Goal: Task Accomplishment & Management: Use online tool/utility

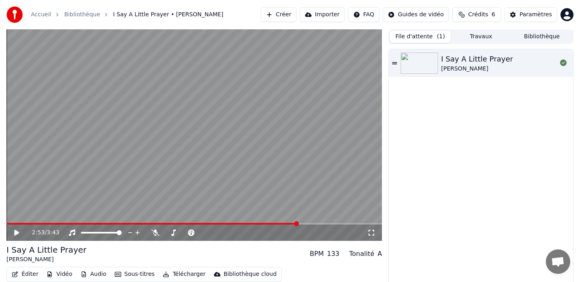
scroll to position [26, 0]
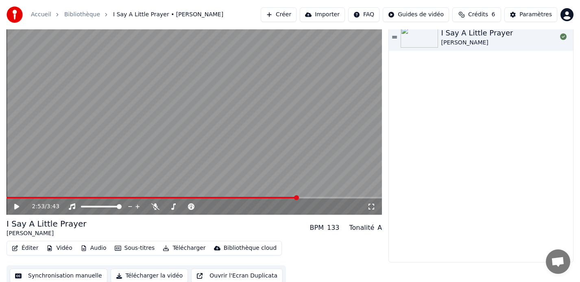
click at [9, 197] on span at bounding box center [152, 198] width 291 height 2
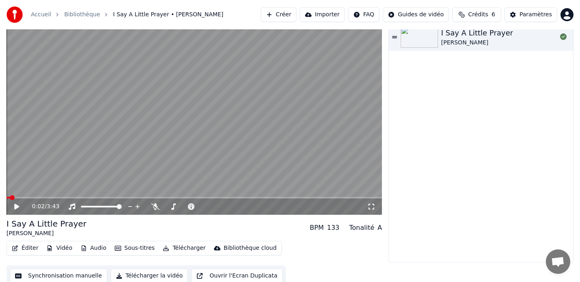
click at [15, 206] on icon at bounding box center [16, 206] width 5 height 6
click at [373, 207] on icon at bounding box center [371, 206] width 8 height 7
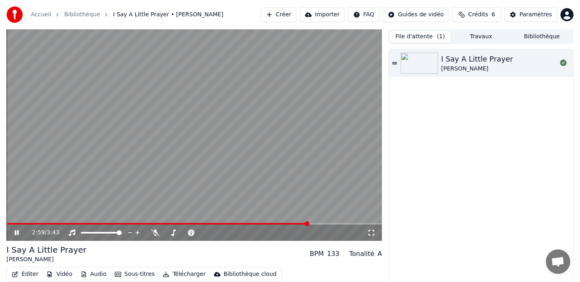
click at [17, 232] on icon at bounding box center [17, 232] width 4 height 5
click at [377, 266] on div "I Say A Little Prayer [PERSON_NAME] BPM 133 Tonalité A Éditer Vidéo Audio Sous-…" at bounding box center [195, 278] width 376 height 68
click at [180, 253] on div "I Say A Little Prayer [PERSON_NAME] BPM 133 Tonalité A" at bounding box center [195, 254] width 376 height 20
click at [129, 261] on div "I Say A Little Prayer [PERSON_NAME] BPM 133 Tonalité A" at bounding box center [195, 254] width 376 height 20
click at [129, 275] on button "Sous-titres" at bounding box center [135, 273] width 47 height 11
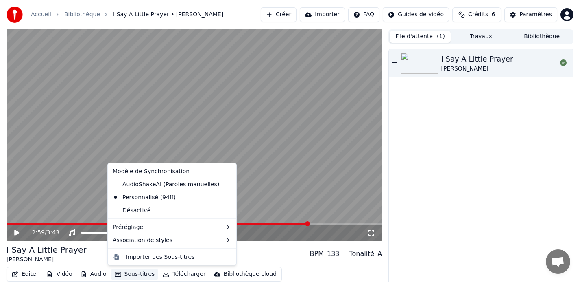
click at [248, 256] on div "I Say A Little Prayer [PERSON_NAME] BPM 133 Tonalité A" at bounding box center [195, 254] width 376 height 20
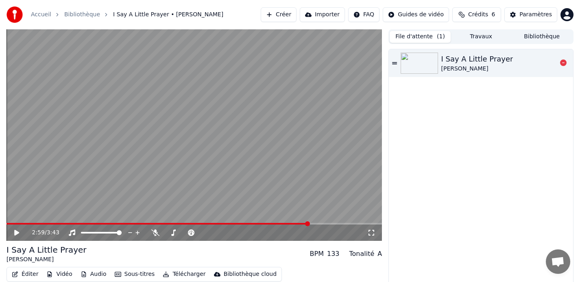
click at [464, 64] on div "I Say A Little Prayer" at bounding box center [478, 58] width 72 height 11
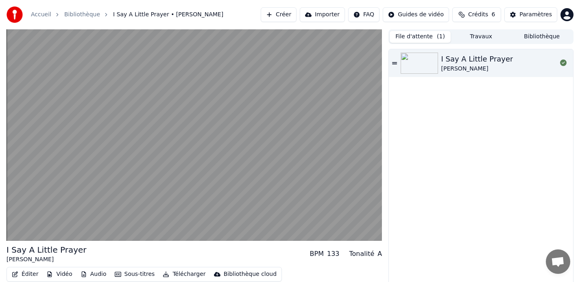
scroll to position [31, 0]
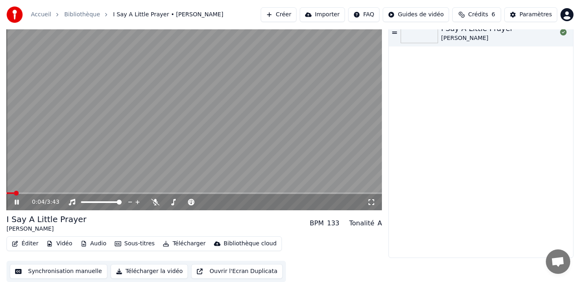
click at [74, 270] on button "Synchronisation manuelle" at bounding box center [59, 271] width 98 height 15
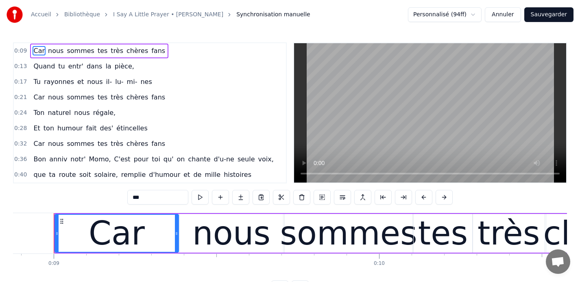
click at [129, 51] on span "chères" at bounding box center [137, 50] width 23 height 9
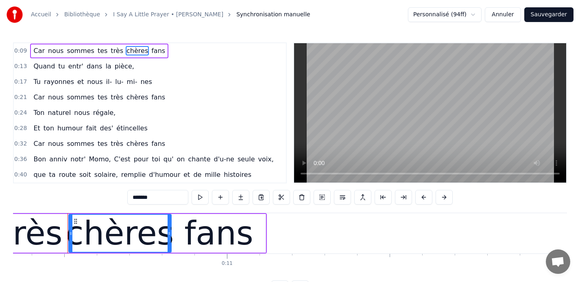
scroll to position [0, 3380]
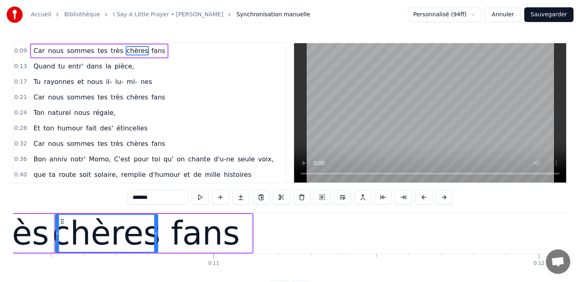
click at [150, 197] on input "******" at bounding box center [157, 197] width 61 height 15
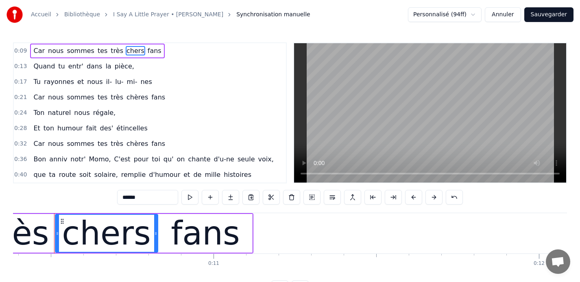
click at [126, 94] on span "chères" at bounding box center [137, 96] width 23 height 9
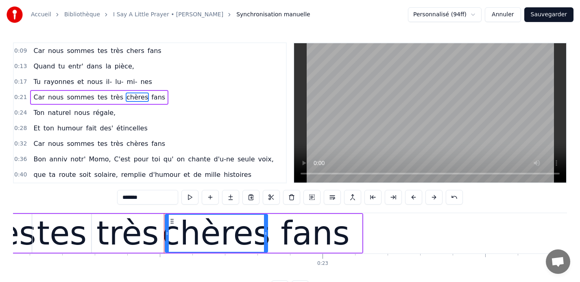
scroll to position [0, 7288]
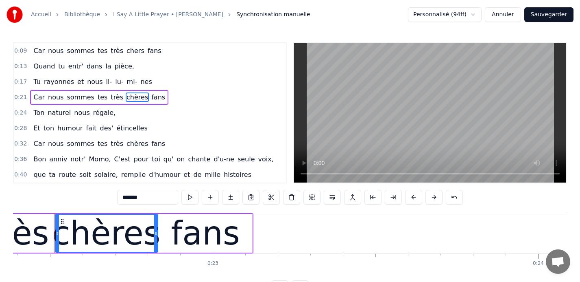
click at [144, 196] on input "******" at bounding box center [147, 197] width 61 height 15
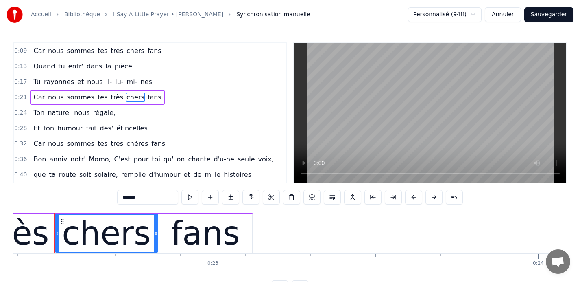
click at [132, 145] on span "chères" at bounding box center [137, 143] width 23 height 9
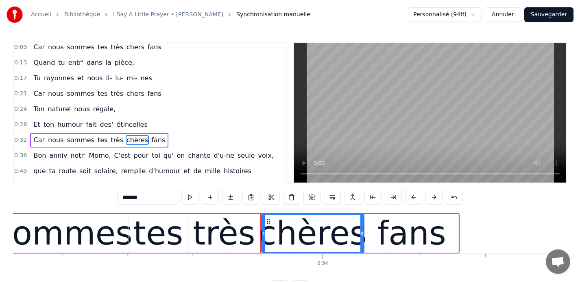
scroll to position [0, 10965]
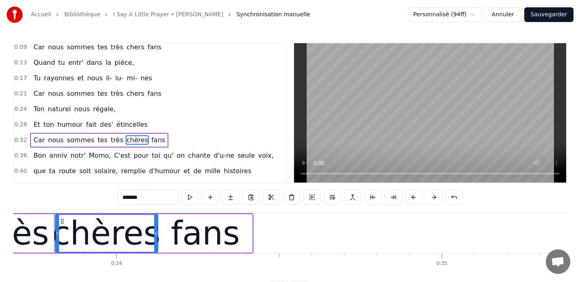
click at [144, 196] on input "******" at bounding box center [147, 197] width 61 height 15
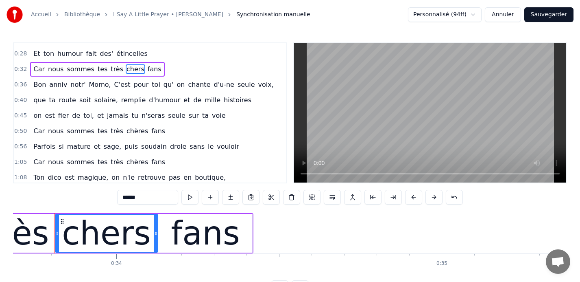
click at [131, 132] on span "chères" at bounding box center [137, 130] width 23 height 9
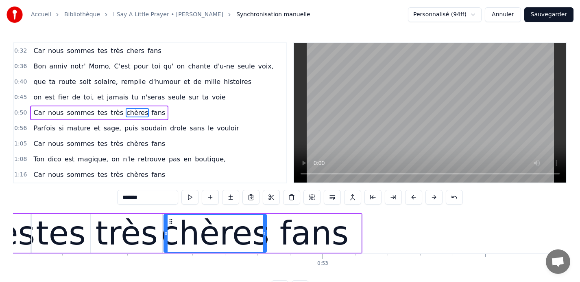
scroll to position [0, 17054]
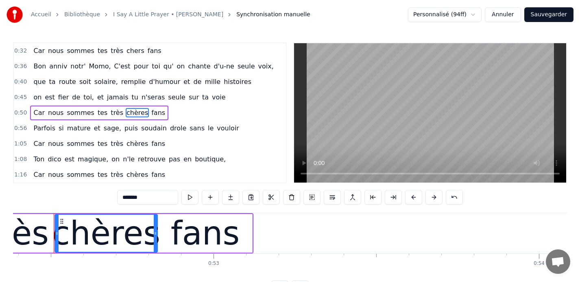
click at [146, 198] on input "******" at bounding box center [147, 197] width 61 height 15
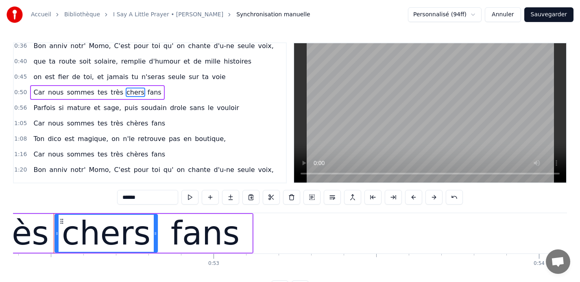
scroll to position [118, 0]
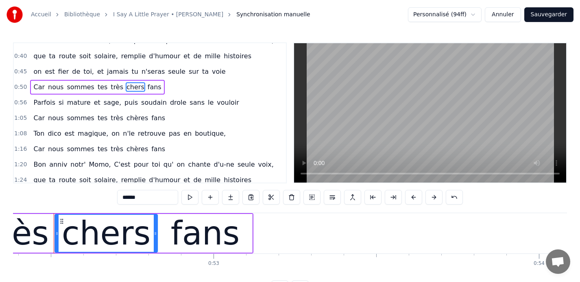
click at [129, 119] on span "chères" at bounding box center [137, 117] width 23 height 9
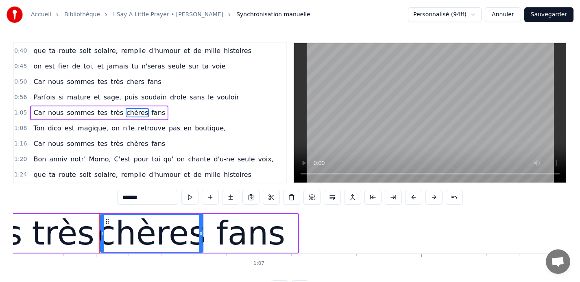
scroll to position [0, 21612]
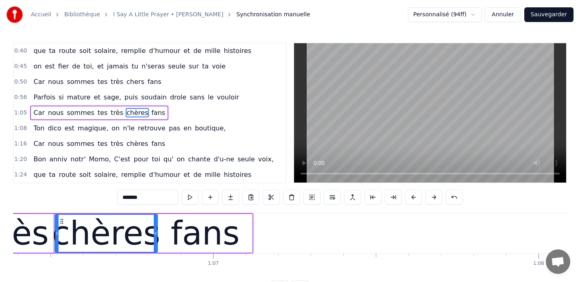
click at [148, 197] on input "******" at bounding box center [147, 197] width 61 height 15
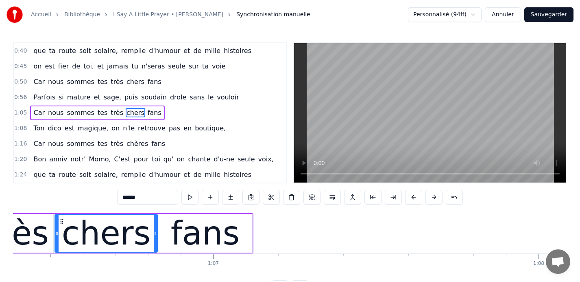
click at [126, 139] on span "chères" at bounding box center [137, 143] width 23 height 9
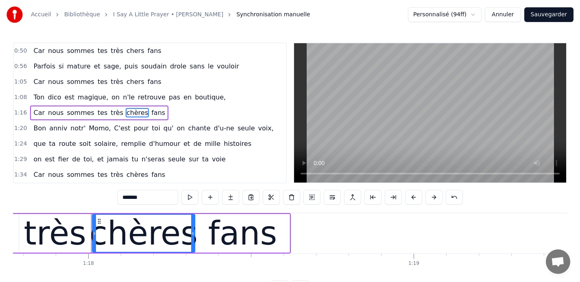
scroll to position [0, 25355]
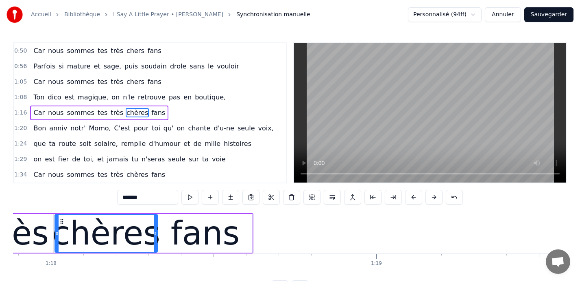
click at [153, 198] on input "******" at bounding box center [147, 197] width 61 height 15
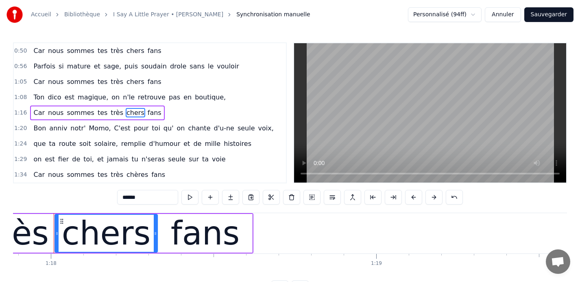
click at [127, 175] on span "chères" at bounding box center [137, 174] width 23 height 9
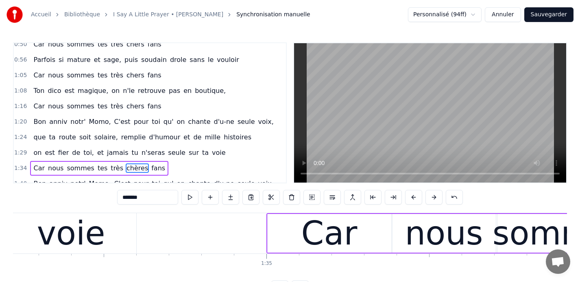
scroll to position [0, 31378]
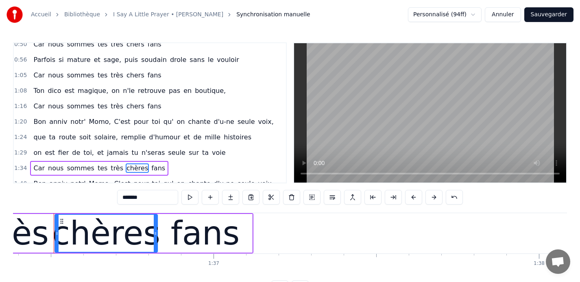
click at [146, 196] on input "******" at bounding box center [147, 197] width 61 height 15
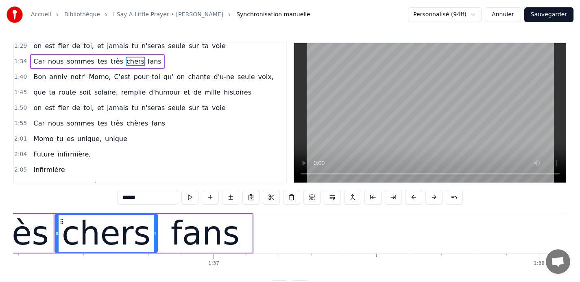
scroll to position [269, 0]
click at [130, 125] on span "chères" at bounding box center [137, 122] width 23 height 9
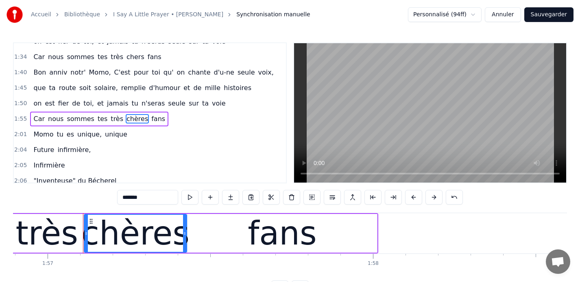
scroll to position [0, 38085]
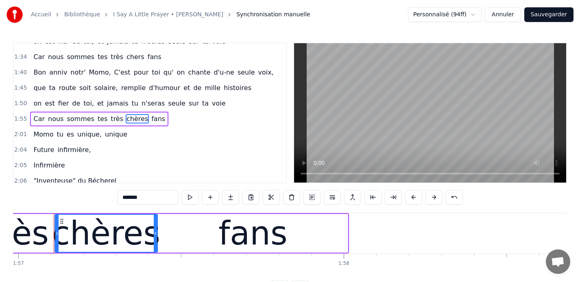
click at [146, 200] on input "******" at bounding box center [147, 197] width 61 height 15
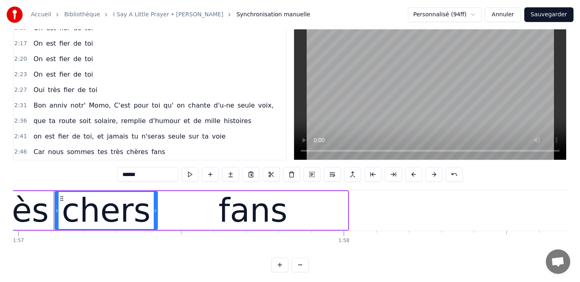
scroll to position [26, 0]
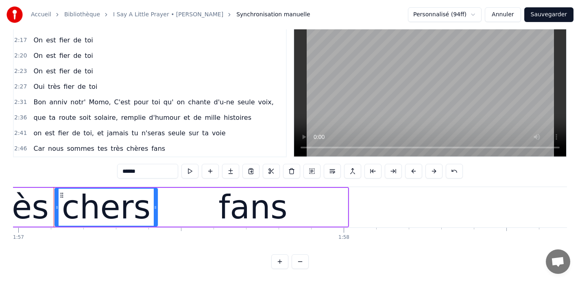
click at [129, 148] on span "chères" at bounding box center [137, 148] width 23 height 9
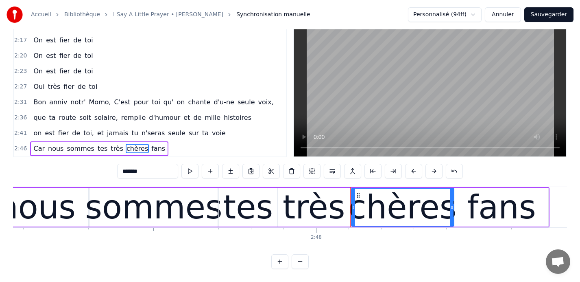
scroll to position [0, 54687]
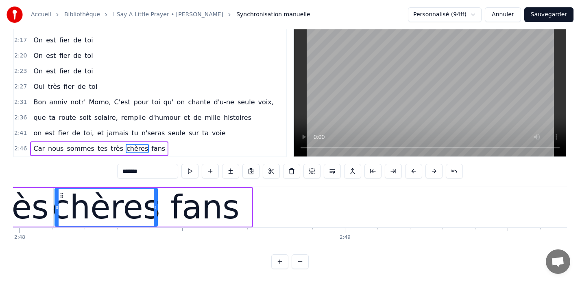
drag, startPoint x: 149, startPoint y: 171, endPoint x: 131, endPoint y: 170, distance: 17.2
click at [131, 170] on input "******" at bounding box center [147, 171] width 61 height 15
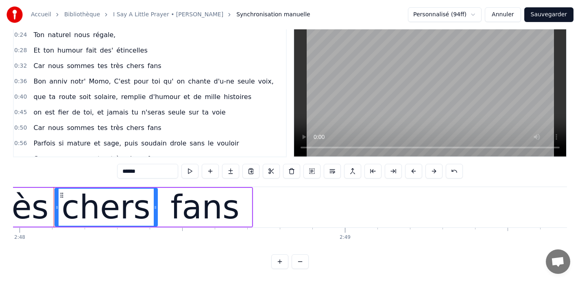
scroll to position [0, 0]
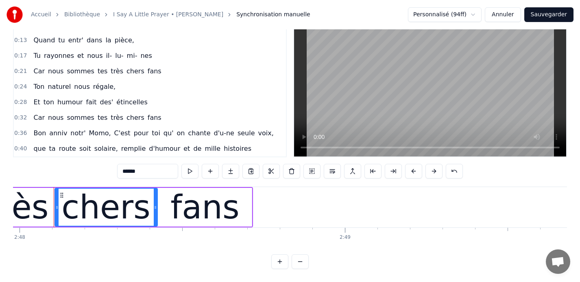
type input "*****"
click at [545, 16] on button "Sauvegarder" at bounding box center [549, 14] width 49 height 15
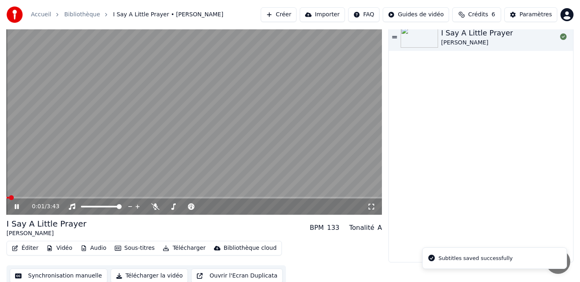
scroll to position [31, 0]
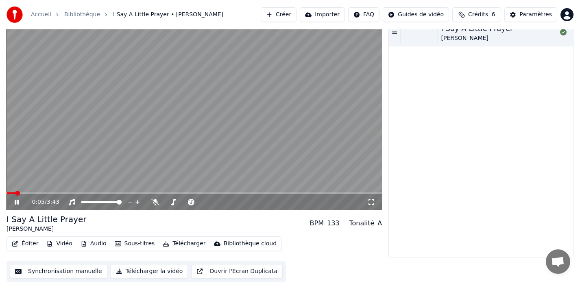
click at [73, 269] on button "Synchronisation manuelle" at bounding box center [59, 271] width 98 height 15
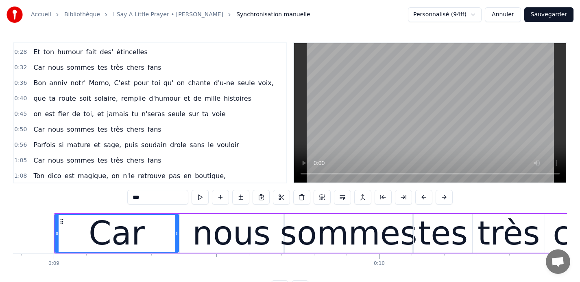
scroll to position [76, 0]
click at [251, 14] on span "Synchronisation manuelle" at bounding box center [273, 15] width 74 height 8
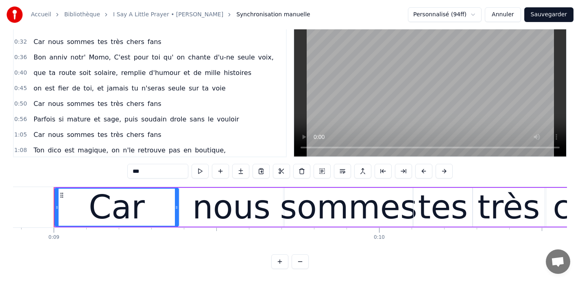
scroll to position [0, 0]
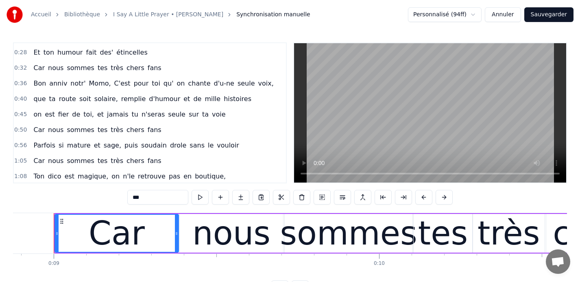
click at [542, 16] on button "Sauvegarder" at bounding box center [549, 14] width 49 height 15
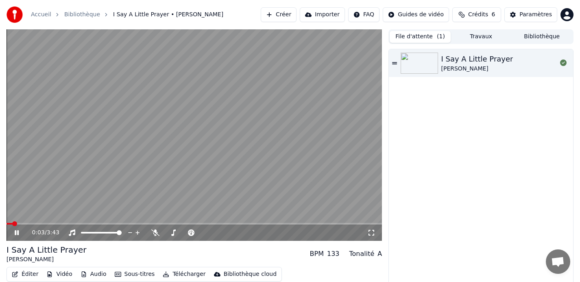
click at [17, 232] on icon at bounding box center [17, 232] width 4 height 5
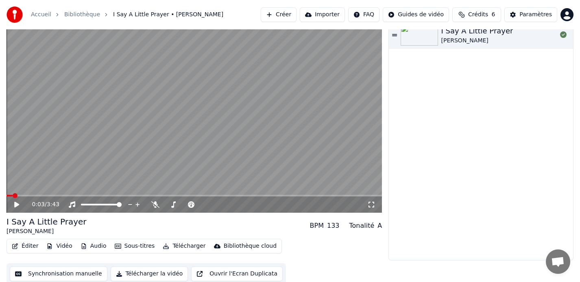
scroll to position [31, 0]
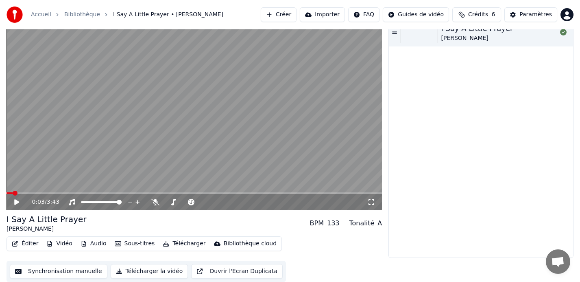
click at [61, 242] on button "Vidéo" at bounding box center [59, 243] width 32 height 11
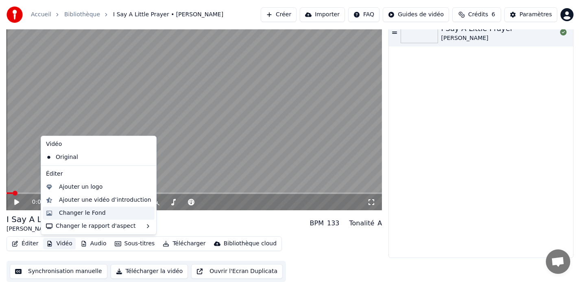
click at [74, 214] on div "Changer le Fond" at bounding box center [82, 213] width 47 height 8
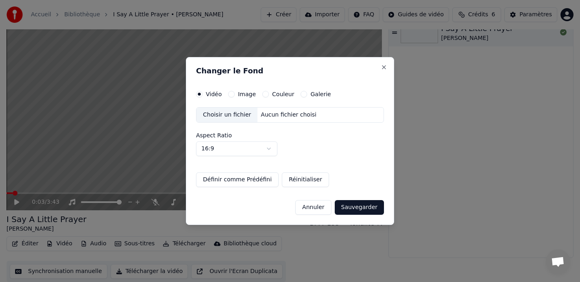
click at [241, 94] on label "Image" at bounding box center [247, 94] width 18 height 6
click at [235, 94] on button "Image" at bounding box center [231, 94] width 7 height 7
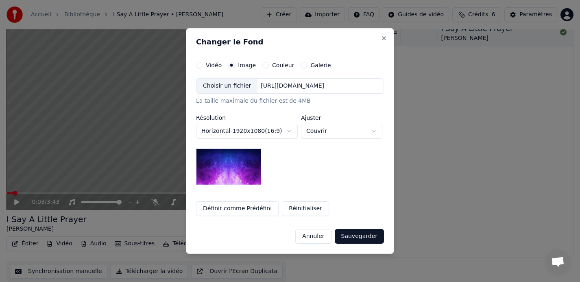
click at [227, 86] on div "Choisir un fichier" at bounding box center [227, 86] width 61 height 15
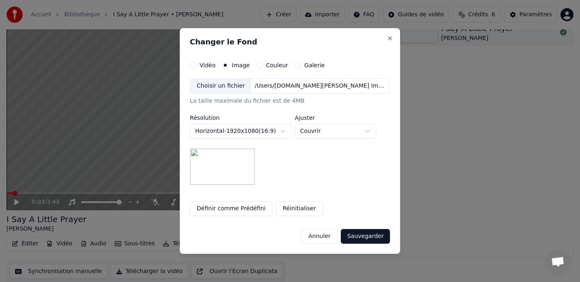
click at [365, 236] on button "Sauvegarder" at bounding box center [365, 236] width 49 height 15
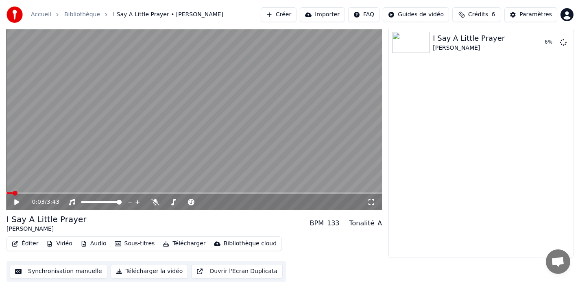
click at [56, 272] on button "Synchronisation manuelle" at bounding box center [59, 271] width 98 height 15
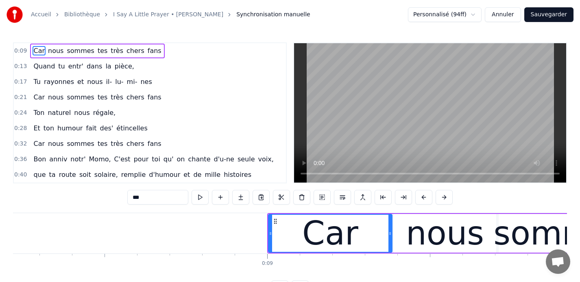
scroll to position [0, 2889]
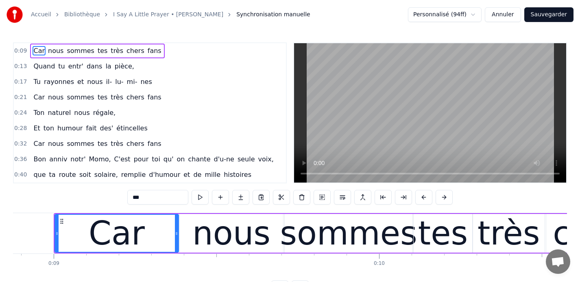
click at [552, 17] on button "Sauvegarder" at bounding box center [549, 14] width 49 height 15
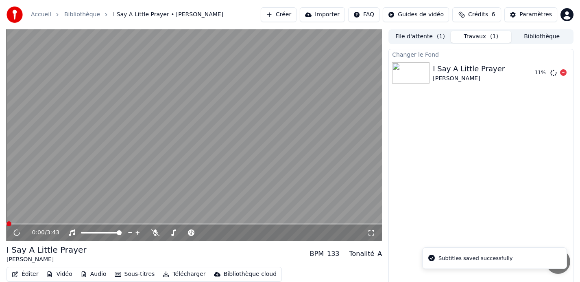
click at [444, 72] on div "I Say A Little Prayer" at bounding box center [469, 68] width 72 height 11
click at [15, 233] on icon at bounding box center [17, 232] width 4 height 5
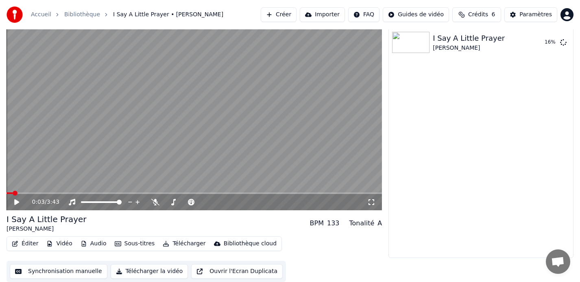
click at [94, 244] on button "Audio" at bounding box center [93, 243] width 33 height 11
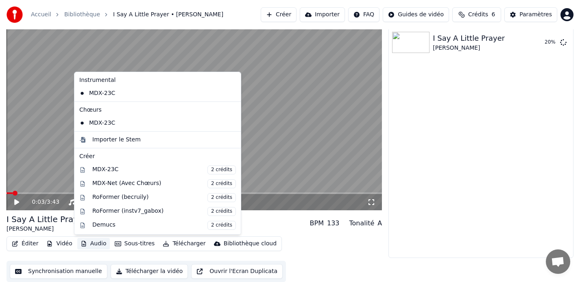
click at [94, 244] on button "Audio" at bounding box center [93, 243] width 33 height 11
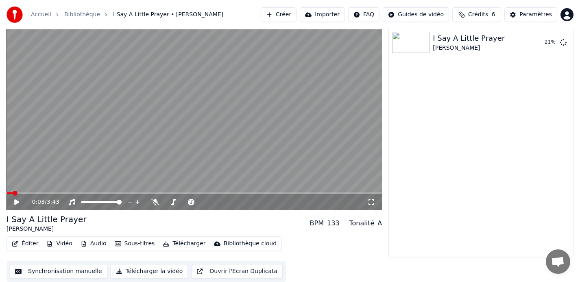
click at [59, 243] on button "Vidéo" at bounding box center [59, 243] width 32 height 11
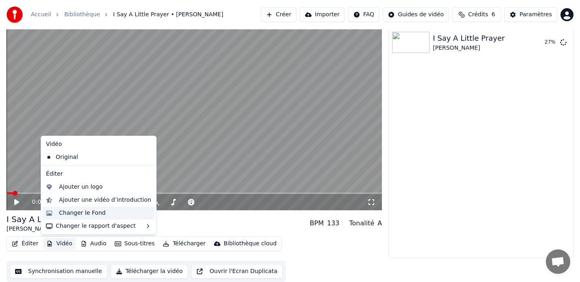
click at [78, 214] on div "Changer le Fond" at bounding box center [82, 213] width 47 height 8
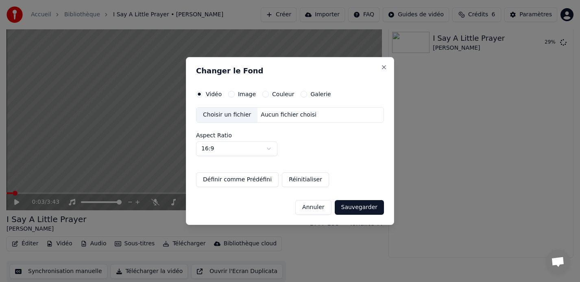
click at [246, 94] on label "Image" at bounding box center [247, 94] width 18 height 6
click at [235, 94] on button "Image" at bounding box center [231, 94] width 7 height 7
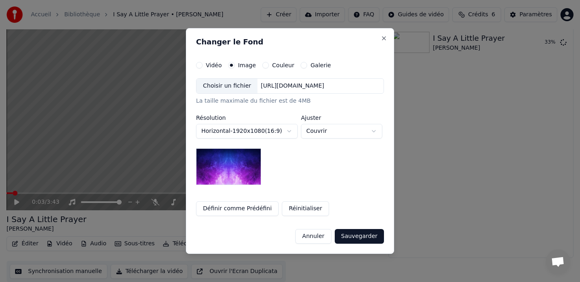
click at [225, 87] on div "Choisir un fichier" at bounding box center [227, 86] width 61 height 15
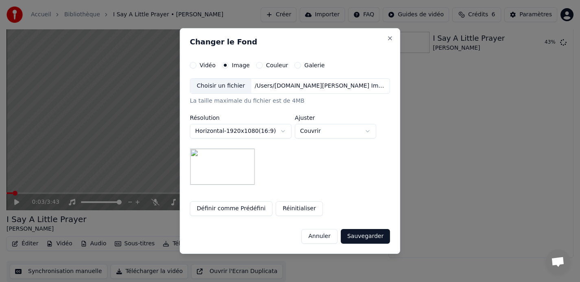
click at [297, 211] on button "Réinitialiser" at bounding box center [299, 208] width 47 height 15
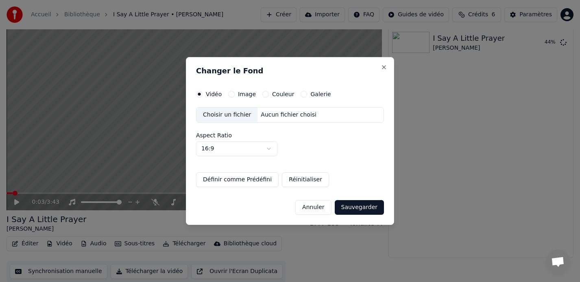
click at [245, 92] on label "Image" at bounding box center [247, 94] width 18 height 6
click at [235, 92] on button "Image" at bounding box center [231, 94] width 7 height 7
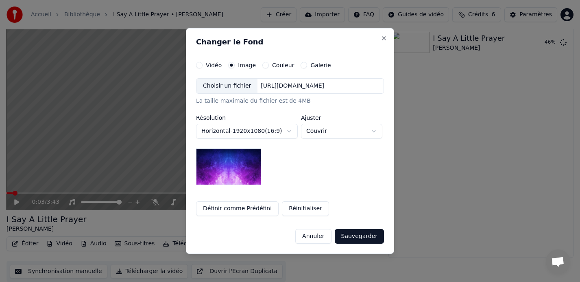
click at [230, 84] on div "Choisir un fichier" at bounding box center [227, 86] width 61 height 15
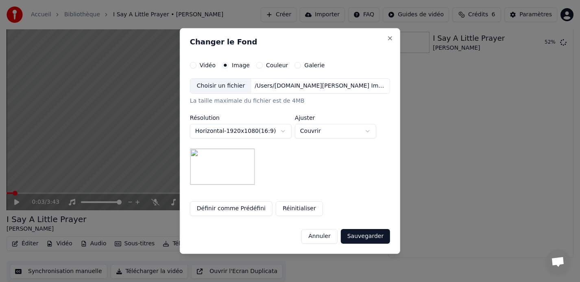
click at [355, 236] on button "Sauvegarder" at bounding box center [365, 236] width 49 height 15
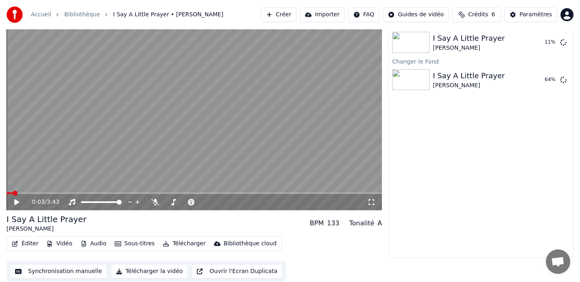
click at [30, 244] on button "Éditer" at bounding box center [25, 243] width 33 height 11
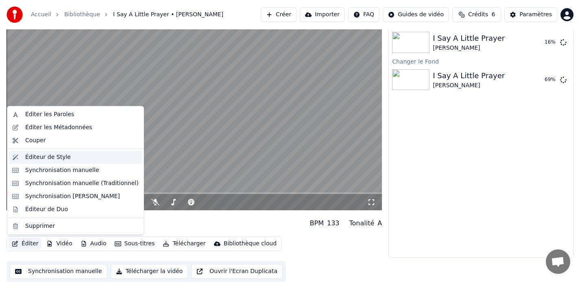
click at [40, 157] on div "Éditeur de Style" at bounding box center [48, 157] width 46 height 8
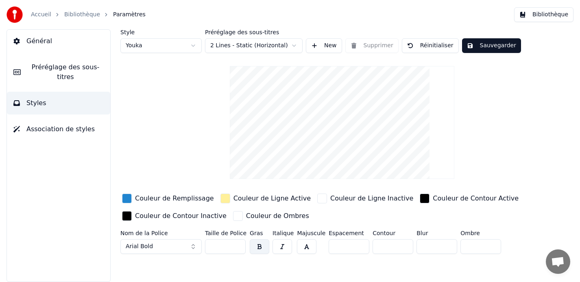
click at [46, 44] on span "Général" at bounding box center [39, 41] width 26 height 10
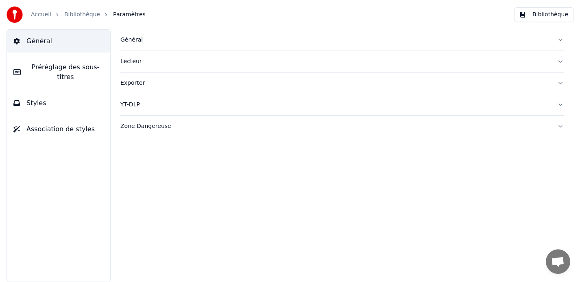
click at [55, 102] on button "Styles" at bounding box center [58, 103] width 103 height 23
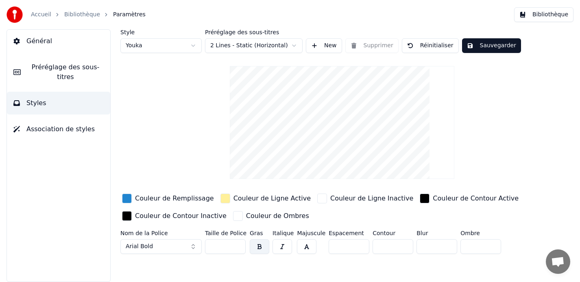
click at [483, 45] on button "Sauvegarder" at bounding box center [491, 45] width 59 height 15
click at [486, 47] on button "Terminé" at bounding box center [484, 45] width 45 height 15
click at [80, 13] on link "Bibliothèque" at bounding box center [82, 15] width 36 height 8
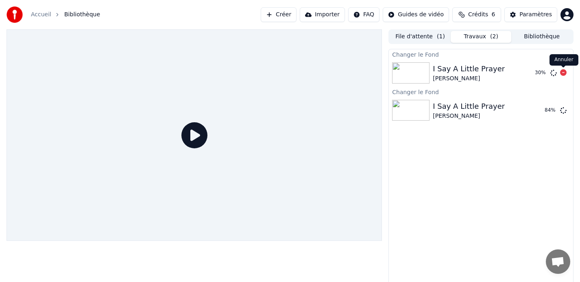
click at [564, 72] on icon at bounding box center [563, 72] width 7 height 7
click at [564, 73] on icon at bounding box center [563, 72] width 7 height 7
click at [454, 107] on div "I Say A Little Prayer" at bounding box center [469, 106] width 72 height 11
click at [460, 109] on div "I Say A Little Prayer" at bounding box center [469, 106] width 72 height 11
click at [537, 109] on button "Jouer" at bounding box center [543, 110] width 28 height 15
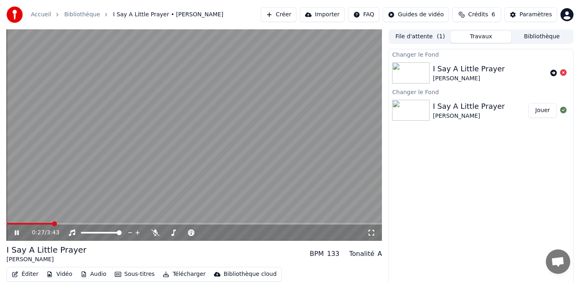
scroll to position [31, 0]
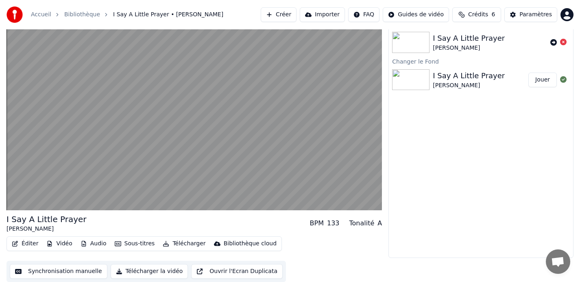
click at [66, 271] on button "Synchronisation manuelle" at bounding box center [59, 271] width 98 height 15
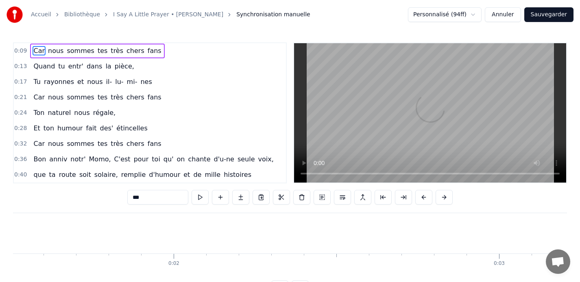
scroll to position [0, 2889]
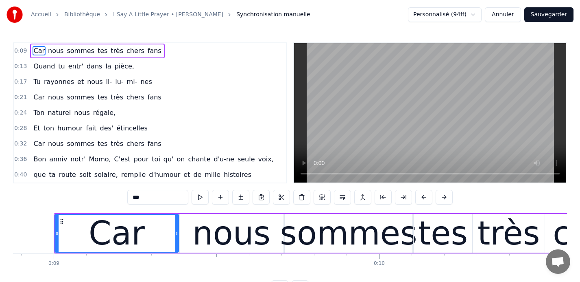
click at [15, 49] on span "0:09" at bounding box center [20, 51] width 13 height 8
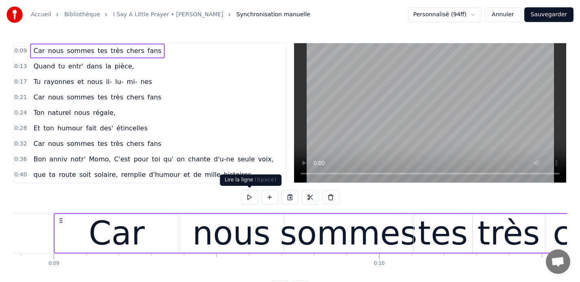
click at [249, 200] on button at bounding box center [249, 197] width 17 height 15
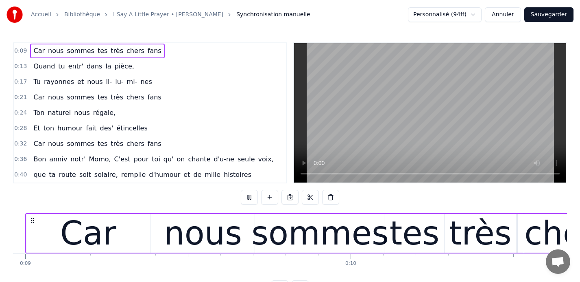
click at [249, 200] on button at bounding box center [249, 197] width 17 height 15
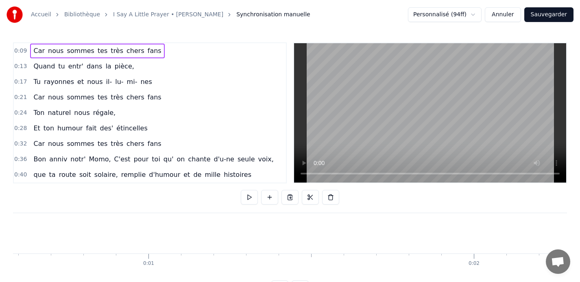
scroll to position [0, 0]
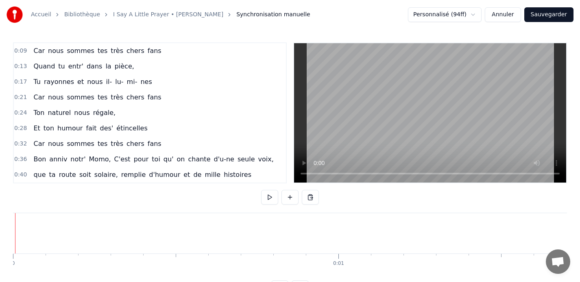
click at [270, 197] on button at bounding box center [269, 197] width 17 height 15
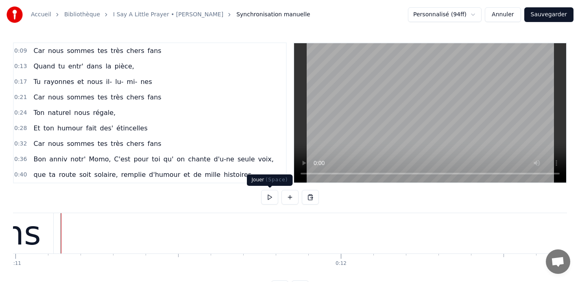
click at [268, 197] on button at bounding box center [269, 197] width 17 height 15
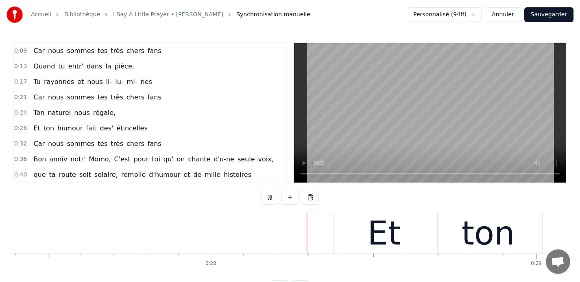
scroll to position [0, 8920]
click at [269, 197] on button at bounding box center [269, 197] width 17 height 15
click at [21, 111] on span "0:24" at bounding box center [20, 113] width 13 height 8
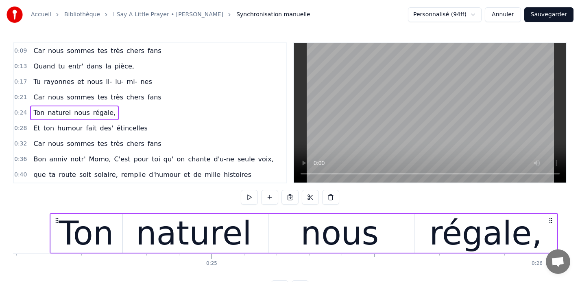
scroll to position [0, 7936]
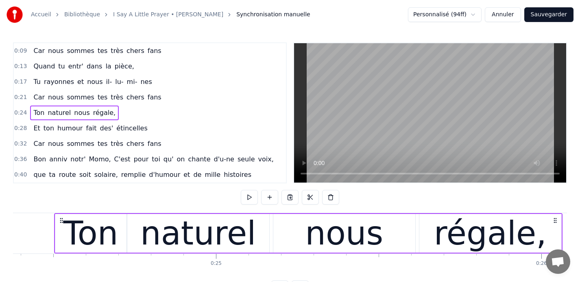
click at [105, 231] on div "Ton" at bounding box center [90, 233] width 55 height 49
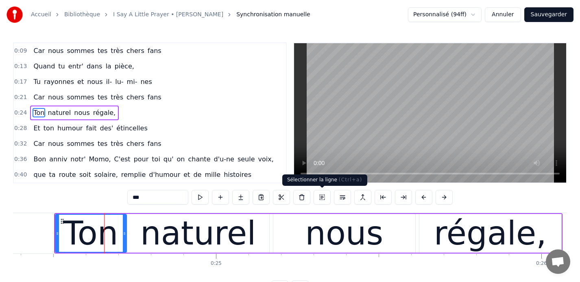
click at [322, 198] on button at bounding box center [322, 197] width 17 height 15
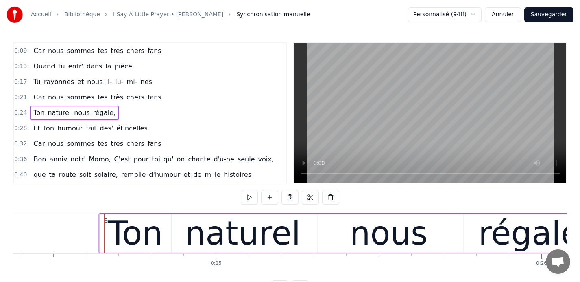
drag, startPoint x: 61, startPoint y: 219, endPoint x: 105, endPoint y: 218, distance: 44.4
click at [105, 218] on icon at bounding box center [106, 220] width 7 height 7
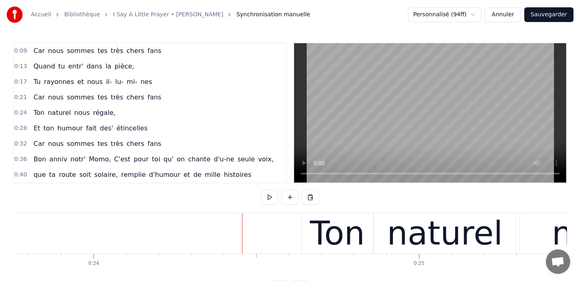
scroll to position [0, 7722]
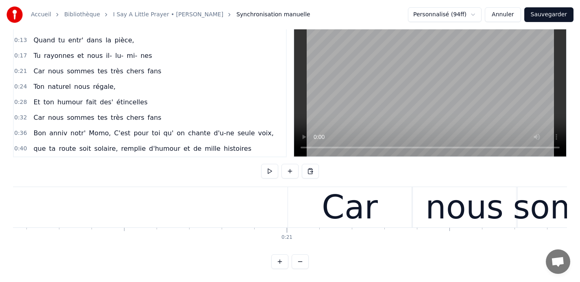
scroll to position [0, 6520]
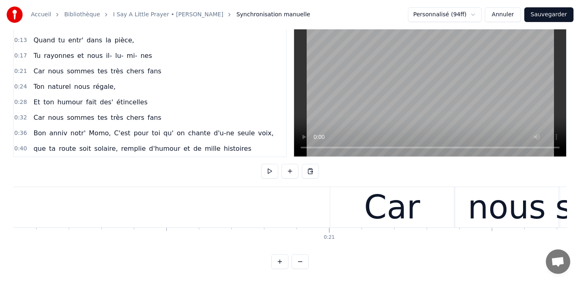
click at [268, 173] on button at bounding box center [269, 171] width 17 height 15
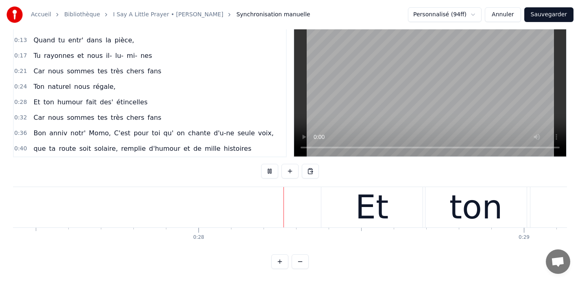
scroll to position [0, 8949]
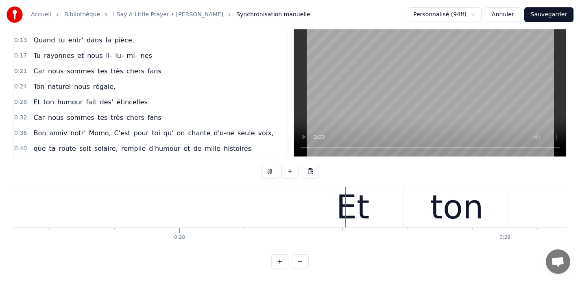
click at [268, 173] on button at bounding box center [269, 171] width 17 height 15
click at [326, 194] on div "Et" at bounding box center [352, 207] width 101 height 40
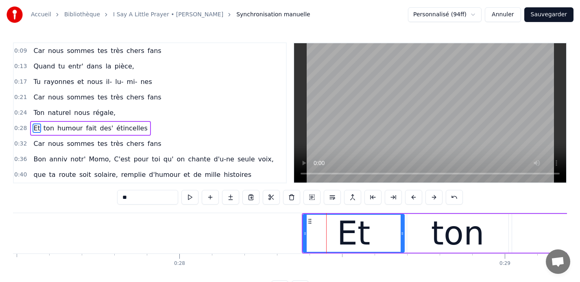
scroll to position [15, 0]
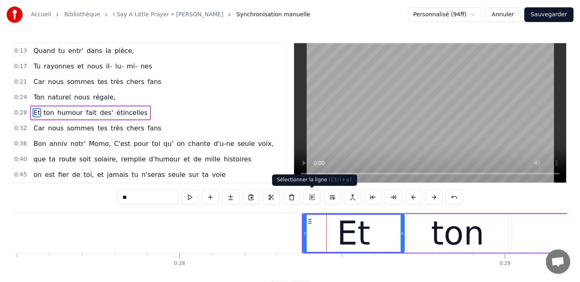
click at [311, 199] on button at bounding box center [312, 197] width 17 height 15
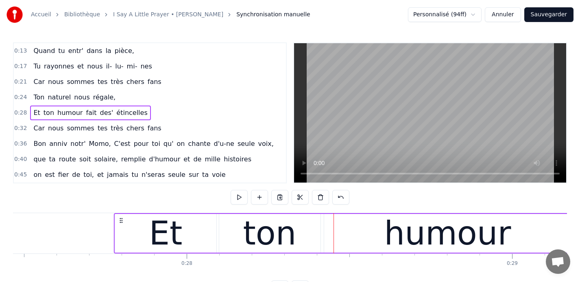
drag, startPoint x: 308, startPoint y: 220, endPoint x: 121, endPoint y: 220, distance: 187.2
click at [120, 220] on circle at bounding box center [120, 220] width 0 height 0
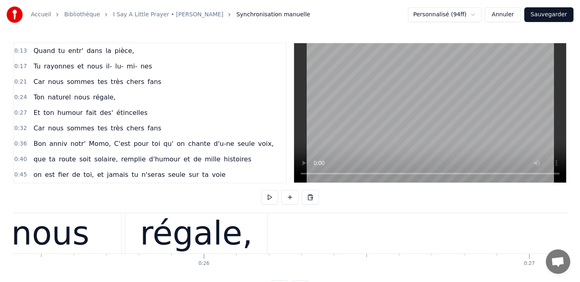
scroll to position [0, 8272]
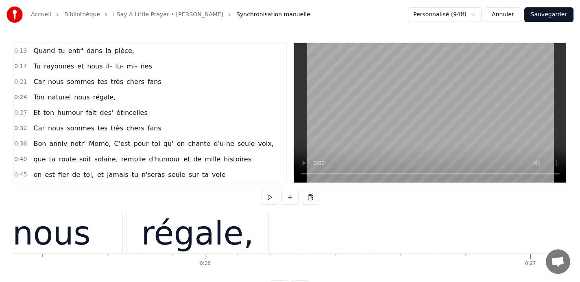
click at [18, 81] on span "0:21" at bounding box center [20, 82] width 13 height 8
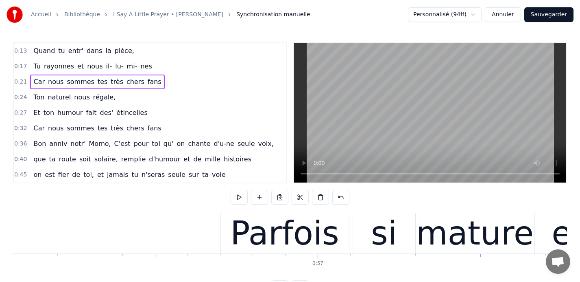
scroll to position [0, 18245]
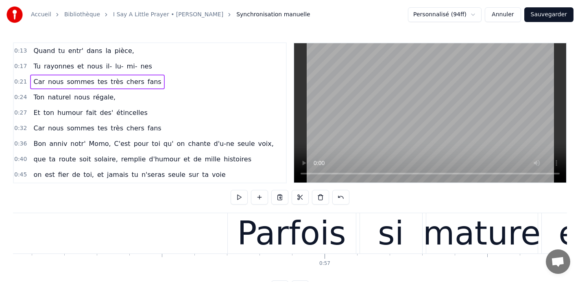
click at [239, 221] on div "Parfois" at bounding box center [292, 233] width 128 height 40
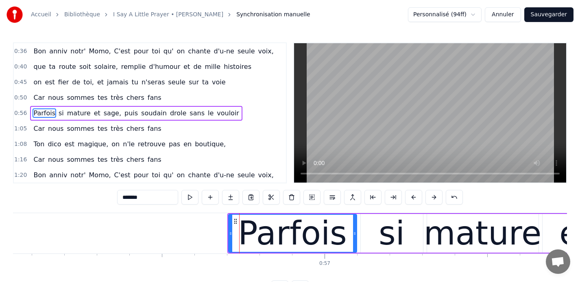
scroll to position [108, 0]
click at [312, 198] on button at bounding box center [312, 197] width 17 height 15
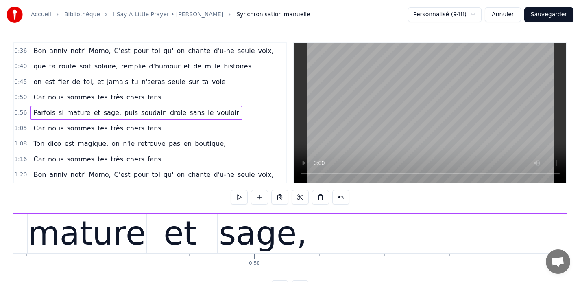
scroll to position [0, 18633]
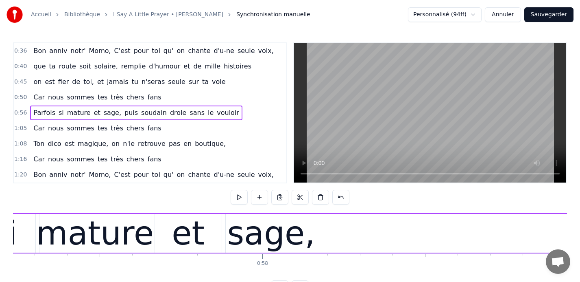
click at [271, 229] on div "sage," at bounding box center [271, 233] width 88 height 49
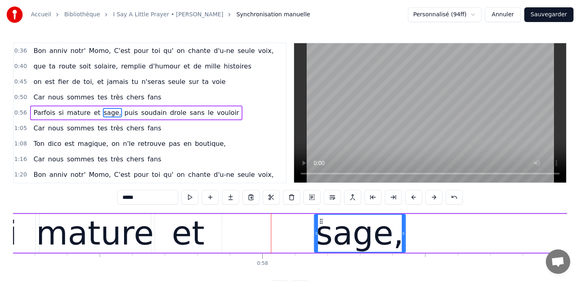
drag, startPoint x: 233, startPoint y: 221, endPoint x: 322, endPoint y: 219, distance: 88.7
click at [322, 219] on icon at bounding box center [321, 221] width 7 height 7
click at [173, 222] on div "et" at bounding box center [188, 233] width 67 height 39
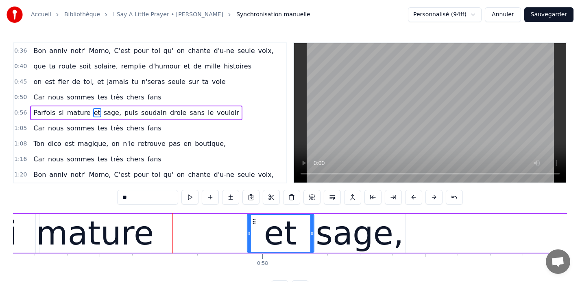
drag, startPoint x: 161, startPoint y: 220, endPoint x: 253, endPoint y: 222, distance: 92.4
click at [253, 222] on icon at bounding box center [254, 221] width 7 height 7
click at [122, 232] on div "mature" at bounding box center [95, 233] width 118 height 49
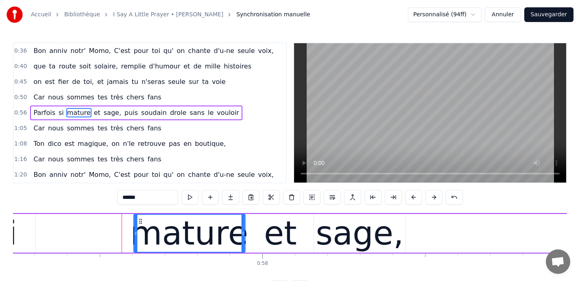
drag, startPoint x: 44, startPoint y: 221, endPoint x: 138, endPoint y: 227, distance: 94.2
click at [138, 227] on div "mature" at bounding box center [189, 232] width 111 height 37
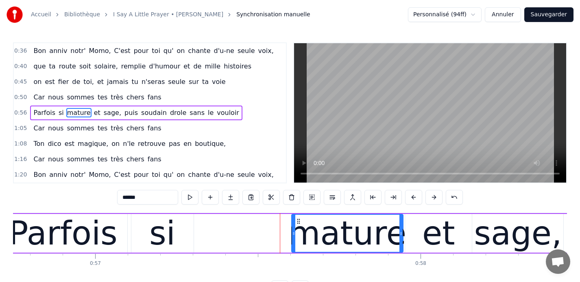
scroll to position [0, 18472]
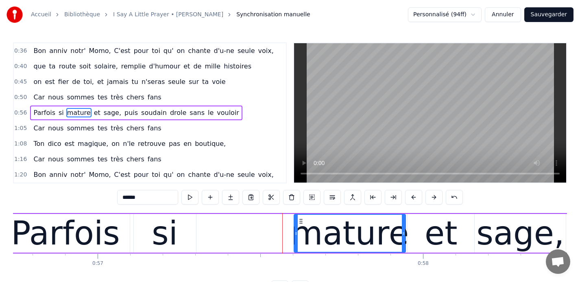
click at [150, 229] on div "si" at bounding box center [165, 233] width 62 height 39
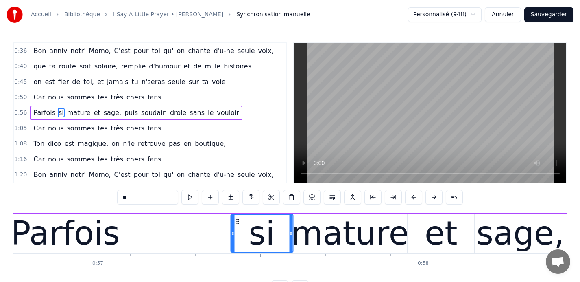
drag, startPoint x: 140, startPoint y: 221, endPoint x: 237, endPoint y: 221, distance: 96.9
click at [237, 221] on icon at bounding box center [237, 221] width 7 height 7
click at [96, 230] on div "Parfois" at bounding box center [65, 233] width 109 height 49
type input "*******"
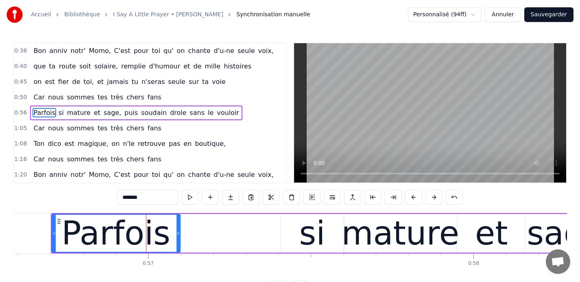
scroll to position [0, 18408]
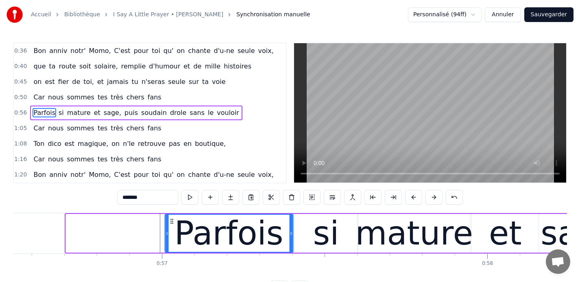
drag, startPoint x: 72, startPoint y: 220, endPoint x: 172, endPoint y: 226, distance: 99.5
click at [172, 226] on div "Parfois" at bounding box center [228, 232] width 127 height 37
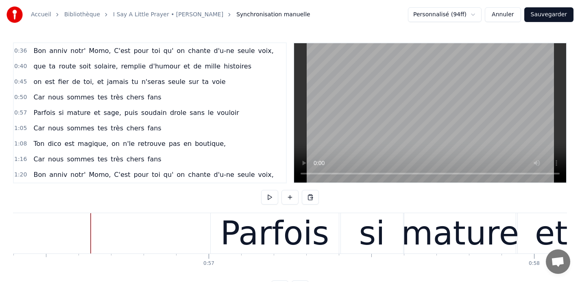
scroll to position [0, 18321]
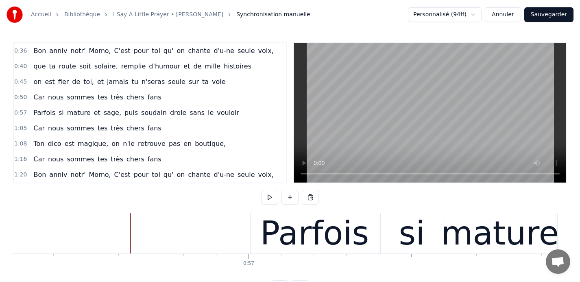
click at [289, 233] on div "Parfois" at bounding box center [314, 233] width 109 height 49
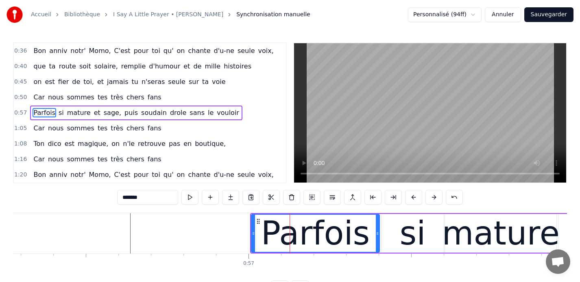
click at [18, 97] on span "0:50" at bounding box center [20, 97] width 13 height 8
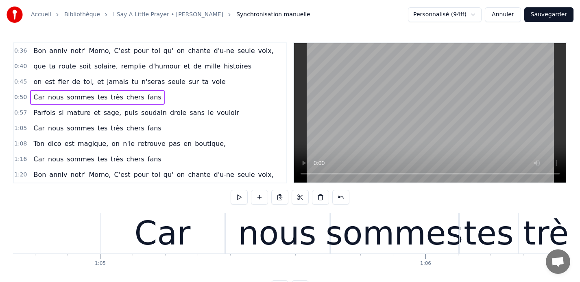
scroll to position [0, 21056]
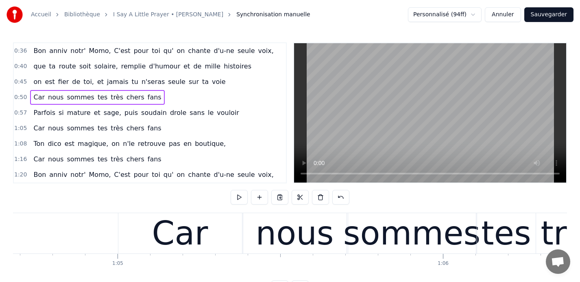
click at [174, 229] on div "Car" at bounding box center [180, 233] width 56 height 49
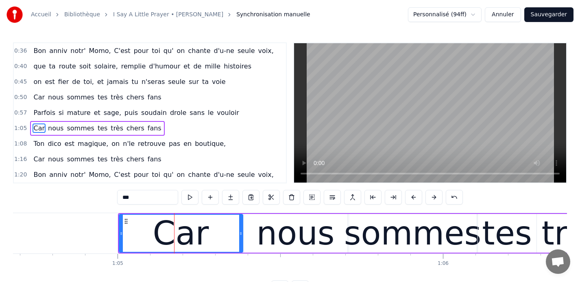
scroll to position [124, 0]
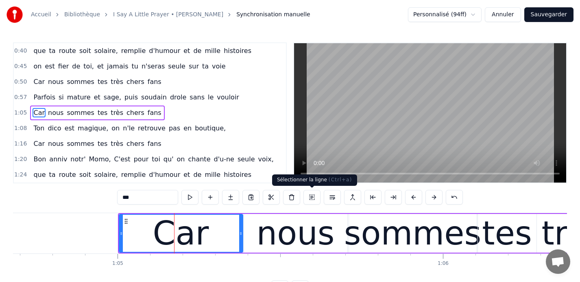
click at [312, 199] on button at bounding box center [312, 197] width 17 height 15
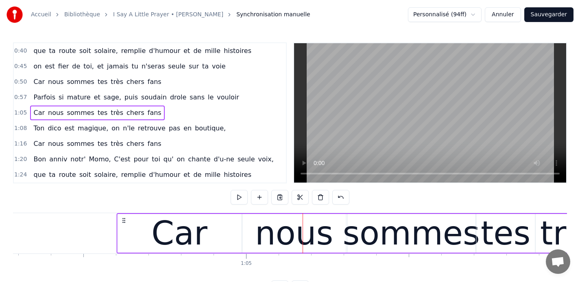
scroll to position [0, 20927]
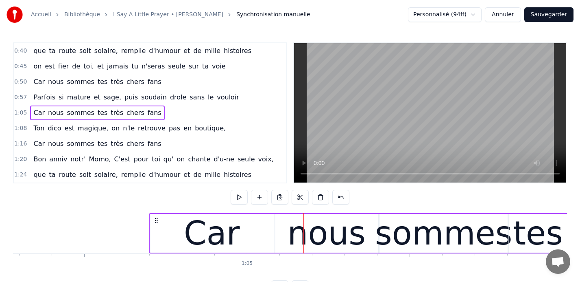
drag, startPoint x: 125, startPoint y: 218, endPoint x: 156, endPoint y: 217, distance: 31.3
click at [156, 217] on icon at bounding box center [156, 220] width 7 height 7
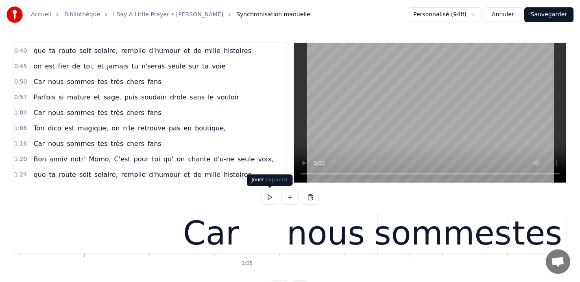
click at [268, 198] on button at bounding box center [269, 197] width 17 height 15
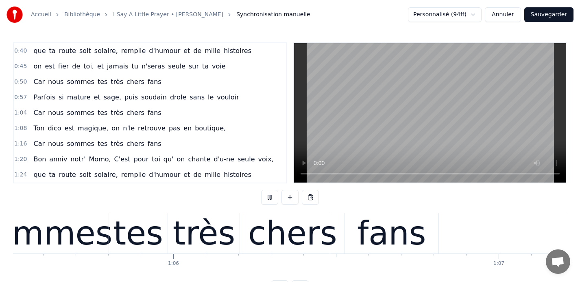
scroll to position [0, 21447]
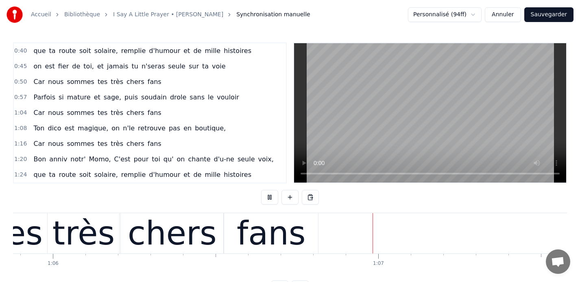
click at [268, 198] on button at bounding box center [269, 197] width 17 height 15
click at [74, 237] on div "très" at bounding box center [83, 233] width 62 height 49
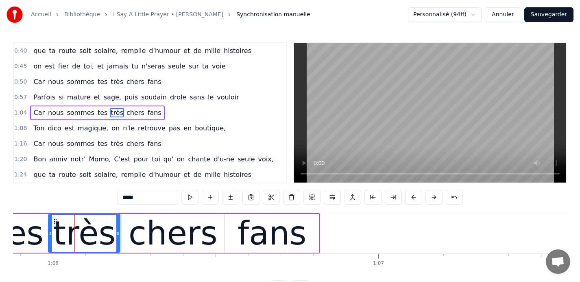
click at [19, 98] on span "0:57" at bounding box center [20, 97] width 13 height 8
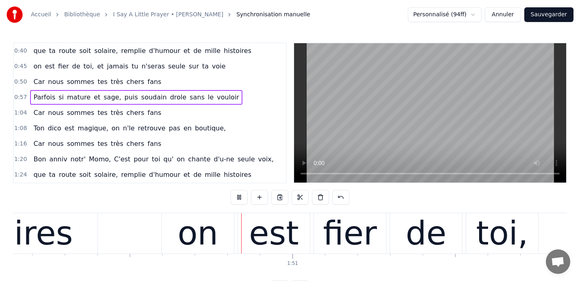
scroll to position [0, 35870]
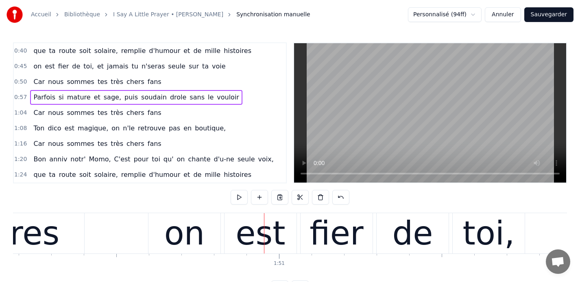
click at [199, 236] on div "on" at bounding box center [184, 233] width 41 height 49
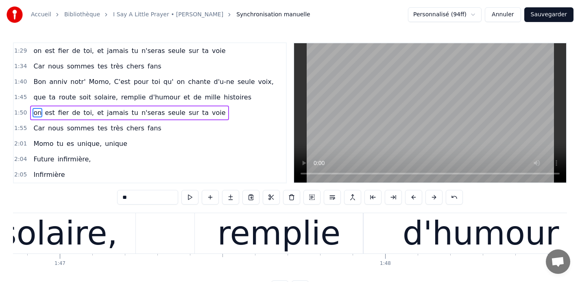
scroll to position [0, 34786]
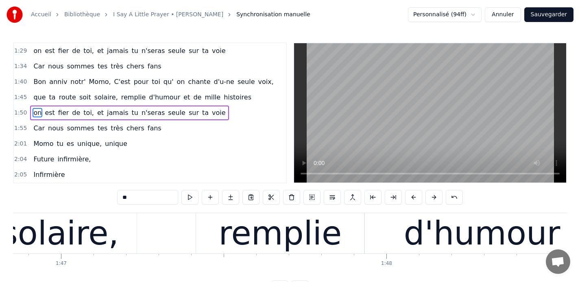
click at [19, 80] on span "1:40" at bounding box center [20, 82] width 13 height 8
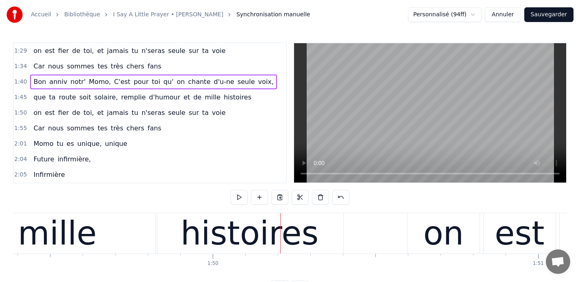
scroll to position [0, 35616]
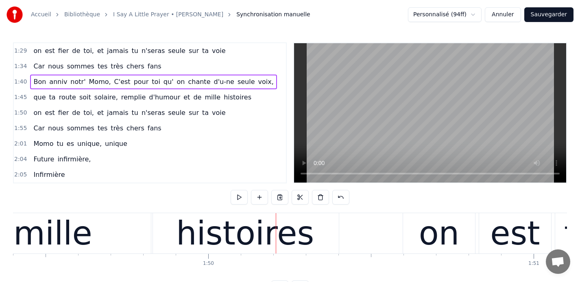
click at [293, 228] on div "histoires" at bounding box center [245, 233] width 138 height 49
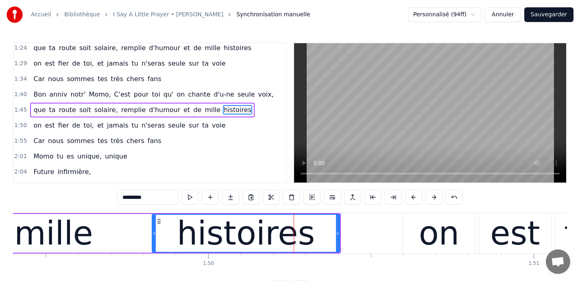
scroll to position [247, 0]
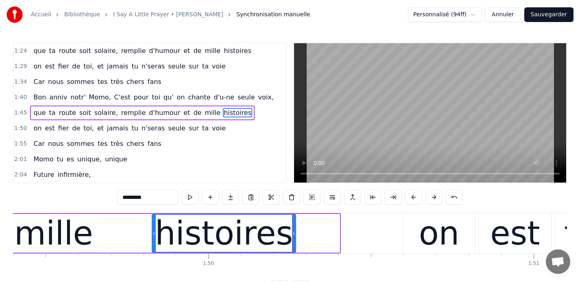
drag, startPoint x: 339, startPoint y: 232, endPoint x: 295, endPoint y: 231, distance: 44.0
click at [295, 231] on icon at bounding box center [293, 233] width 3 height 7
click at [137, 225] on div "mille" at bounding box center [54, 233] width 200 height 39
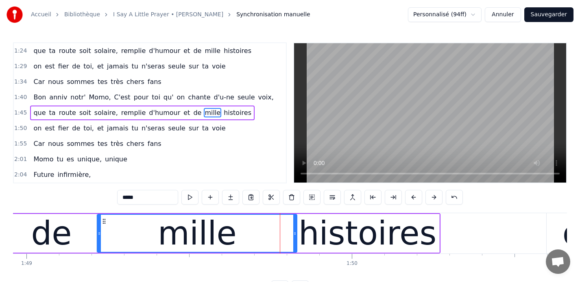
scroll to position [0, 35458]
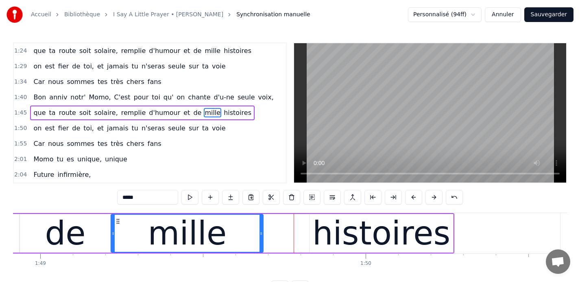
drag, startPoint x: 308, startPoint y: 234, endPoint x: 260, endPoint y: 234, distance: 47.6
click at [260, 234] on icon at bounding box center [261, 233] width 3 height 7
click at [330, 234] on div "histoires" at bounding box center [382, 233] width 138 height 49
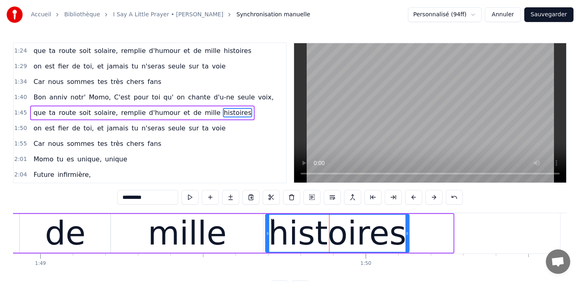
drag, startPoint x: 315, startPoint y: 221, endPoint x: 271, endPoint y: 222, distance: 44.0
click at [271, 222] on icon at bounding box center [272, 221] width 7 height 7
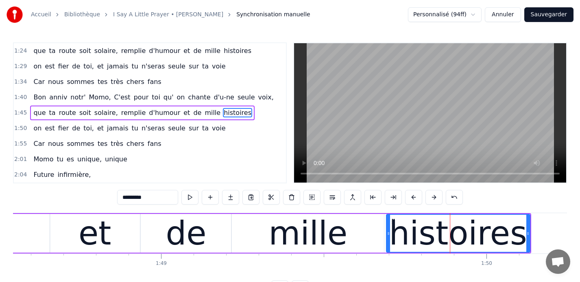
scroll to position [0, 35324]
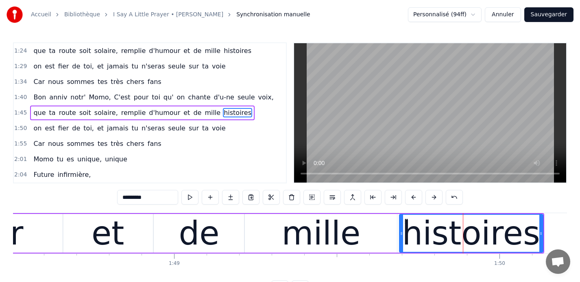
click at [196, 232] on div "de" at bounding box center [199, 233] width 41 height 49
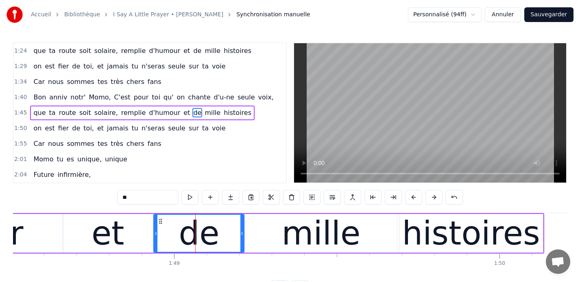
click at [104, 231] on div "et" at bounding box center [108, 233] width 33 height 49
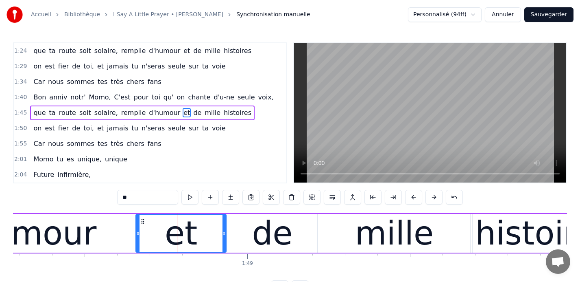
scroll to position [0, 35249]
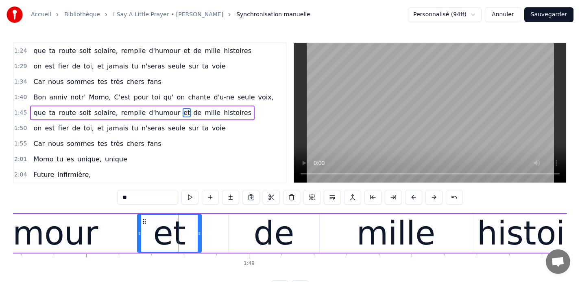
drag, startPoint x: 226, startPoint y: 233, endPoint x: 200, endPoint y: 233, distance: 26.5
click at [200, 233] on icon at bounding box center [199, 233] width 3 height 7
click at [265, 234] on div "de" at bounding box center [274, 233] width 41 height 49
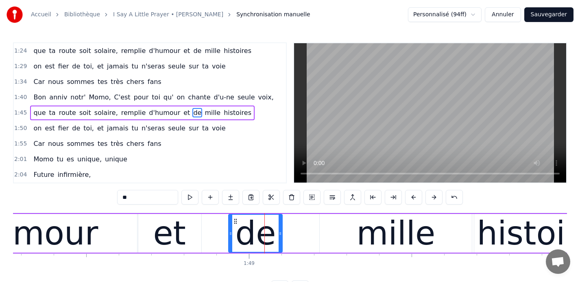
drag, startPoint x: 317, startPoint y: 232, endPoint x: 280, endPoint y: 232, distance: 37.0
click at [280, 232] on icon at bounding box center [280, 233] width 3 height 7
drag, startPoint x: 281, startPoint y: 232, endPoint x: 293, endPoint y: 232, distance: 11.4
click at [293, 232] on icon at bounding box center [291, 233] width 3 height 7
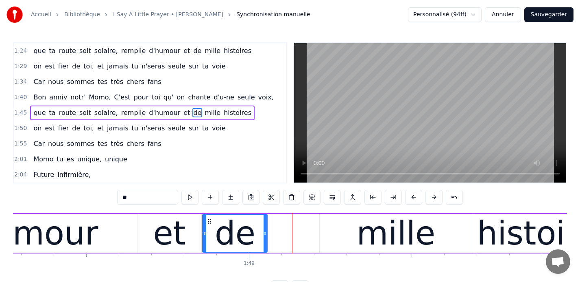
drag, startPoint x: 236, startPoint y: 219, endPoint x: 209, endPoint y: 221, distance: 26.9
click at [209, 221] on icon at bounding box center [209, 221] width 7 height 7
click at [325, 225] on div "mille" at bounding box center [396, 233] width 152 height 39
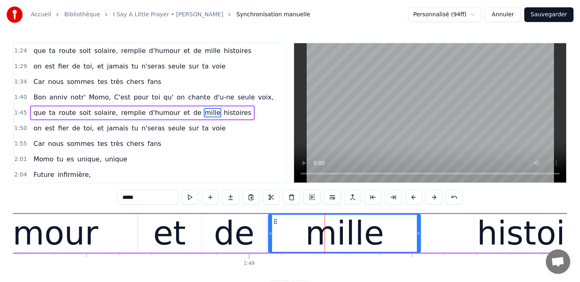
drag, startPoint x: 326, startPoint y: 221, endPoint x: 275, endPoint y: 223, distance: 51.7
click at [275, 223] on icon at bounding box center [275, 221] width 7 height 7
click at [485, 235] on div "histoires" at bounding box center [546, 233] width 144 height 39
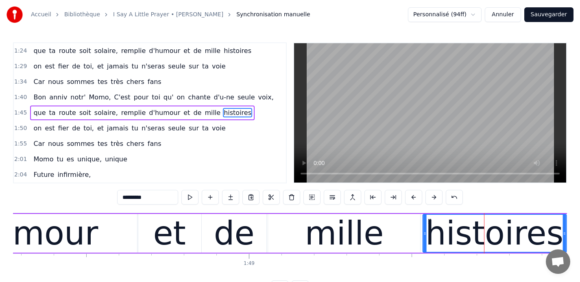
drag, startPoint x: 479, startPoint y: 221, endPoint x: 428, endPoint y: 225, distance: 51.5
click at [428, 225] on div "histoires" at bounding box center [494, 232] width 143 height 37
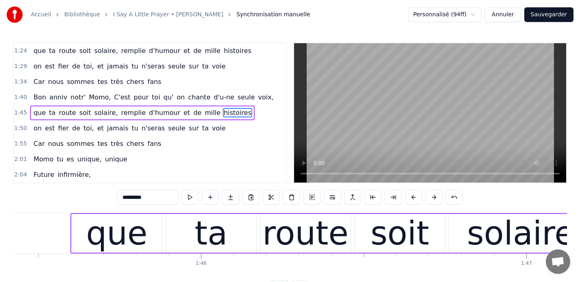
scroll to position [0, 34306]
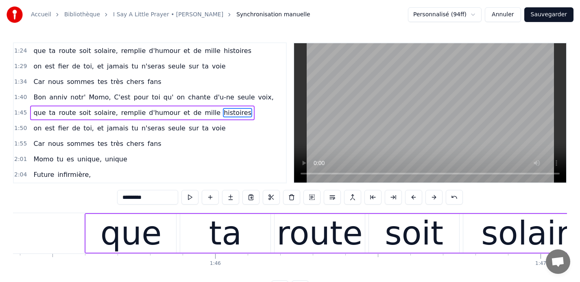
click at [134, 232] on div "que" at bounding box center [131, 233] width 61 height 49
type input "***"
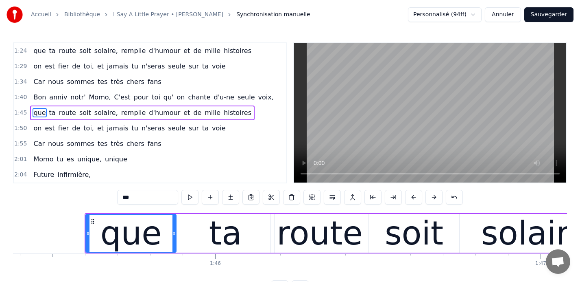
click at [20, 111] on span "1:45" at bounding box center [20, 113] width 13 height 8
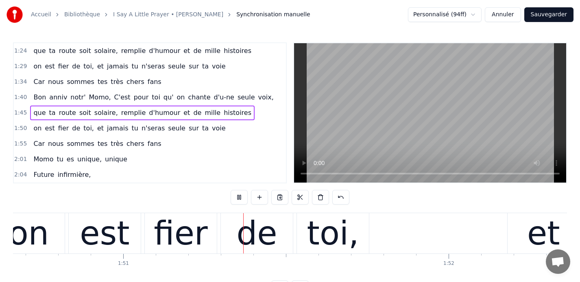
scroll to position [0, 36028]
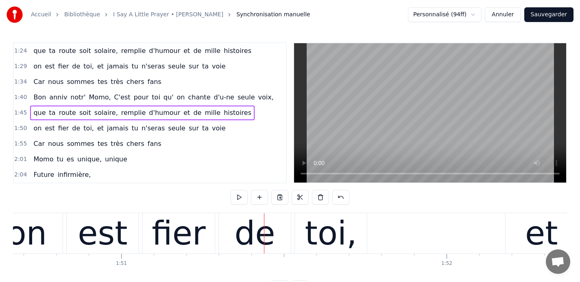
click at [161, 232] on div "fier" at bounding box center [179, 233] width 54 height 49
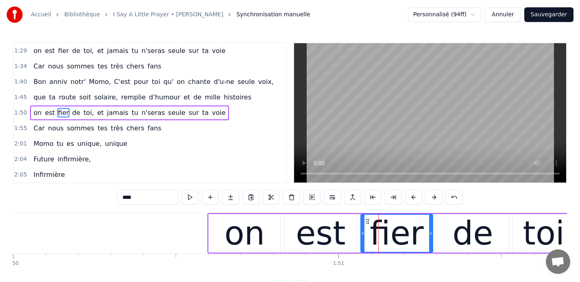
scroll to position [0, 35802]
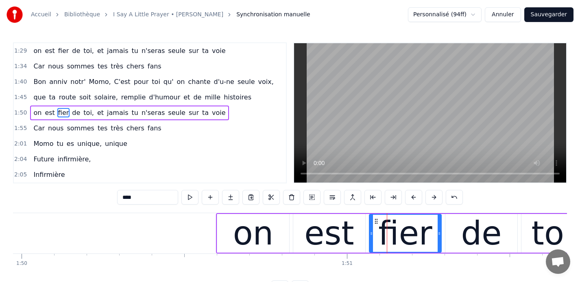
click at [227, 221] on div "on" at bounding box center [253, 233] width 72 height 39
type input "**"
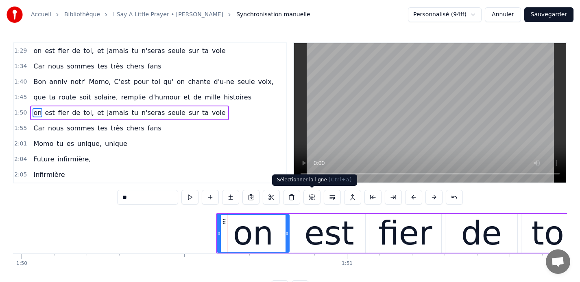
click at [312, 197] on button at bounding box center [312, 197] width 17 height 15
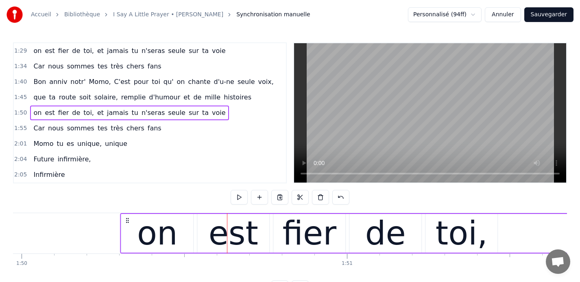
drag, startPoint x: 222, startPoint y: 220, endPoint x: 126, endPoint y: 223, distance: 96.1
click at [126, 223] on icon at bounding box center [127, 220] width 7 height 7
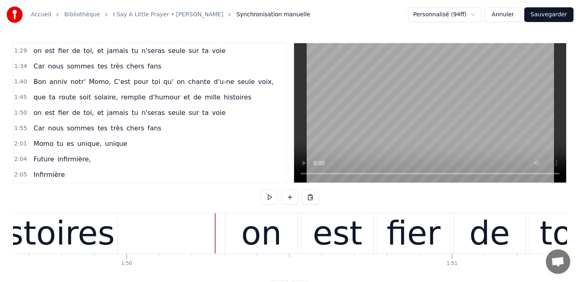
scroll to position [0, 35682]
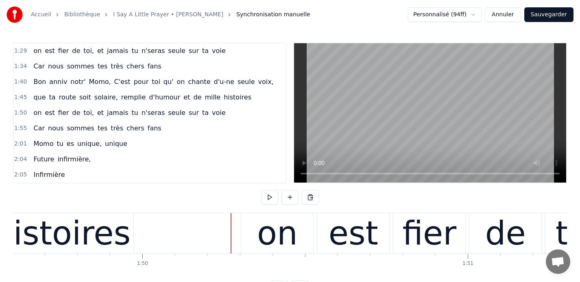
click at [99, 227] on div "histoires" at bounding box center [62, 233] width 138 height 49
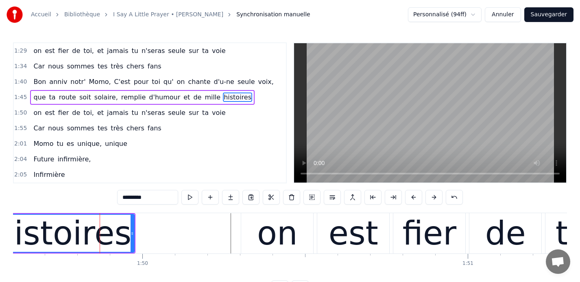
scroll to position [247, 0]
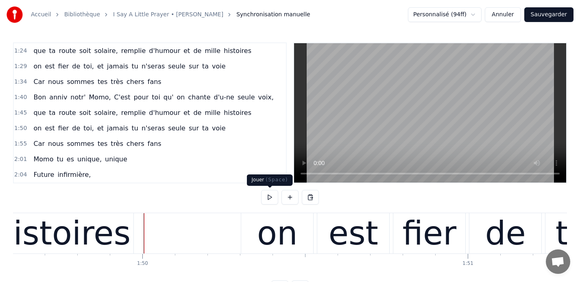
click at [265, 197] on button at bounding box center [269, 197] width 17 height 15
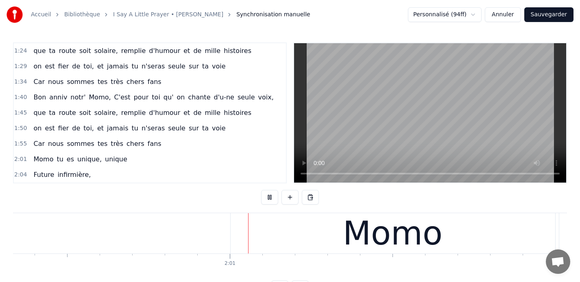
click at [265, 197] on button at bounding box center [269, 197] width 17 height 15
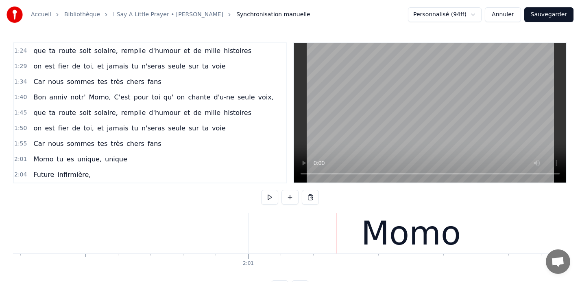
scroll to position [0, 39160]
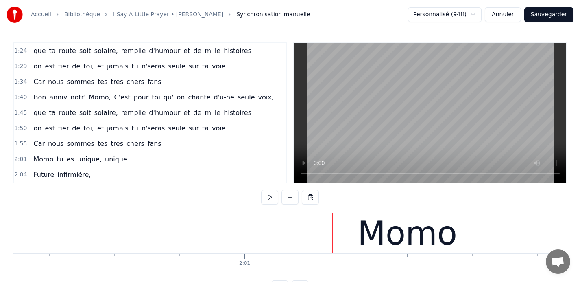
click at [311, 225] on div "Momo" at bounding box center [407, 233] width 325 height 40
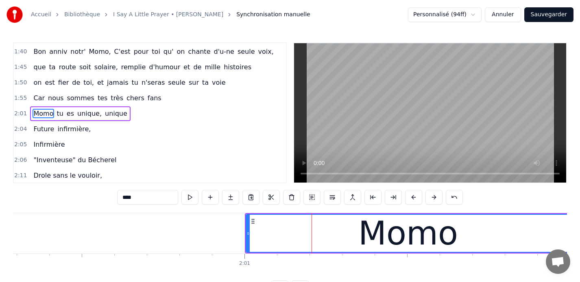
scroll to position [294, 0]
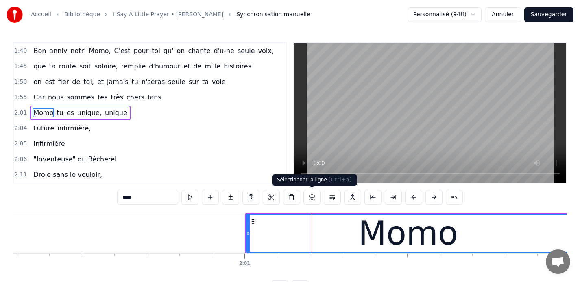
click at [310, 196] on button at bounding box center [312, 197] width 17 height 15
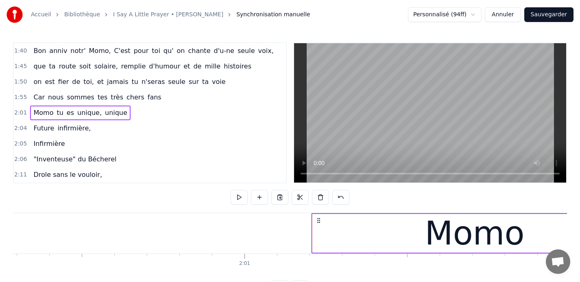
drag, startPoint x: 252, startPoint y: 220, endPoint x: 319, endPoint y: 223, distance: 66.8
click at [319, 223] on icon at bounding box center [318, 220] width 7 height 7
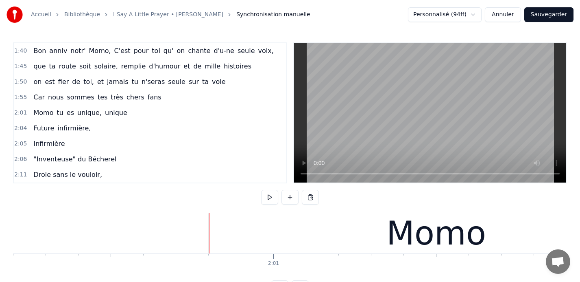
scroll to position [0, 39130]
click at [21, 98] on span "1:55" at bounding box center [20, 97] width 13 height 8
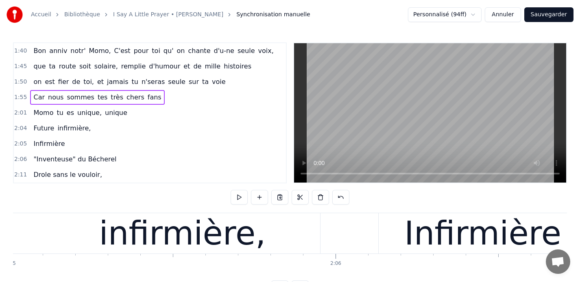
scroll to position [0, 40692]
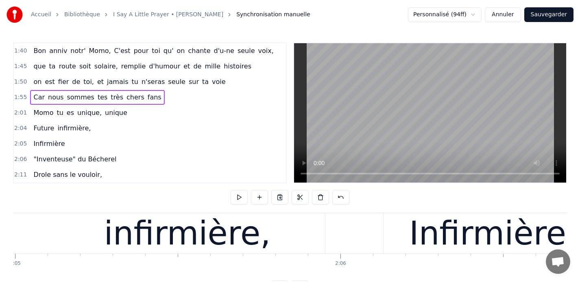
click at [287, 245] on div "infirmière," at bounding box center [187, 233] width 391 height 40
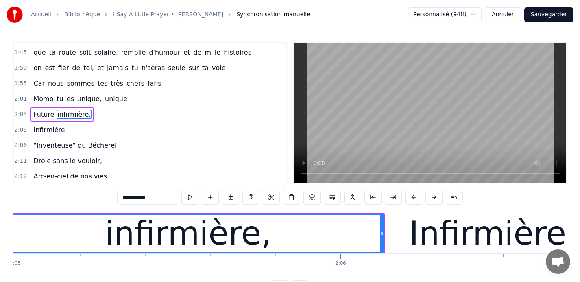
scroll to position [309, 0]
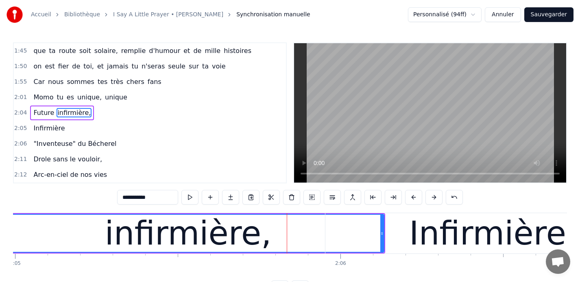
click at [424, 234] on div "Infirmière" at bounding box center [488, 233] width 325 height 40
type input "**********"
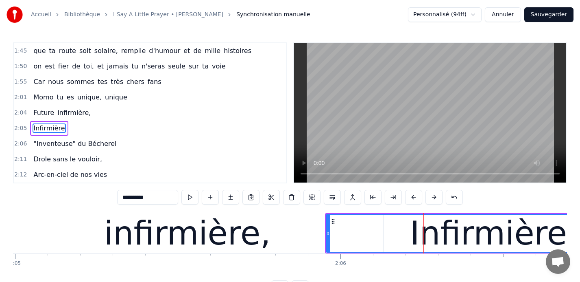
scroll to position [325, 0]
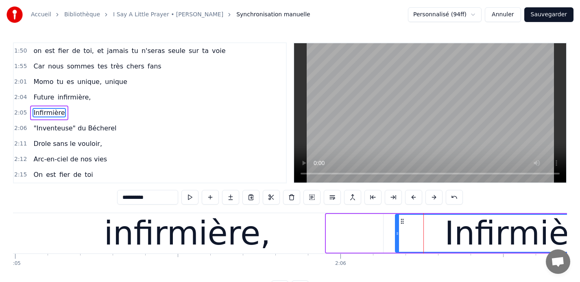
drag, startPoint x: 328, startPoint y: 234, endPoint x: 397, endPoint y: 226, distance: 69.6
click at [397, 226] on div at bounding box center [397, 232] width 3 height 37
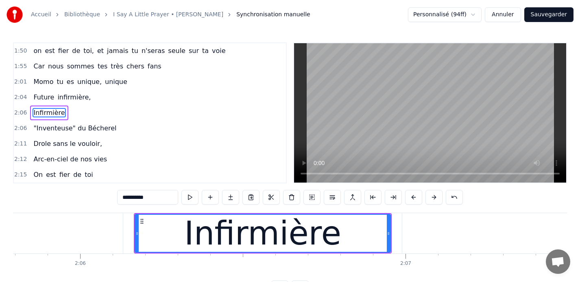
scroll to position [0, 40950]
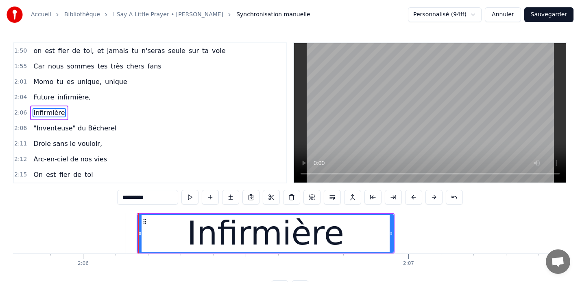
click at [145, 220] on icon at bounding box center [145, 221] width 7 height 7
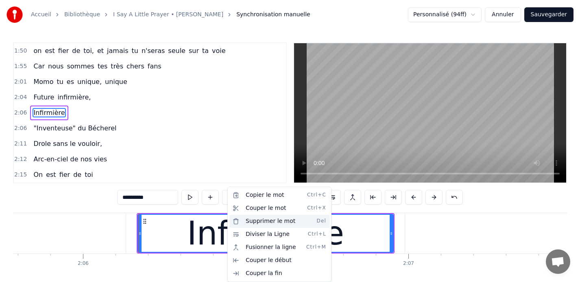
click at [258, 220] on div "Supprimer le mot Del" at bounding box center [280, 220] width 100 height 13
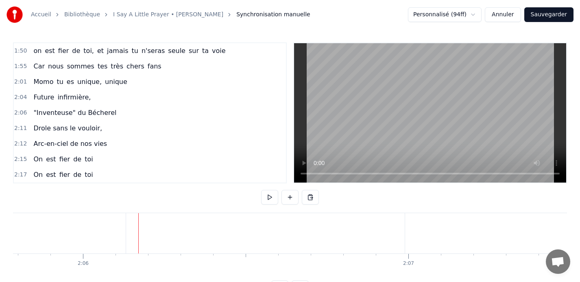
click at [81, 79] on span "unique," at bounding box center [90, 81] width 26 height 9
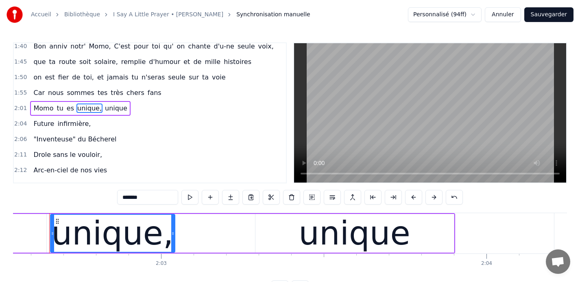
scroll to position [0, 39890]
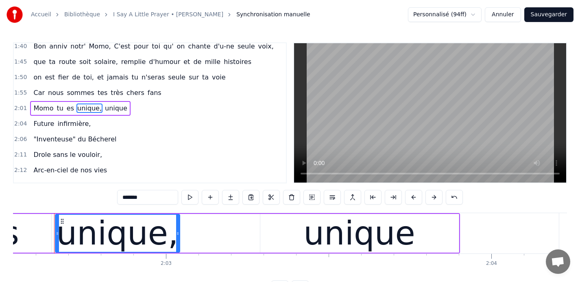
click at [109, 108] on span "unique" at bounding box center [116, 107] width 24 height 9
type input "******"
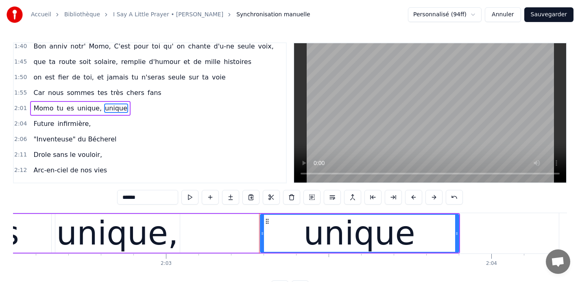
scroll to position [294, 0]
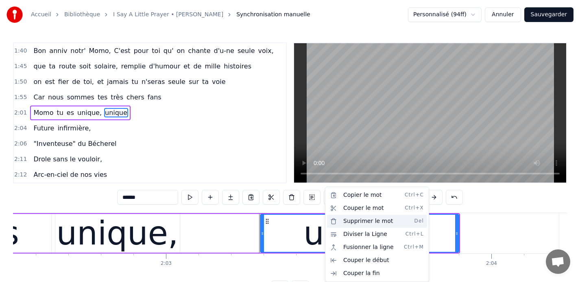
click at [356, 222] on div "Supprimer le mot Del" at bounding box center [377, 220] width 100 height 13
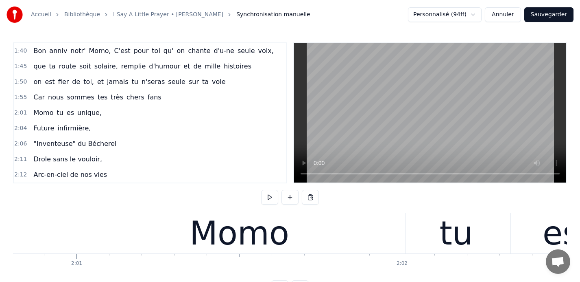
scroll to position [0, 39314]
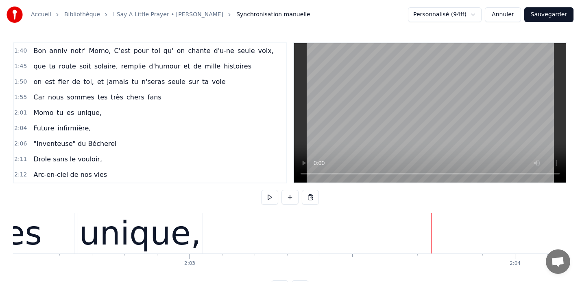
scroll to position [0, 39848]
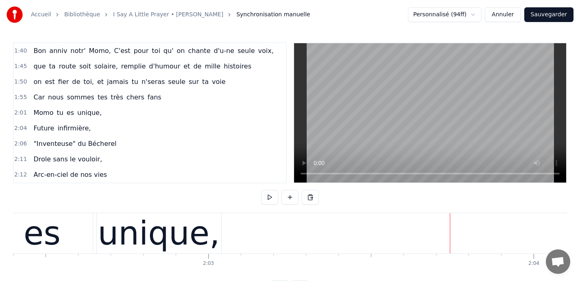
click at [272, 194] on button at bounding box center [269, 197] width 17 height 15
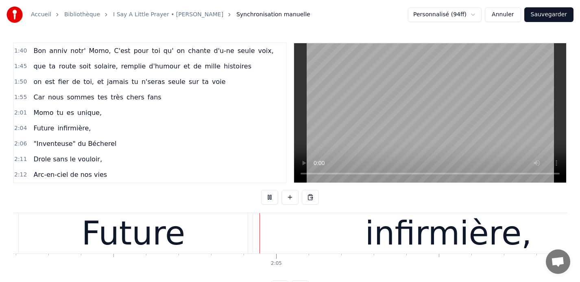
click at [272, 194] on button at bounding box center [269, 197] width 17 height 15
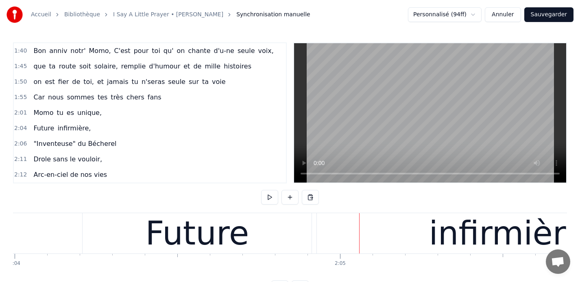
scroll to position [0, 40368]
click at [180, 219] on div "Future" at bounding box center [197, 233] width 104 height 49
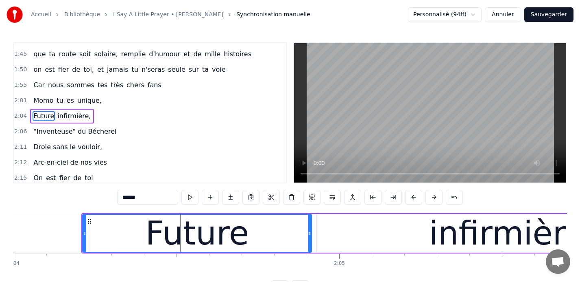
scroll to position [309, 0]
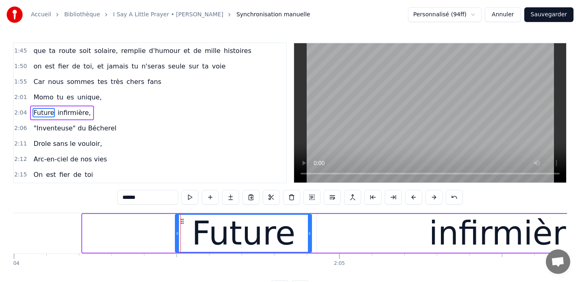
drag, startPoint x: 85, startPoint y: 235, endPoint x: 178, endPoint y: 229, distance: 93.0
click at [178, 229] on div at bounding box center [177, 232] width 3 height 37
click at [352, 231] on div "infirmière," at bounding box center [512, 233] width 391 height 39
type input "**********"
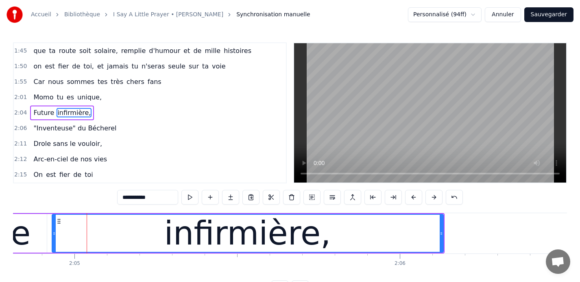
scroll to position [0, 40634]
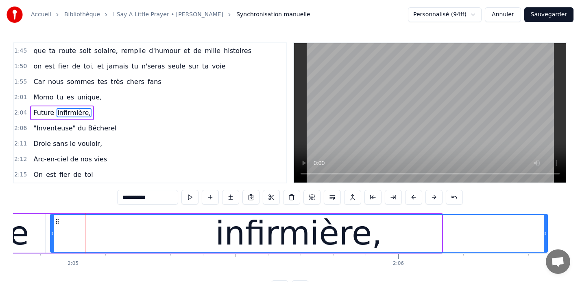
drag, startPoint x: 440, startPoint y: 233, endPoint x: 546, endPoint y: 232, distance: 105.8
click at [546, 232] on icon at bounding box center [545, 233] width 3 height 7
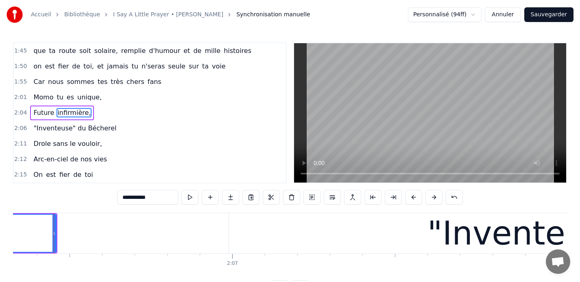
scroll to position [0, 41124]
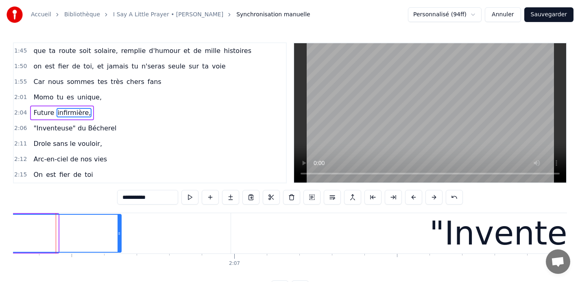
drag, startPoint x: 56, startPoint y: 231, endPoint x: 119, endPoint y: 230, distance: 63.1
click at [119, 230] on icon at bounding box center [119, 233] width 3 height 7
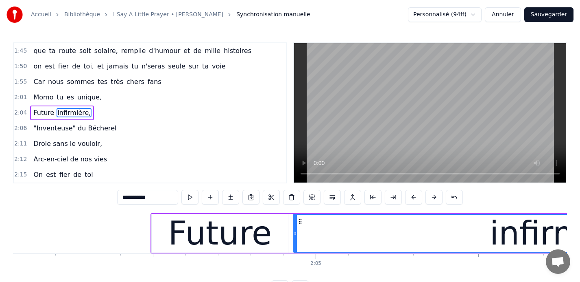
scroll to position [0, 40360]
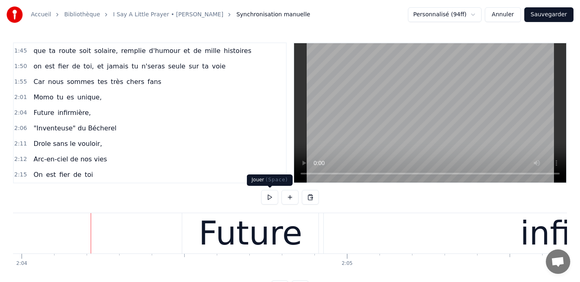
click at [270, 194] on button at bounding box center [269, 197] width 17 height 15
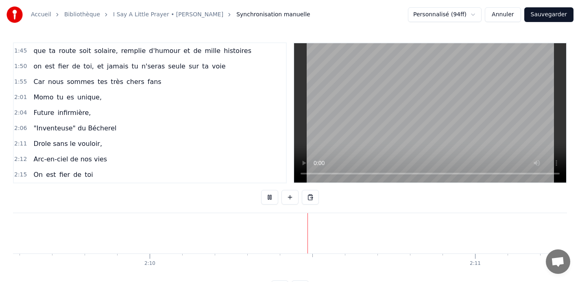
scroll to position [0, 42194]
click at [270, 194] on button at bounding box center [269, 197] width 17 height 15
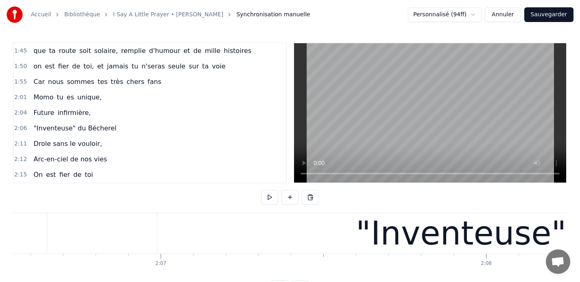
scroll to position [0, 41197]
click at [270, 196] on button at bounding box center [269, 197] width 17 height 15
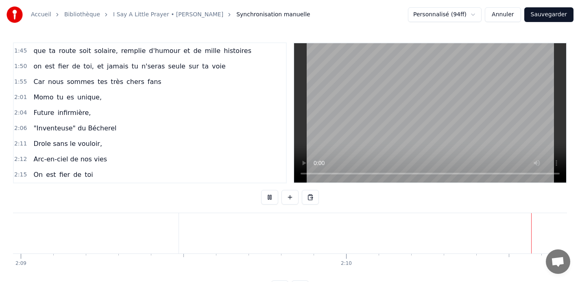
click at [270, 196] on button at bounding box center [269, 197] width 17 height 15
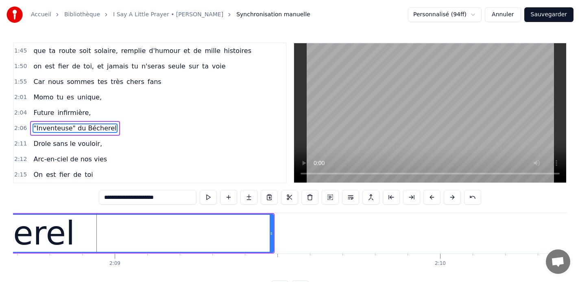
scroll to position [325, 0]
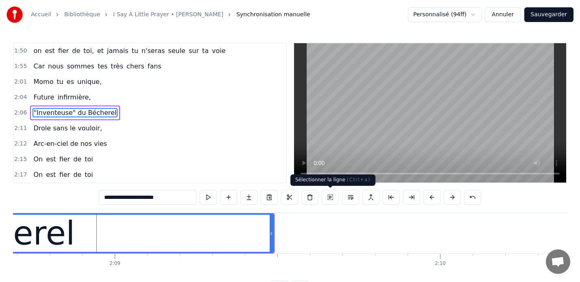
click at [330, 197] on button at bounding box center [330, 197] width 17 height 15
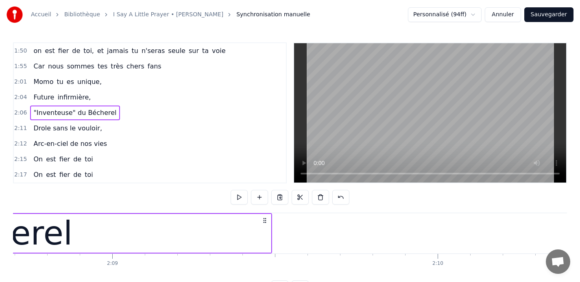
scroll to position [0, 41949]
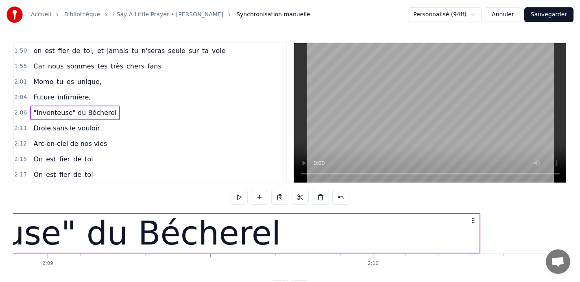
drag, startPoint x: 212, startPoint y: 221, endPoint x: 475, endPoint y: 216, distance: 262.5
click at [475, 216] on div ""Inventeuse" du Bécherel" at bounding box center [73, 233] width 815 height 40
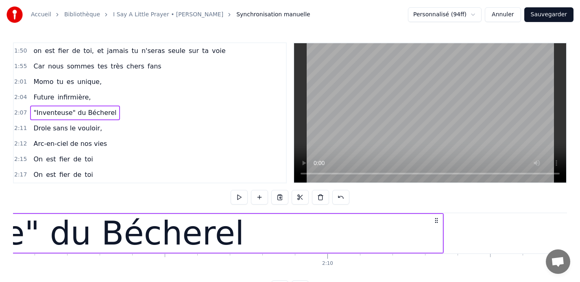
scroll to position [0, 42034]
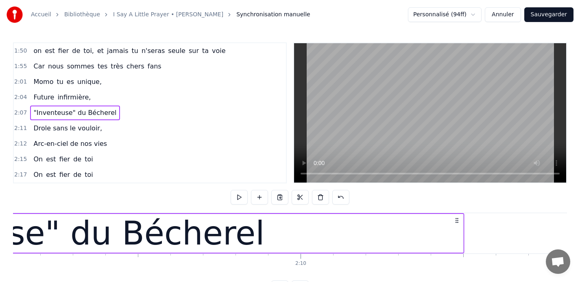
drag, startPoint x: 409, startPoint y: 219, endPoint x: 457, endPoint y: 219, distance: 47.6
click at [457, 219] on icon at bounding box center [457, 220] width 7 height 7
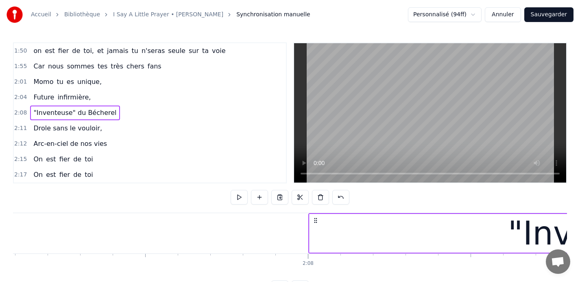
scroll to position [0, 41313]
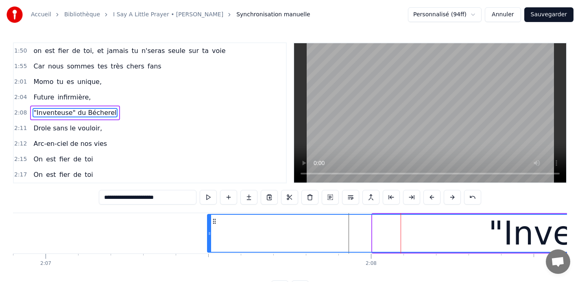
drag, startPoint x: 374, startPoint y: 233, endPoint x: 208, endPoint y: 239, distance: 165.3
click at [208, 239] on div at bounding box center [209, 232] width 3 height 37
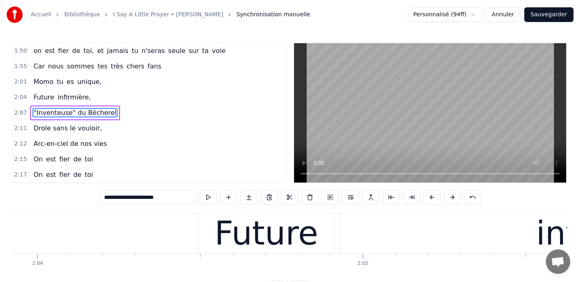
scroll to position [0, 40313]
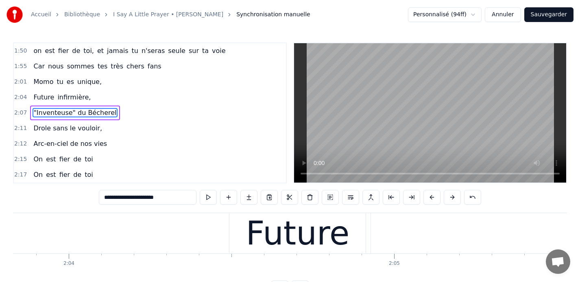
click at [244, 225] on div "Future" at bounding box center [298, 233] width 136 height 40
type input "******"
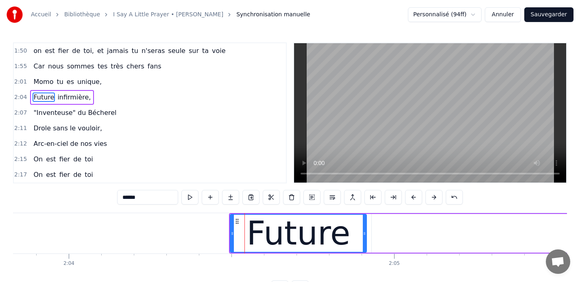
scroll to position [309, 0]
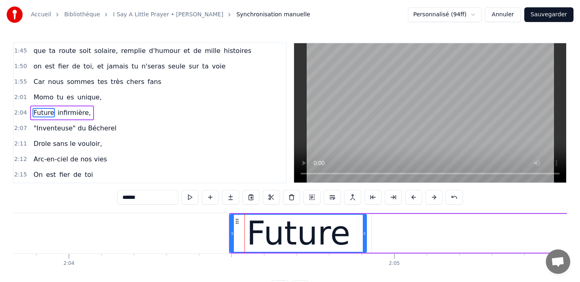
click at [19, 98] on span "2:01" at bounding box center [20, 97] width 13 height 8
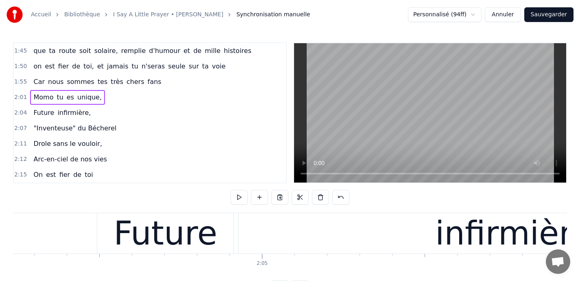
scroll to position [0, 40442]
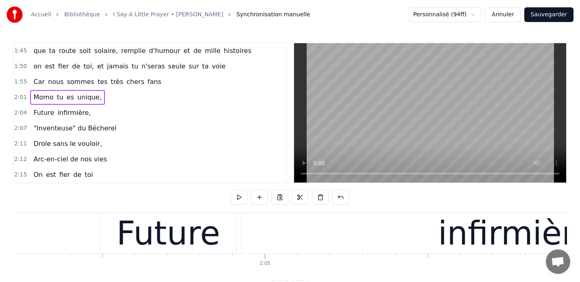
click at [142, 228] on div "Future" at bounding box center [169, 233] width 104 height 49
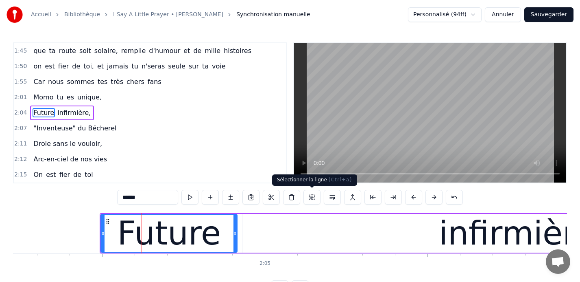
click at [311, 197] on button at bounding box center [312, 197] width 17 height 15
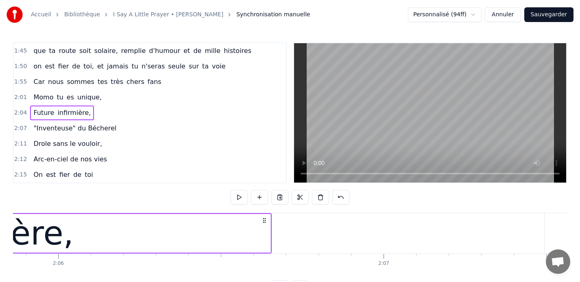
scroll to position [0, 40997]
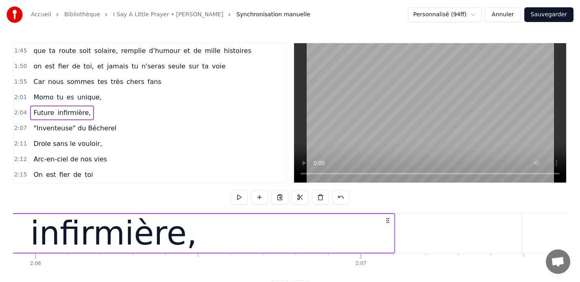
drag, startPoint x: 242, startPoint y: 219, endPoint x: 388, endPoint y: 217, distance: 146.1
click at [388, 217] on icon at bounding box center [388, 220] width 7 height 7
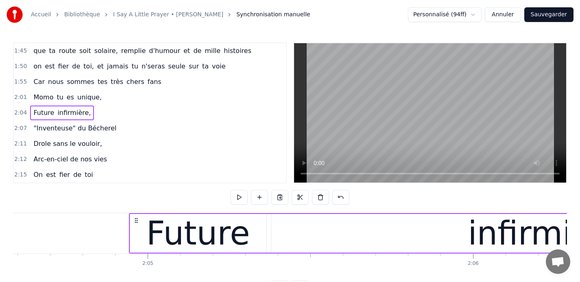
scroll to position [0, 40435]
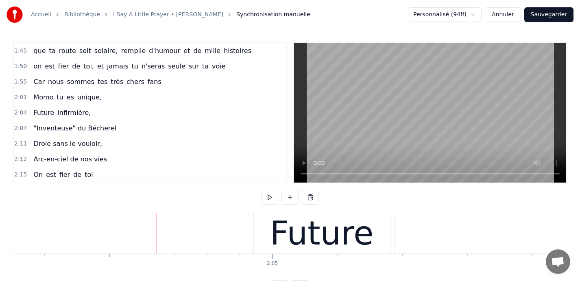
click at [20, 96] on span "2:01" at bounding box center [20, 97] width 13 height 8
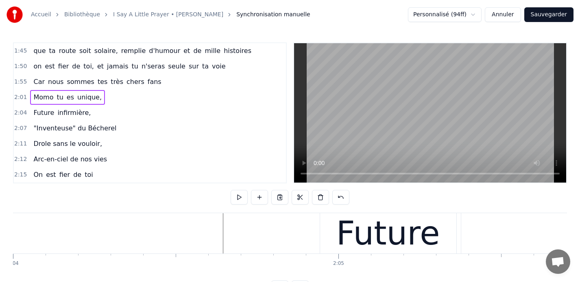
scroll to position [0, 40364]
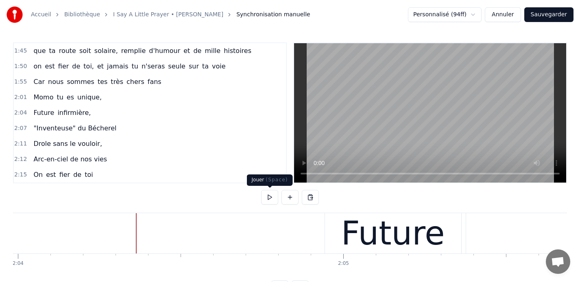
click at [268, 195] on button at bounding box center [269, 197] width 17 height 15
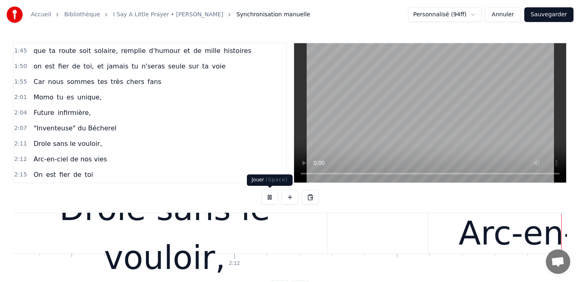
click at [268, 197] on button at bounding box center [269, 197] width 17 height 15
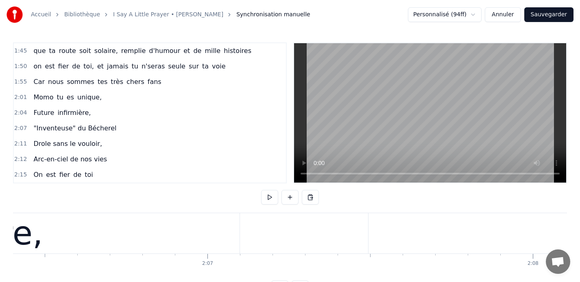
scroll to position [0, 41148]
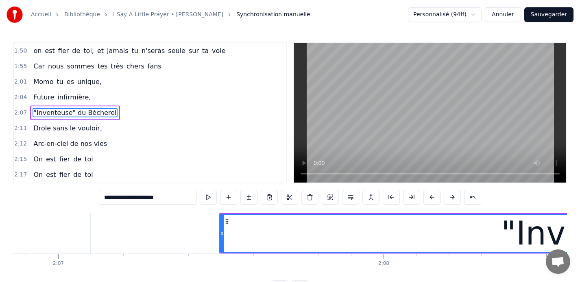
scroll to position [0, 41301]
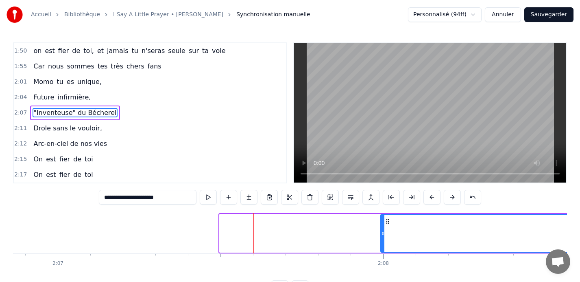
drag, startPoint x: 221, startPoint y: 232, endPoint x: 383, endPoint y: 236, distance: 161.2
click at [383, 236] on icon at bounding box center [382, 233] width 3 height 7
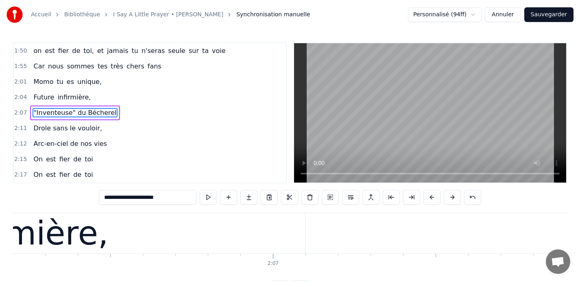
scroll to position [0, 41083]
click at [157, 232] on div "infirmière," at bounding box center [27, 233] width 560 height 40
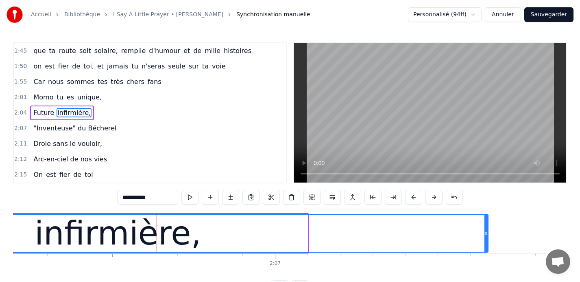
click at [486, 233] on icon at bounding box center [486, 233] width 3 height 7
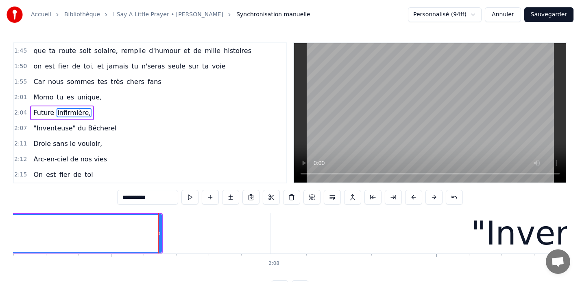
scroll to position [0, 41410]
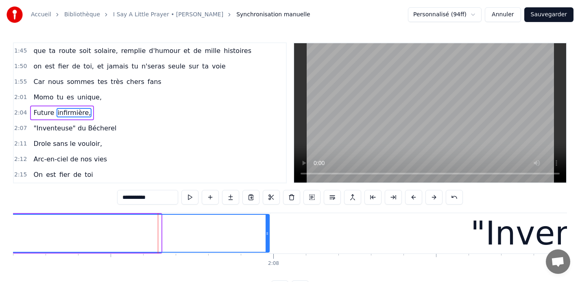
drag, startPoint x: 159, startPoint y: 232, endPoint x: 267, endPoint y: 232, distance: 108.2
click at [267, 232] on icon at bounding box center [267, 233] width 3 height 7
click at [37, 96] on span "Momo" at bounding box center [44, 96] width 22 height 9
type input "****"
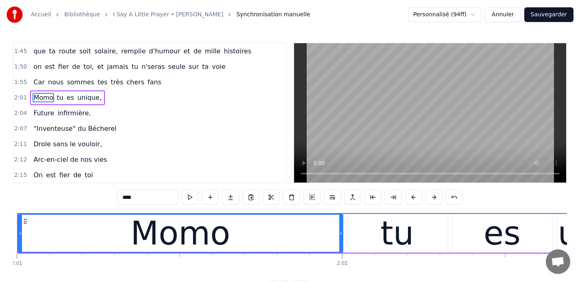
scroll to position [0, 39351]
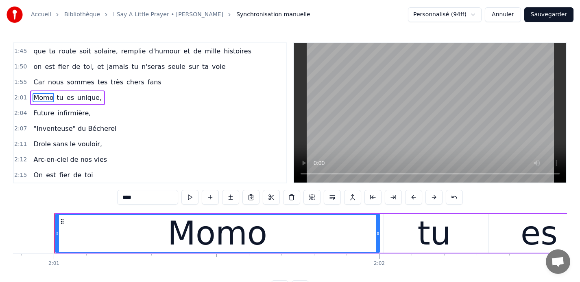
click at [15, 98] on span "2:01" at bounding box center [20, 98] width 13 height 8
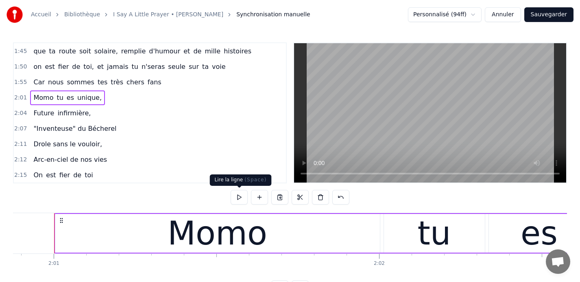
click at [238, 197] on button at bounding box center [239, 197] width 17 height 15
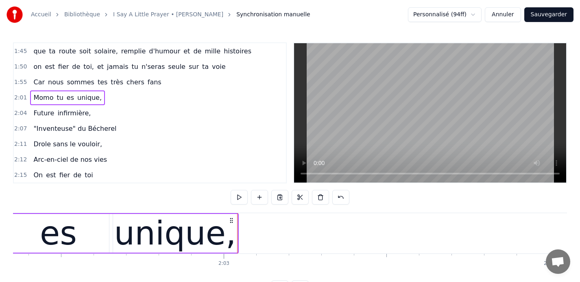
scroll to position [0, 39837]
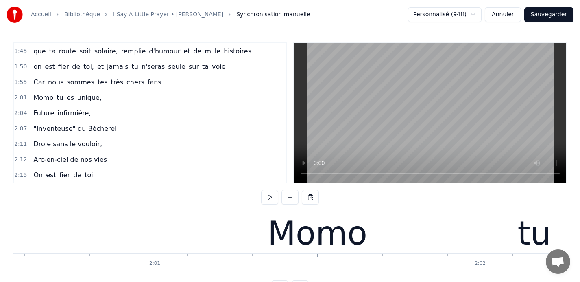
scroll to position [0, 39245]
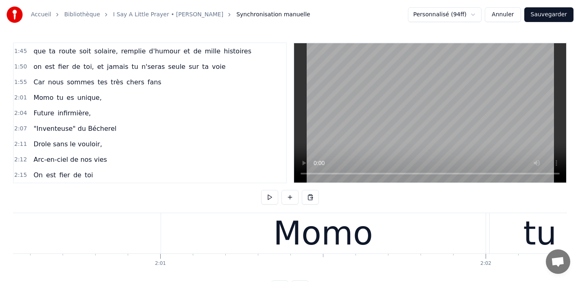
click at [181, 223] on div "Momo" at bounding box center [323, 233] width 325 height 40
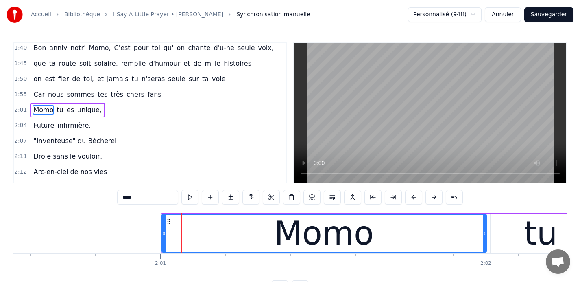
scroll to position [294, 0]
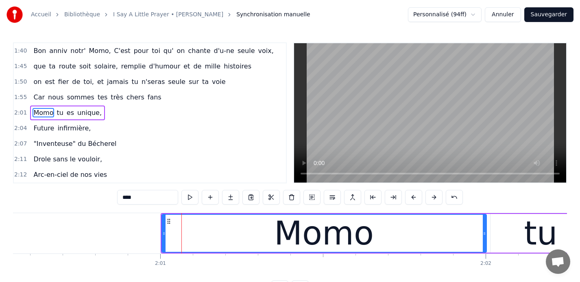
click at [72, 132] on span "infirmière," at bounding box center [74, 127] width 35 height 9
type input "**********"
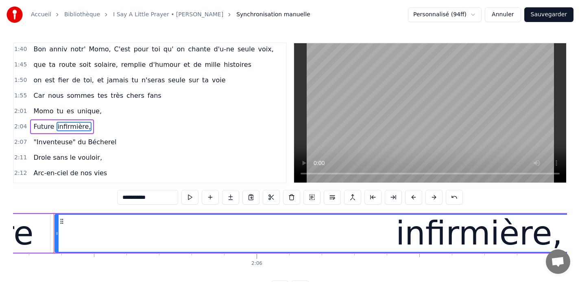
click at [18, 126] on span "2:04" at bounding box center [20, 126] width 13 height 8
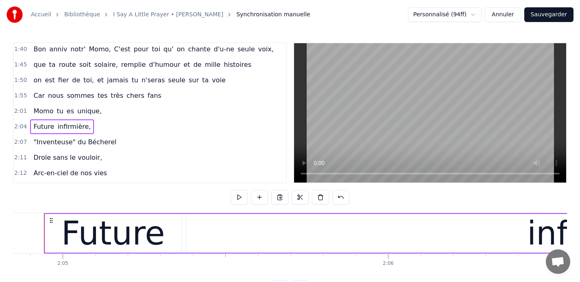
scroll to position [0, 40634]
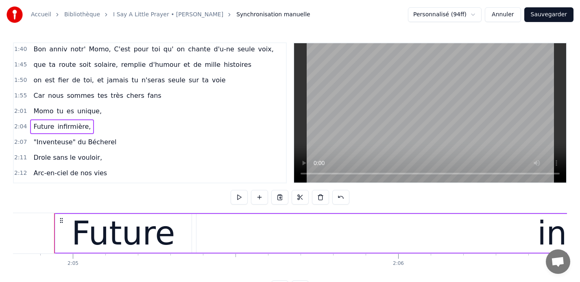
click at [77, 231] on div "Future" at bounding box center [123, 233] width 136 height 39
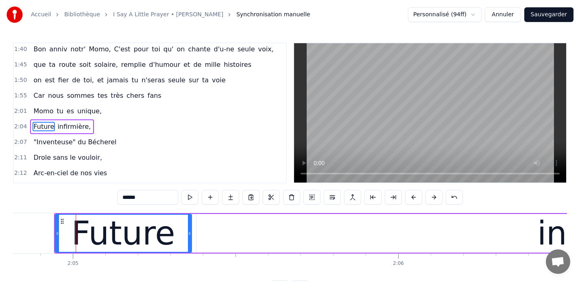
scroll to position [309, 0]
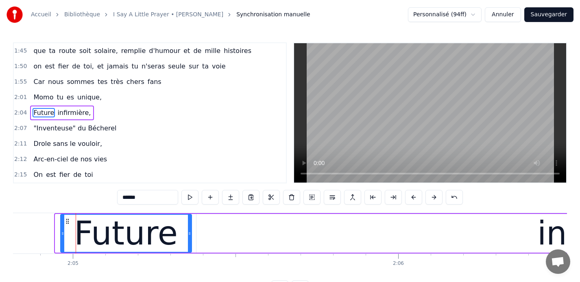
drag, startPoint x: 56, startPoint y: 232, endPoint x: 61, endPoint y: 232, distance: 5.3
click at [61, 232] on icon at bounding box center [62, 233] width 3 height 7
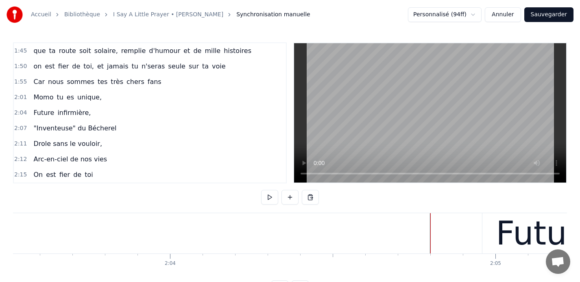
scroll to position [0, 40206]
click at [49, 96] on span "Momo" at bounding box center [44, 96] width 22 height 9
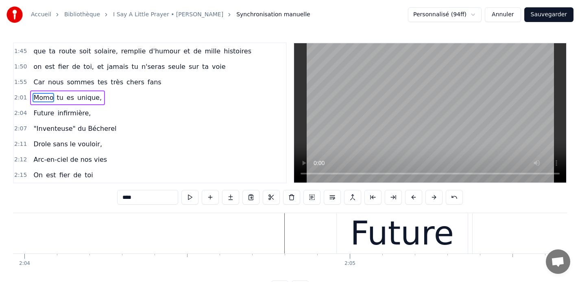
scroll to position [0, 40358]
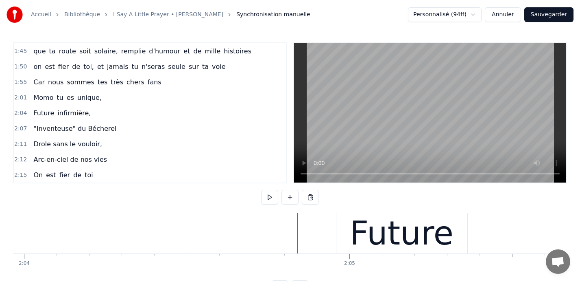
click at [352, 230] on div "Future" at bounding box center [402, 233] width 131 height 40
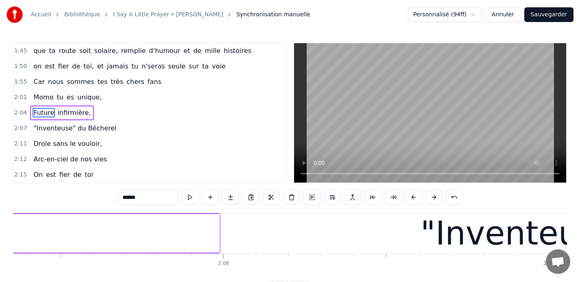
scroll to position [0, 41461]
type input "**********"
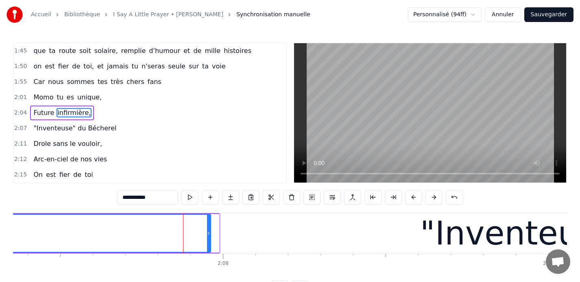
drag, startPoint x: 216, startPoint y: 231, endPoint x: 208, endPoint y: 232, distance: 8.2
click at [208, 232] on icon at bounding box center [208, 233] width 3 height 7
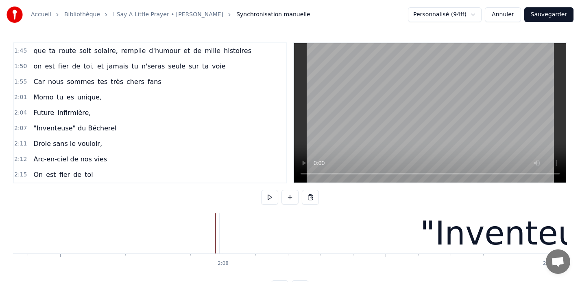
scroll to position [0, 41449]
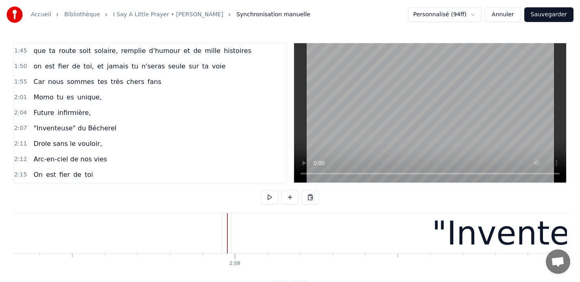
click at [17, 83] on span "1:55" at bounding box center [20, 82] width 13 height 8
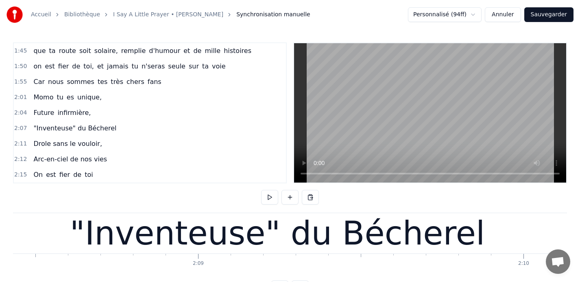
scroll to position [0, 41810]
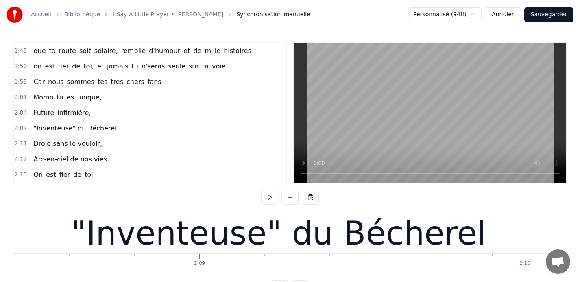
click at [18, 112] on span "2:04" at bounding box center [20, 113] width 13 height 8
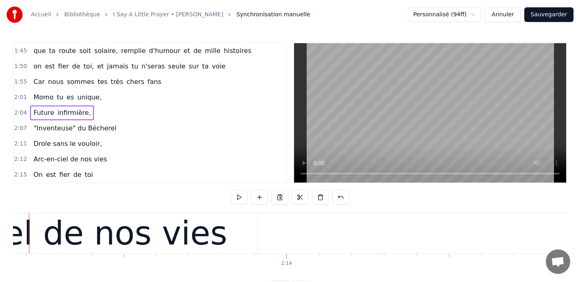
scroll to position [0, 43352]
click at [236, 228] on div "Arc-en-ciel de nos vies" at bounding box center [43, 233] width 428 height 40
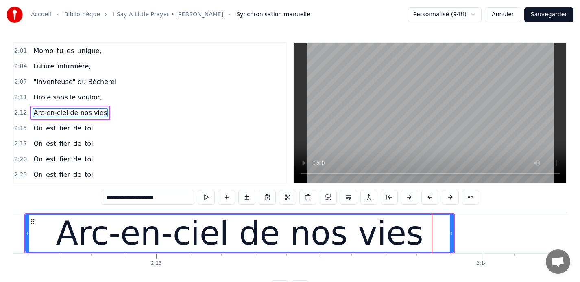
scroll to position [0, 43117]
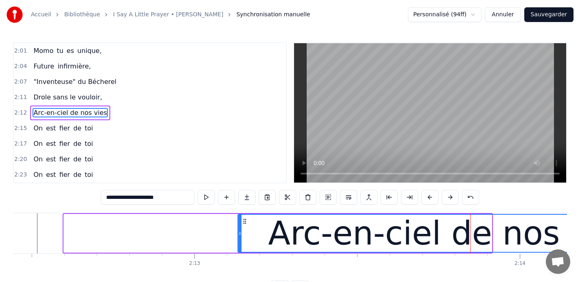
drag, startPoint x: 70, startPoint y: 220, endPoint x: 244, endPoint y: 223, distance: 174.2
click at [244, 223] on icon at bounding box center [245, 221] width 7 height 7
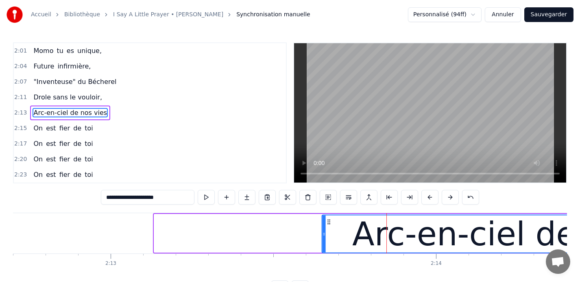
scroll to position [2, 0]
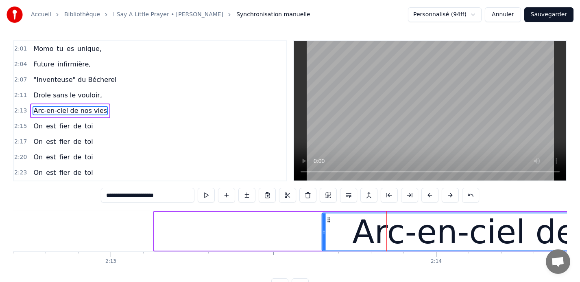
drag, startPoint x: 160, startPoint y: 220, endPoint x: 328, endPoint y: 228, distance: 168.3
click at [328, 228] on div "Arc-en-ciel de nos vies" at bounding box center [536, 231] width 427 height 37
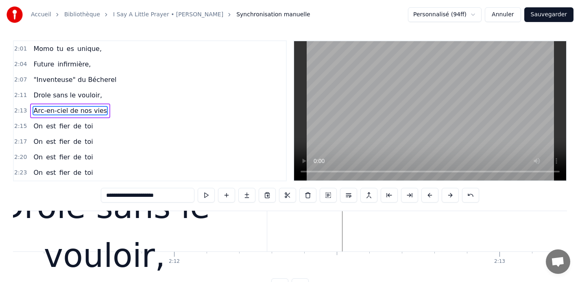
scroll to position [0, 42810]
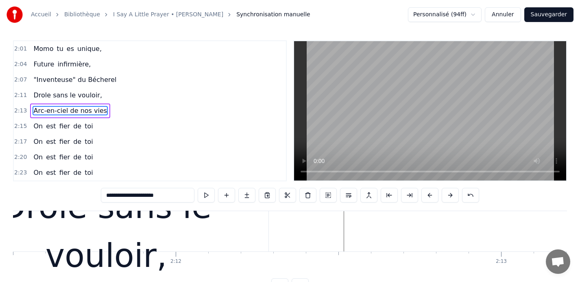
click at [151, 222] on div "Drole sans le vouloir," at bounding box center [106, 231] width 325 height 98
type input "**********"
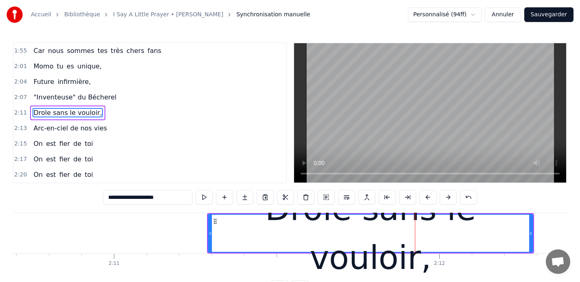
scroll to position [0, 42545]
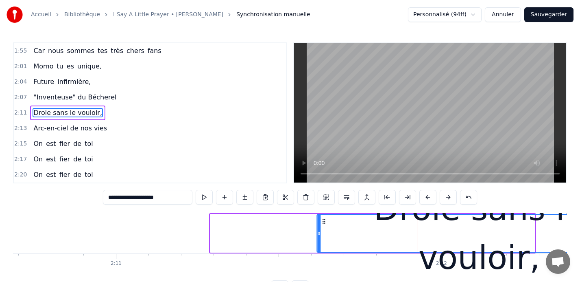
drag, startPoint x: 216, startPoint y: 219, endPoint x: 323, endPoint y: 219, distance: 106.6
click at [323, 219] on circle at bounding box center [323, 219] width 0 height 0
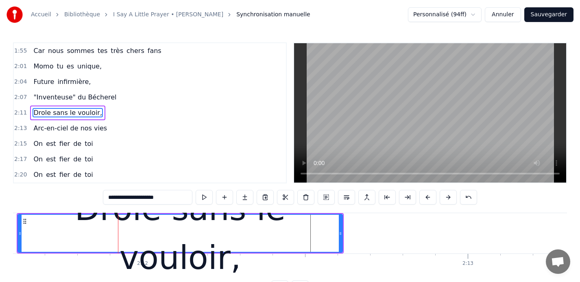
scroll to position [0, 42848]
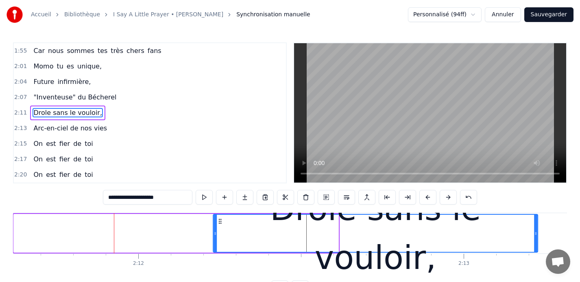
drag, startPoint x: 20, startPoint y: 219, endPoint x: 223, endPoint y: 220, distance: 203.1
click at [223, 220] on icon at bounding box center [220, 221] width 7 height 7
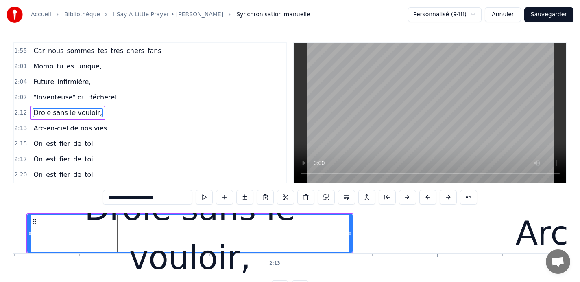
scroll to position [0, 43033]
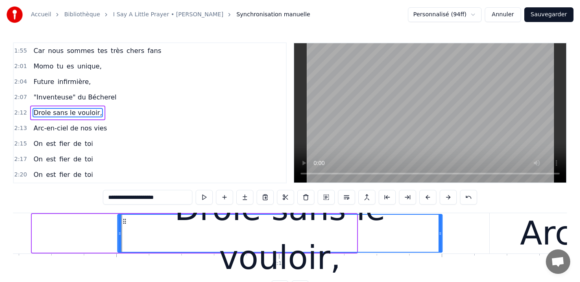
drag, startPoint x: 39, startPoint y: 221, endPoint x: 125, endPoint y: 215, distance: 86.1
click at [125, 215] on div "Drole sans le vouloir," at bounding box center [280, 232] width 324 height 37
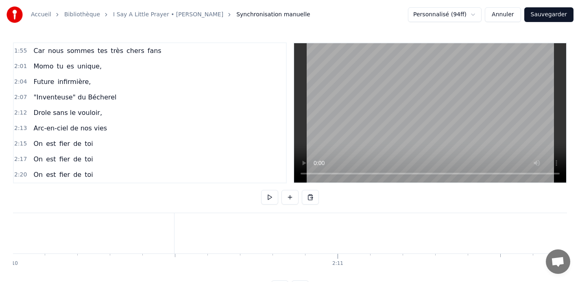
scroll to position [0, 42290]
click at [19, 65] on span "2:01" at bounding box center [20, 66] width 13 height 8
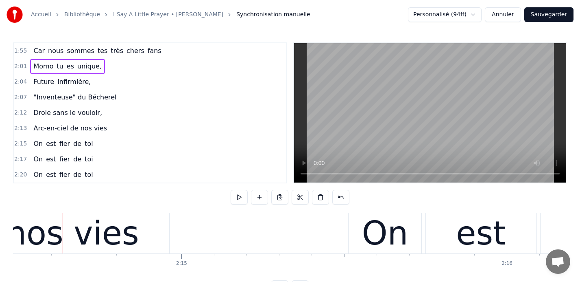
scroll to position [0, 43790]
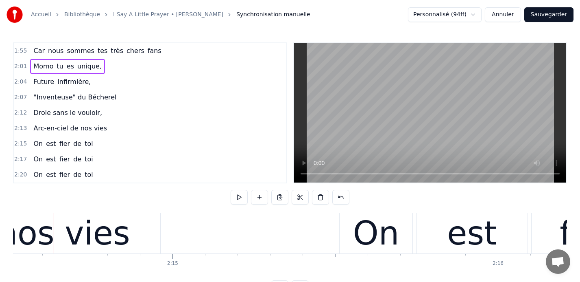
click at [351, 223] on div "On" at bounding box center [376, 233] width 73 height 40
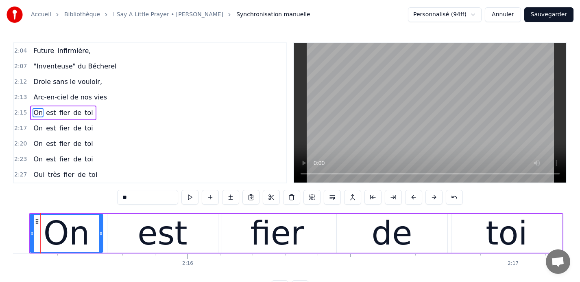
scroll to position [0, 44102]
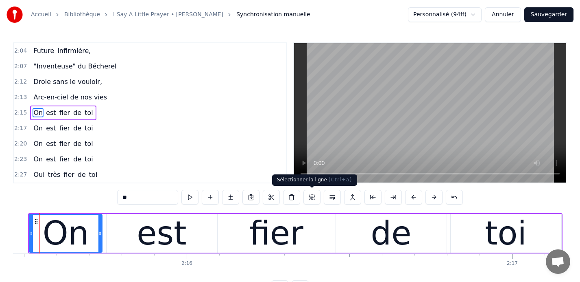
click at [313, 198] on button at bounding box center [312, 197] width 17 height 15
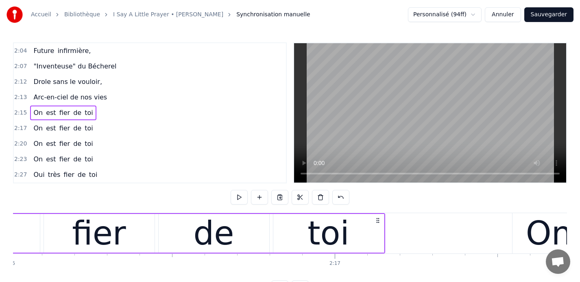
scroll to position [0, 44290]
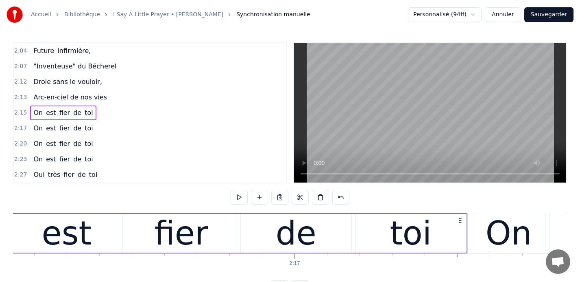
drag, startPoint x: 366, startPoint y: 219, endPoint x: 474, endPoint y: 223, distance: 107.9
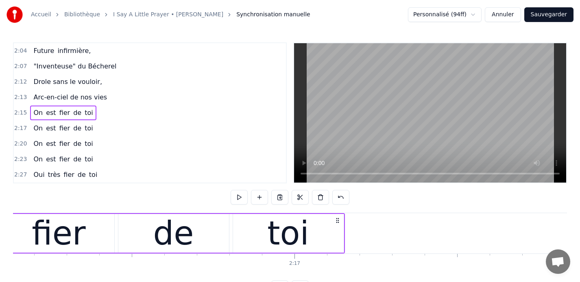
scroll to position [0, 44323]
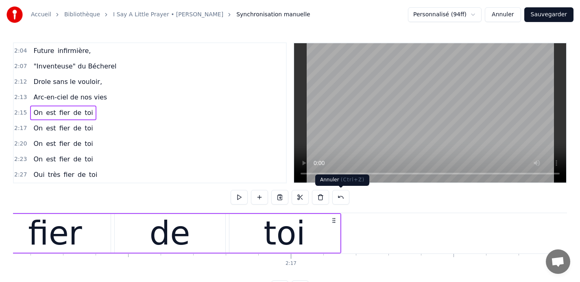
click at [342, 196] on button at bounding box center [340, 197] width 17 height 15
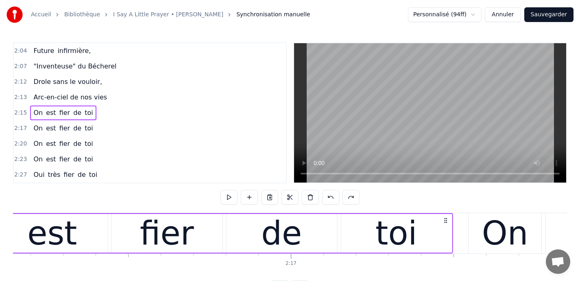
drag, startPoint x: 334, startPoint y: 220, endPoint x: 446, endPoint y: 222, distance: 111.9
click at [446, 222] on icon at bounding box center [445, 220] width 7 height 7
click at [496, 232] on div "On" at bounding box center [505, 233] width 46 height 49
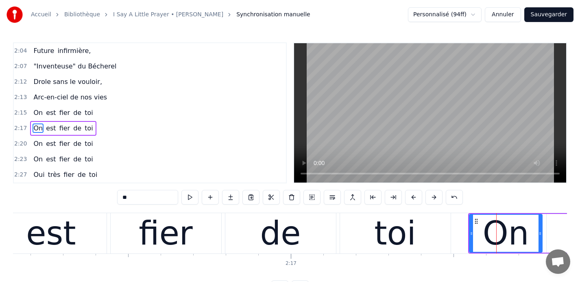
scroll to position [387, 0]
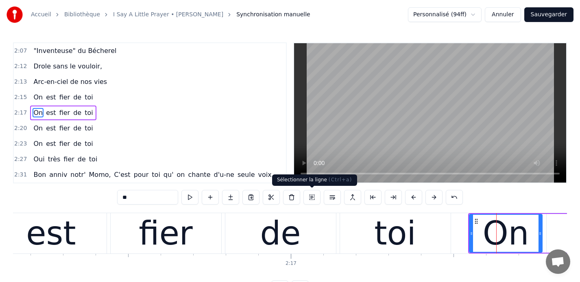
click at [310, 195] on button at bounding box center [312, 197] width 17 height 15
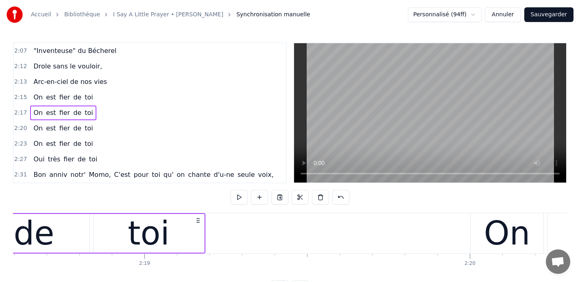
scroll to position [0, 45123]
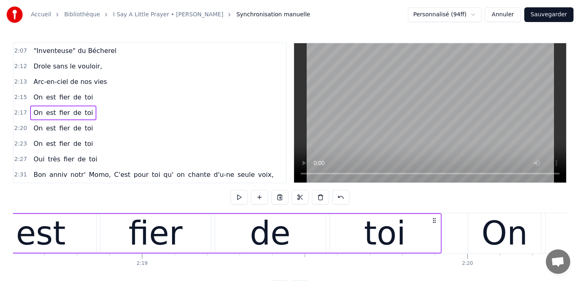
drag, startPoint x: 196, startPoint y: 220, endPoint x: 435, endPoint y: 223, distance: 238.9
click at [435, 223] on icon at bounding box center [434, 220] width 7 height 7
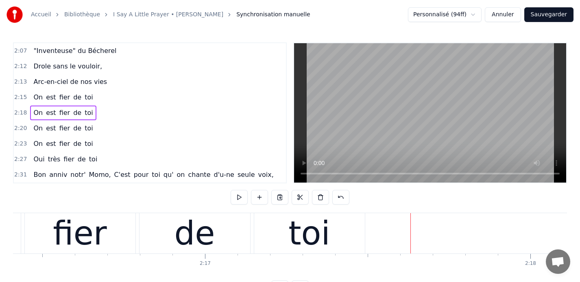
scroll to position [0, 44397]
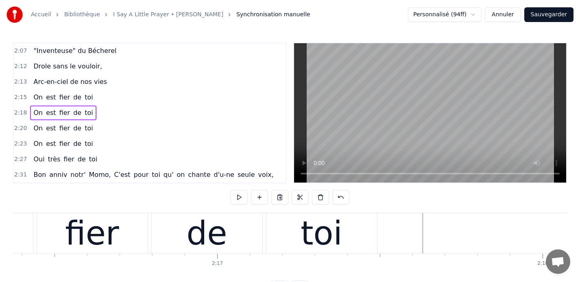
click at [221, 231] on div "de" at bounding box center [207, 233] width 41 height 49
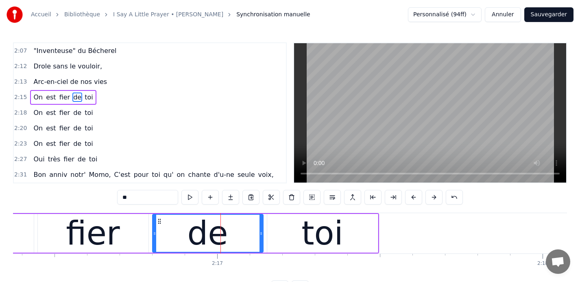
scroll to position [371, 0]
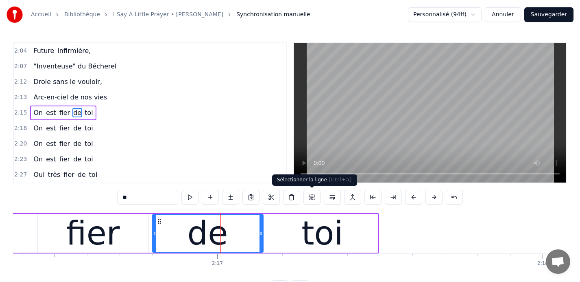
click at [312, 199] on button at bounding box center [312, 197] width 17 height 15
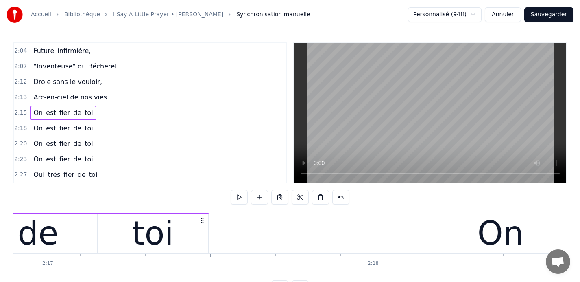
scroll to position [0, 44567]
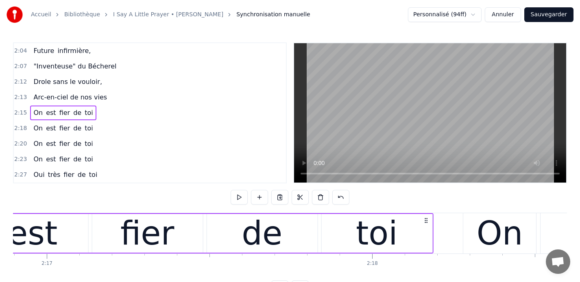
drag, startPoint x: 201, startPoint y: 219, endPoint x: 427, endPoint y: 219, distance: 225.9
click at [427, 219] on icon at bounding box center [426, 220] width 7 height 7
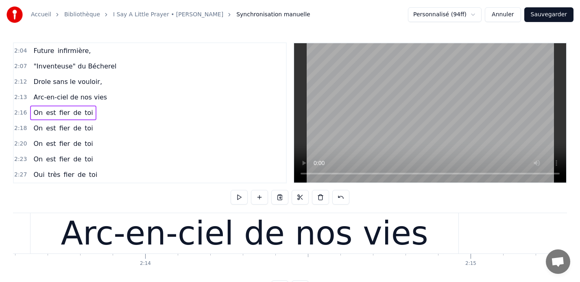
scroll to position [0, 43479]
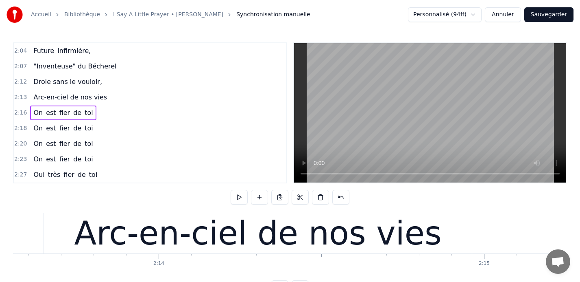
click at [229, 238] on div "Arc-en-ciel de nos vies" at bounding box center [257, 233] width 367 height 49
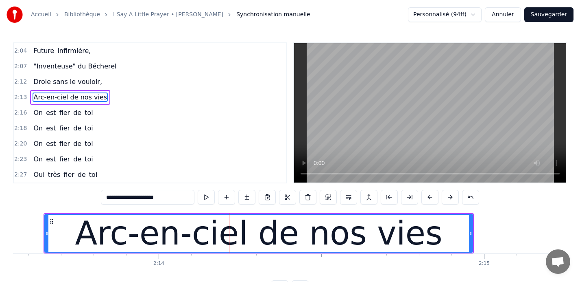
scroll to position [356, 0]
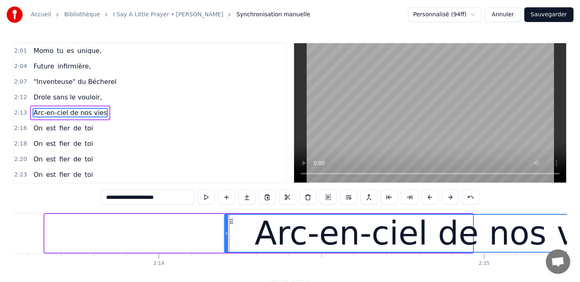
drag, startPoint x: 51, startPoint y: 220, endPoint x: 231, endPoint y: 225, distance: 179.9
click at [231, 225] on div "Arc-en-ciel de nos vies" at bounding box center [438, 232] width 427 height 37
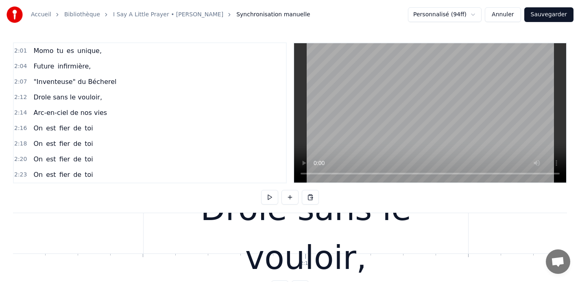
scroll to position [0, 42950]
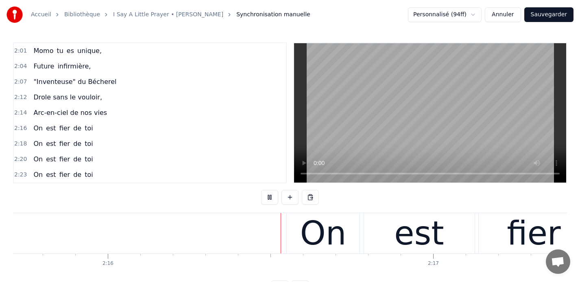
scroll to position [0, 44200]
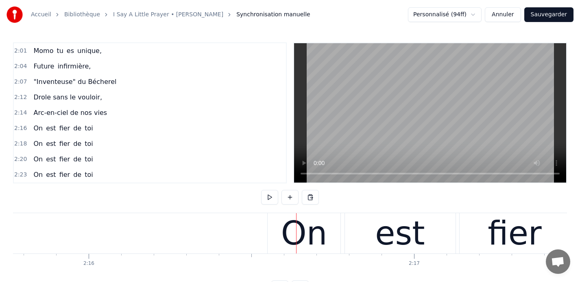
click at [319, 224] on div "On" at bounding box center [304, 233] width 46 height 49
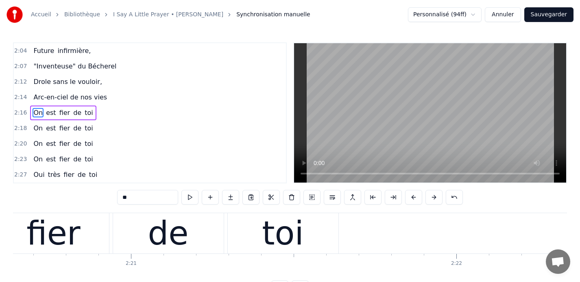
scroll to position [0, 45821]
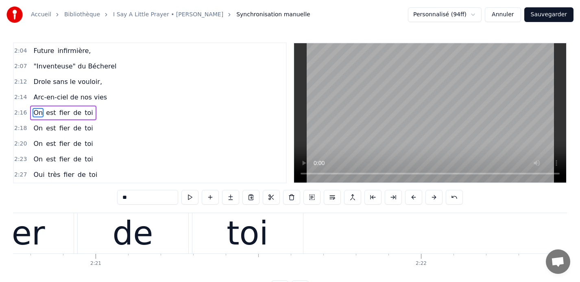
click at [281, 225] on div "toi" at bounding box center [247, 233] width 111 height 40
type input "***"
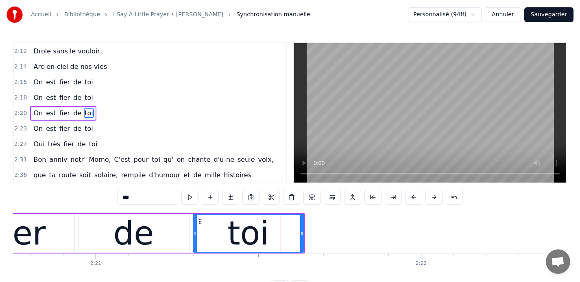
scroll to position [402, 0]
click at [313, 200] on button at bounding box center [312, 197] width 17 height 15
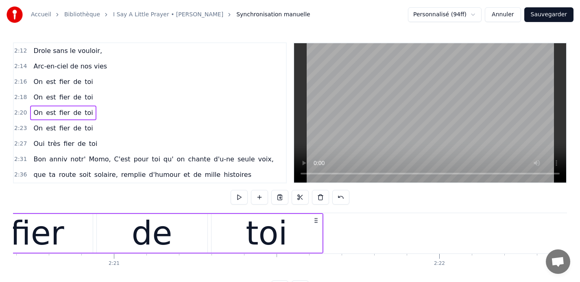
scroll to position [0, 45851]
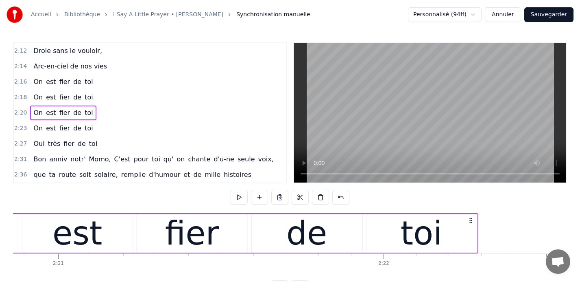
drag, startPoint x: 267, startPoint y: 219, endPoint x: 470, endPoint y: 225, distance: 203.9
click at [470, 225] on div "On est fier de toi" at bounding box center [211, 233] width 535 height 40
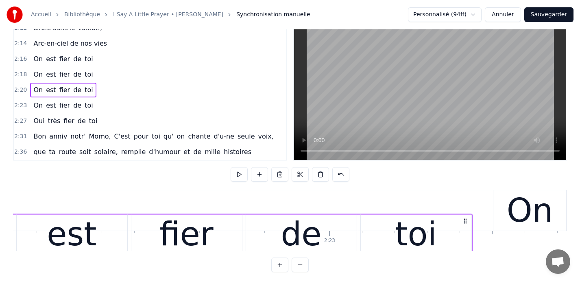
scroll to position [23, 0]
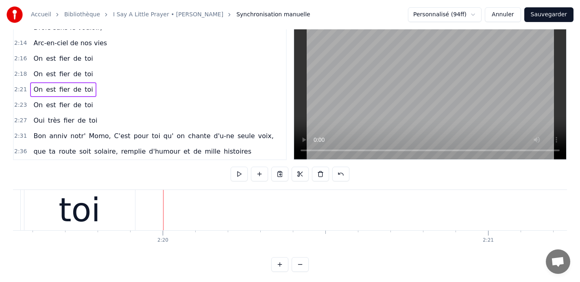
scroll to position [0, 45423]
click at [127, 203] on div "toi" at bounding box center [84, 210] width 111 height 40
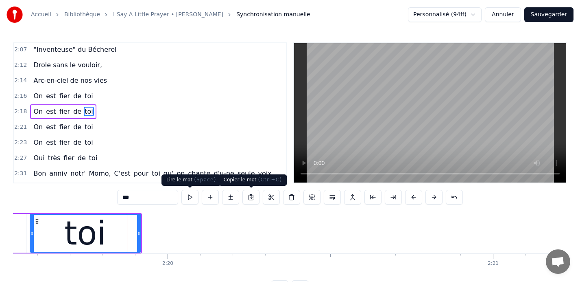
scroll to position [387, 0]
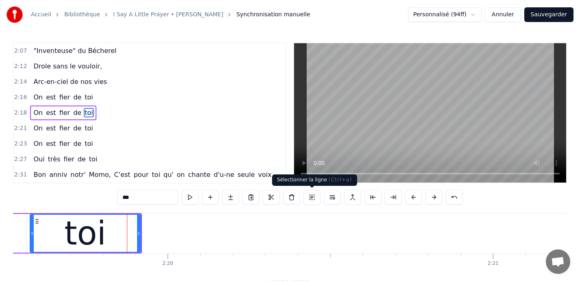
click at [313, 199] on button at bounding box center [312, 197] width 17 height 15
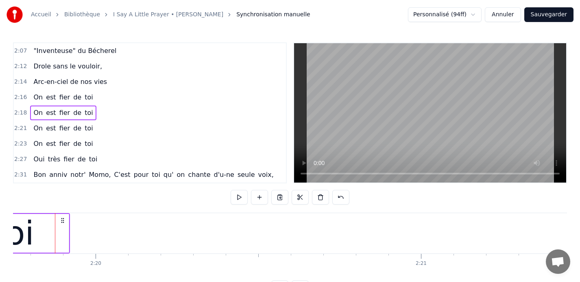
scroll to position [0, 45497]
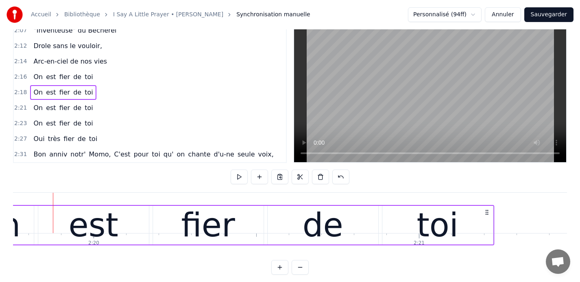
drag, startPoint x: 60, startPoint y: 218, endPoint x: 495, endPoint y: 232, distance: 434.8
click at [494, 232] on div "On est fier de toi" at bounding box center [227, 225] width 535 height 40
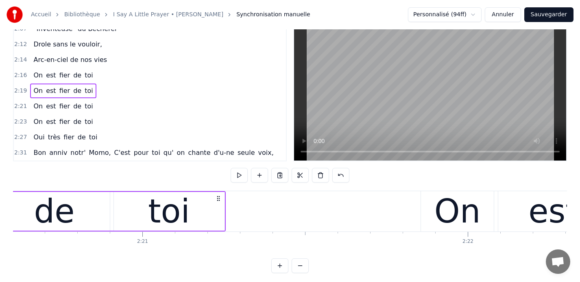
scroll to position [0, 45792]
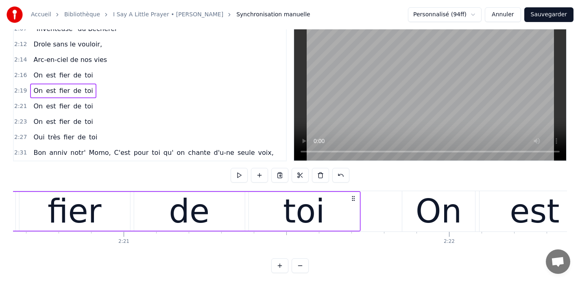
drag, startPoint x: 199, startPoint y: 197, endPoint x: 353, endPoint y: 190, distance: 153.6
click at [353, 190] on div "0:09 Car nous sommes tes très chers fans 0:13 Quand tu entr' dans la pièce, 0:1…" at bounding box center [290, 146] width 554 height 252
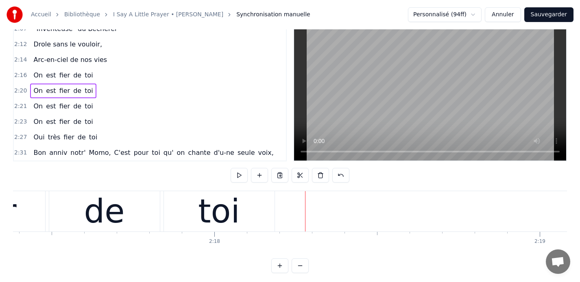
scroll to position [0, 44721]
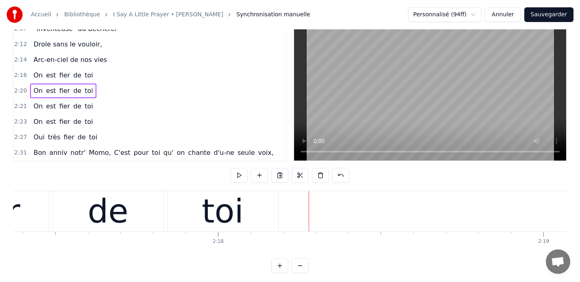
click at [195, 209] on div "toi" at bounding box center [223, 211] width 111 height 40
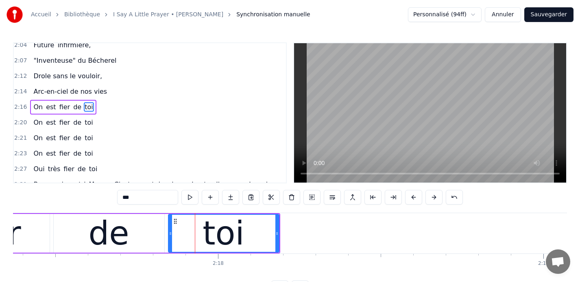
scroll to position [371, 0]
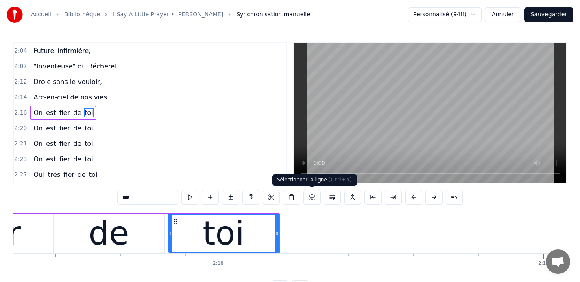
click at [311, 199] on button at bounding box center [312, 197] width 17 height 15
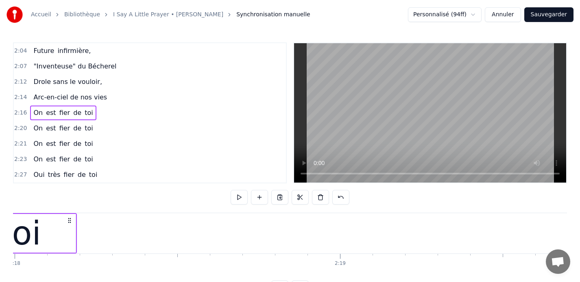
scroll to position [0, 44925]
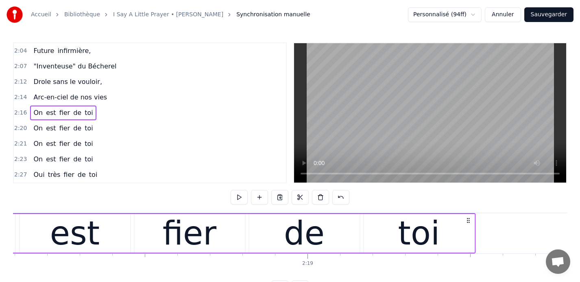
drag, startPoint x: 68, startPoint y: 219, endPoint x: 485, endPoint y: 221, distance: 417.1
click at [472, 221] on icon at bounding box center [468, 220] width 7 height 7
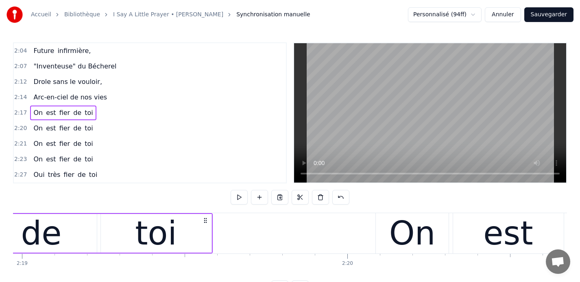
scroll to position [0, 45259]
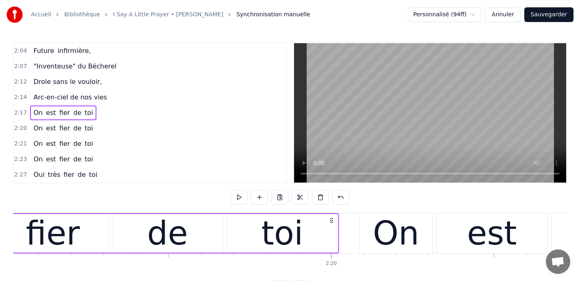
drag, startPoint x: 188, startPoint y: 220, endPoint x: 331, endPoint y: 215, distance: 142.5
click at [331, 215] on div "On est fier de toi" at bounding box center [71, 233] width 535 height 40
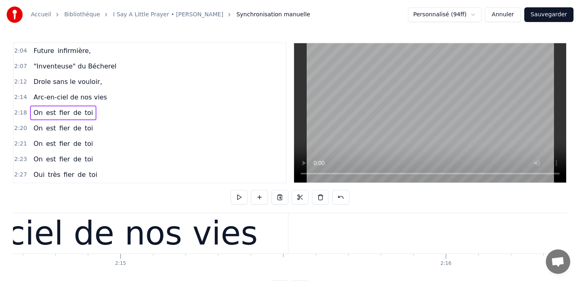
scroll to position [0, 43836]
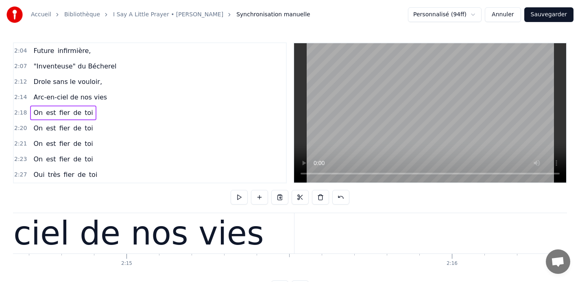
click at [191, 234] on div "Arc-en-ciel de nos vies" at bounding box center [79, 233] width 367 height 49
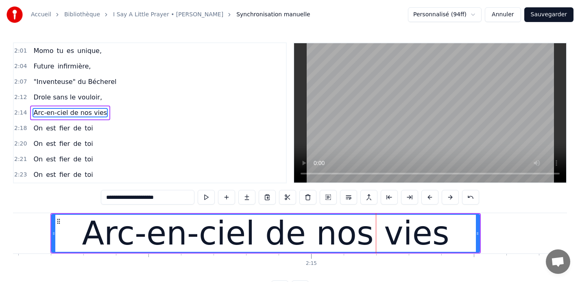
scroll to position [0, 43651]
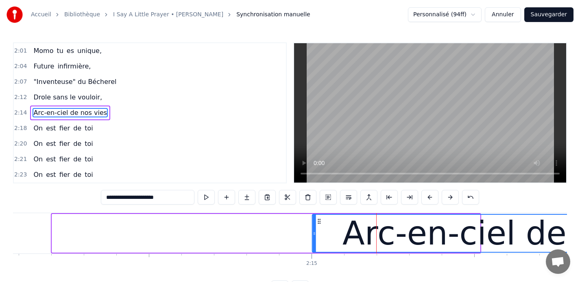
drag, startPoint x: 58, startPoint y: 220, endPoint x: 321, endPoint y: 216, distance: 263.3
click at [321, 216] on div "Arc-en-ciel de nos vies" at bounding box center [526, 232] width 427 height 37
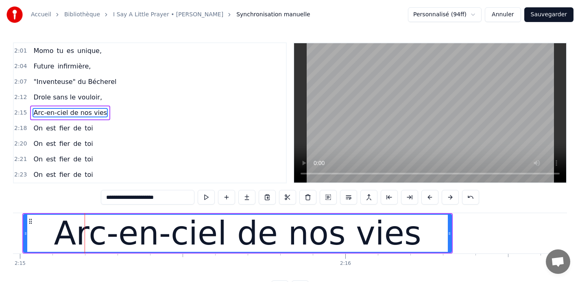
scroll to position [0, 43938]
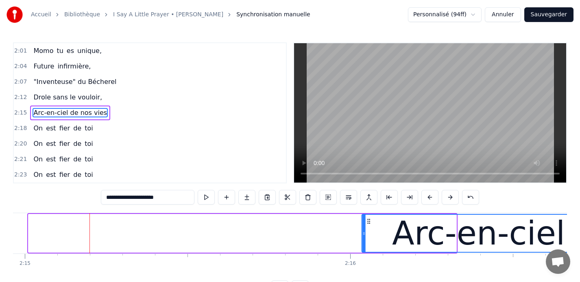
drag, startPoint x: 35, startPoint y: 221, endPoint x: 369, endPoint y: 223, distance: 333.7
click at [369, 223] on icon at bounding box center [369, 221] width 7 height 7
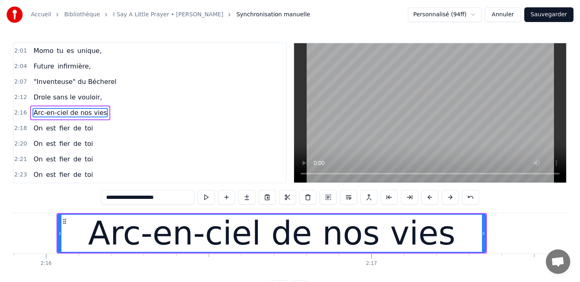
scroll to position [0, 44221]
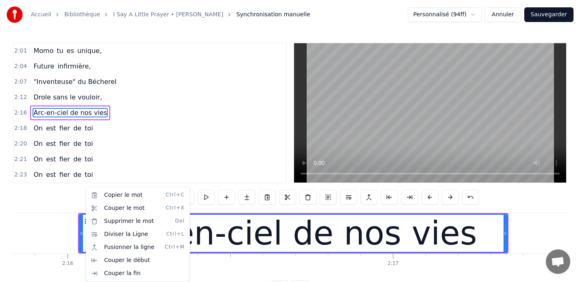
drag, startPoint x: 85, startPoint y: 221, endPoint x: 228, endPoint y: 228, distance: 143.0
click at [219, 230] on html "Accueil Bibliothèque I Say A Little Prayer • [PERSON_NAME] Synchronisation manu…" at bounding box center [290, 154] width 580 height 308
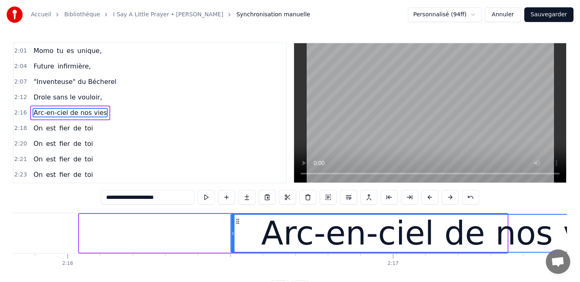
drag, startPoint x: 86, startPoint y: 221, endPoint x: 238, endPoint y: 220, distance: 151.4
click at [238, 220] on icon at bounding box center [238, 221] width 7 height 7
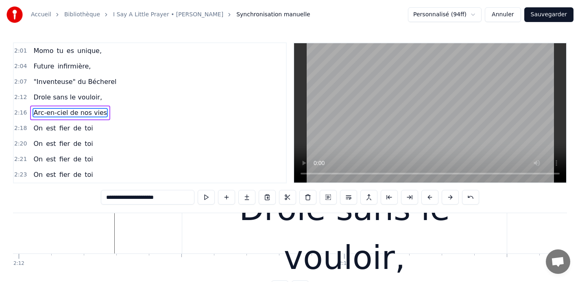
scroll to position [0, 42936]
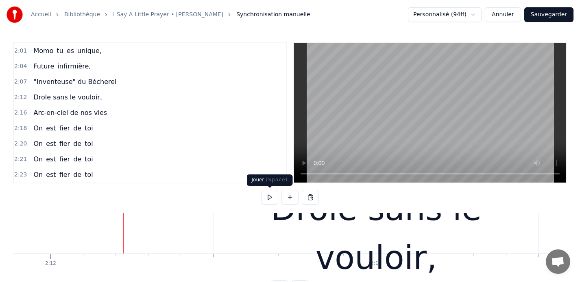
click at [269, 196] on button at bounding box center [269, 197] width 17 height 15
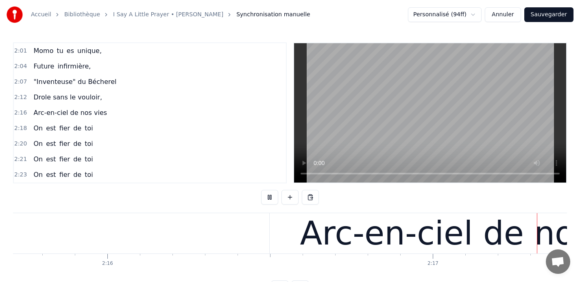
click at [269, 196] on button at bounding box center [269, 197] width 17 height 15
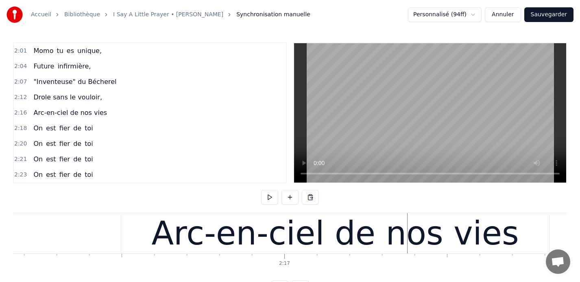
scroll to position [0, 44328]
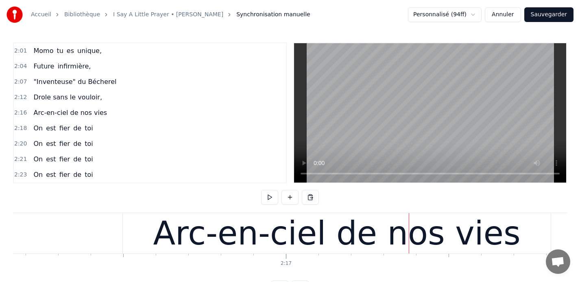
click at [231, 228] on div "Arc-en-ciel de nos vies" at bounding box center [336, 233] width 367 height 49
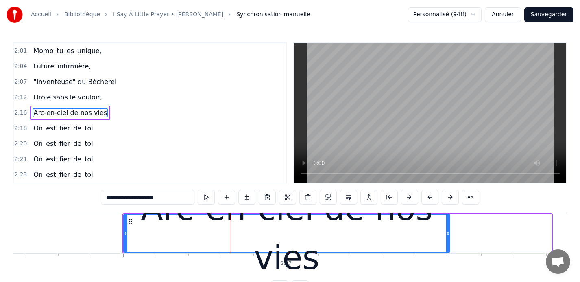
drag, startPoint x: 550, startPoint y: 236, endPoint x: 448, endPoint y: 241, distance: 101.9
click at [448, 241] on div at bounding box center [447, 232] width 3 height 37
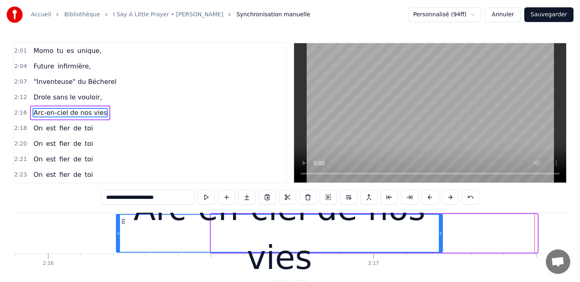
scroll to position [0, 44240]
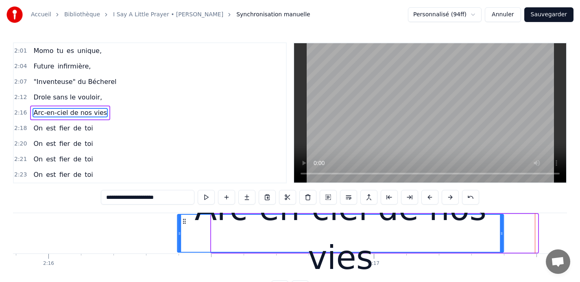
drag, startPoint x: 130, startPoint y: 219, endPoint x: 184, endPoint y: 214, distance: 54.0
click at [184, 214] on div "Arc-en-ciel de nos vies" at bounding box center [341, 232] width 326 height 37
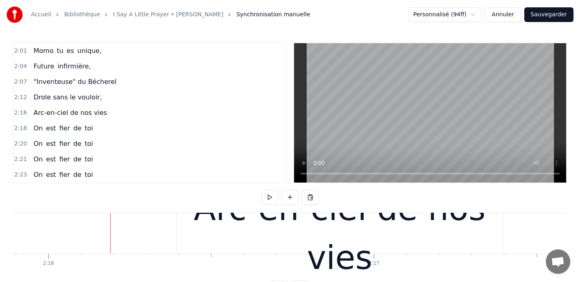
click at [19, 96] on span "2:12" at bounding box center [20, 97] width 13 height 8
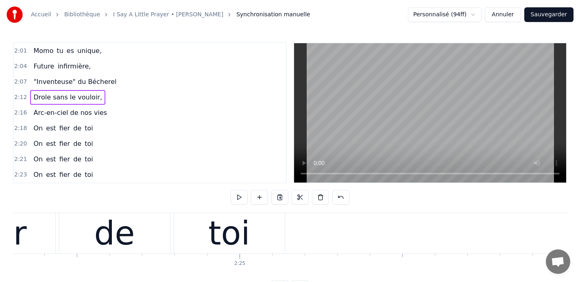
scroll to position [0, 46990]
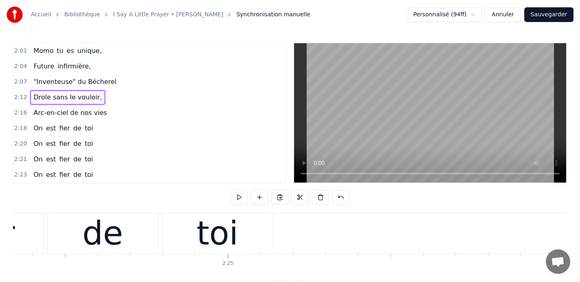
click at [258, 229] on div "toi" at bounding box center [217, 233] width 111 height 40
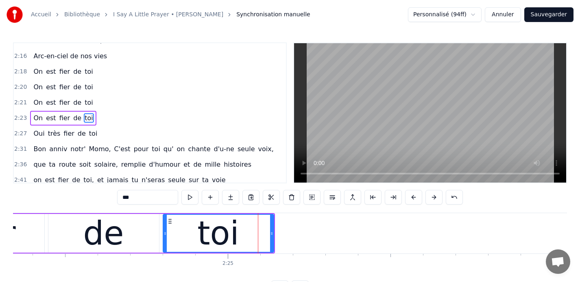
scroll to position [418, 0]
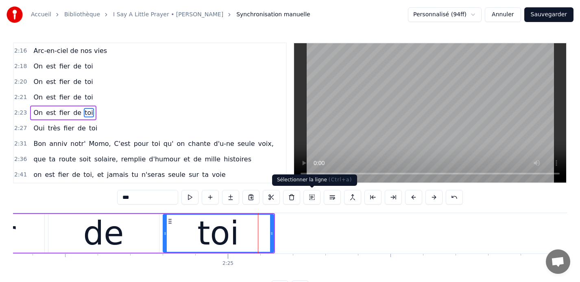
click at [313, 200] on button at bounding box center [312, 197] width 17 height 15
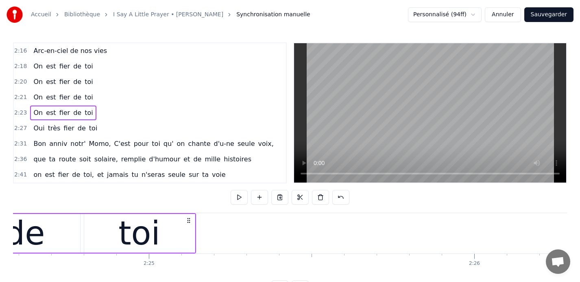
scroll to position [0, 47073]
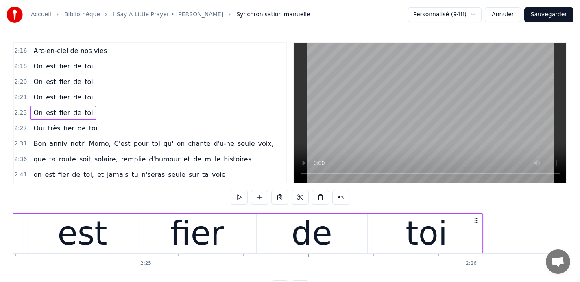
drag, startPoint x: 184, startPoint y: 219, endPoint x: 476, endPoint y: 226, distance: 291.5
click at [476, 226] on div "On est fier de toi" at bounding box center [216, 233] width 535 height 40
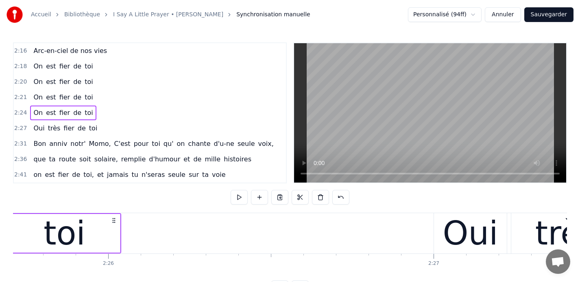
scroll to position [0, 47436]
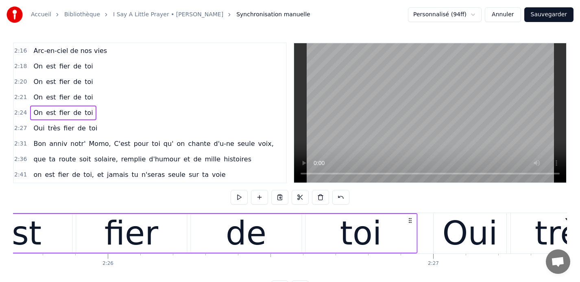
drag, startPoint x: 113, startPoint y: 219, endPoint x: 410, endPoint y: 220, distance: 297.1
click at [410, 220] on icon at bounding box center [410, 220] width 7 height 7
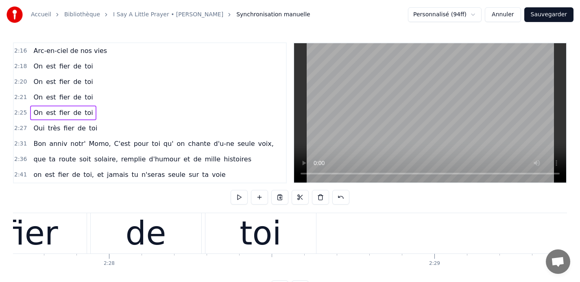
scroll to position [0, 48088]
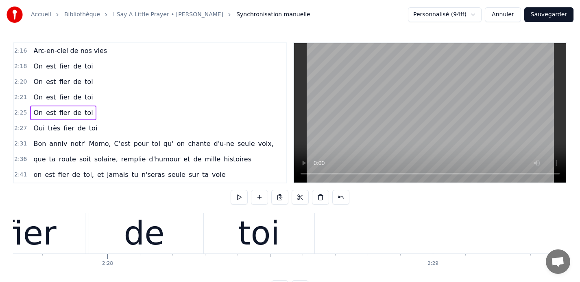
click at [302, 224] on div "toi" at bounding box center [259, 233] width 111 height 40
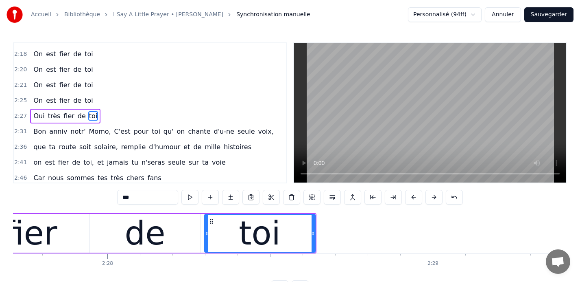
scroll to position [433, 0]
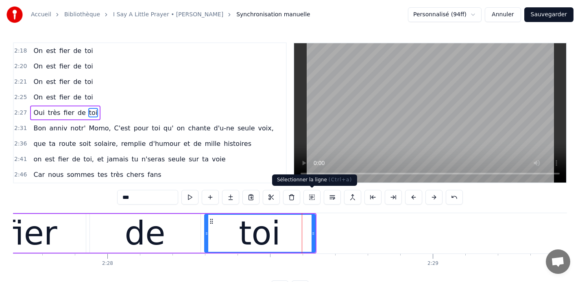
click at [312, 194] on button at bounding box center [312, 197] width 17 height 15
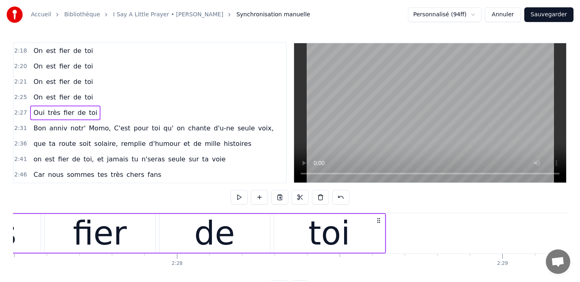
scroll to position [0, 48019]
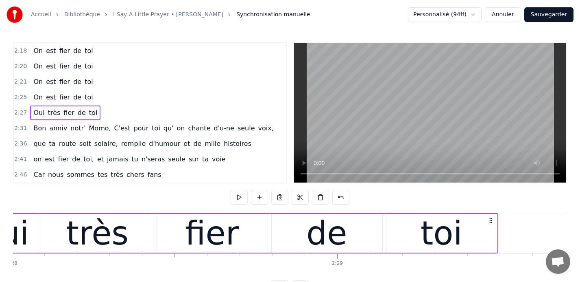
drag, startPoint x: 377, startPoint y: 219, endPoint x: 550, endPoint y: 223, distance: 173.4
click at [499, 223] on div "Oui très fier de toi" at bounding box center [231, 233] width 535 height 40
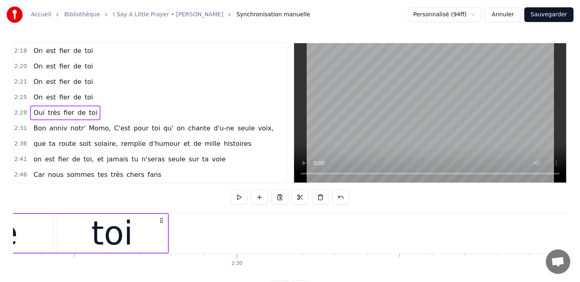
scroll to position [0, 48608]
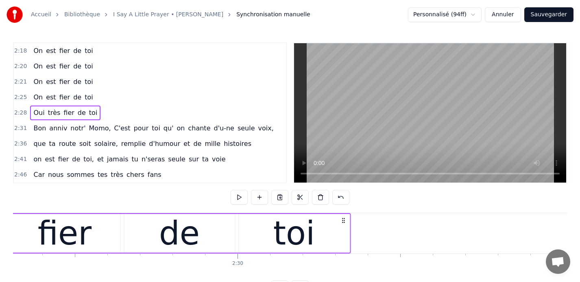
drag, startPoint x: 162, startPoint y: 220, endPoint x: 348, endPoint y: 226, distance: 186.5
click at [348, 226] on div "Oui très fier de toi" at bounding box center [83, 233] width 535 height 40
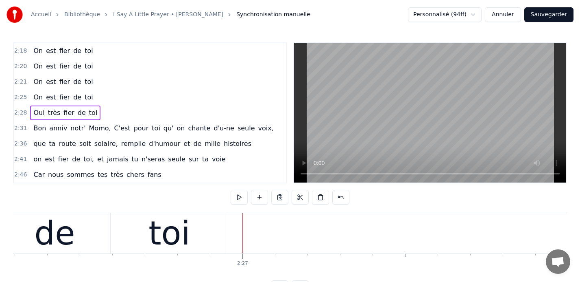
scroll to position [0, 47622]
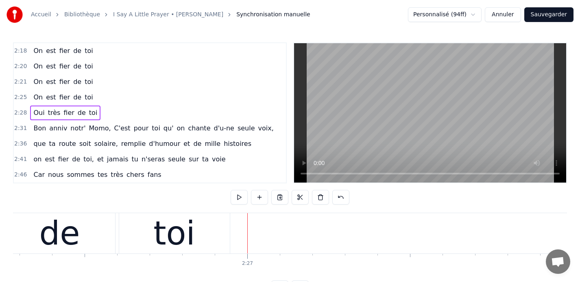
click at [206, 231] on div "toi" at bounding box center [174, 233] width 111 height 40
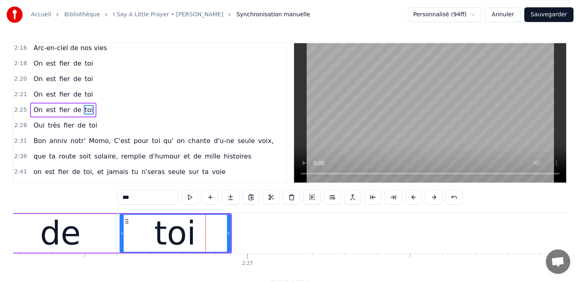
scroll to position [418, 0]
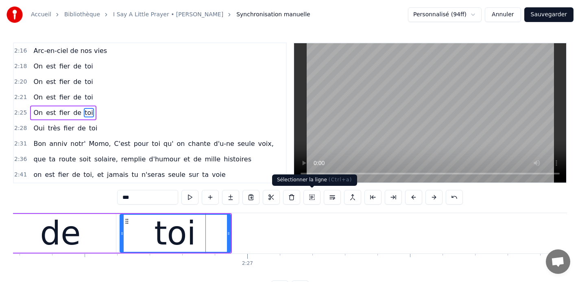
click at [313, 199] on button at bounding box center [312, 197] width 17 height 15
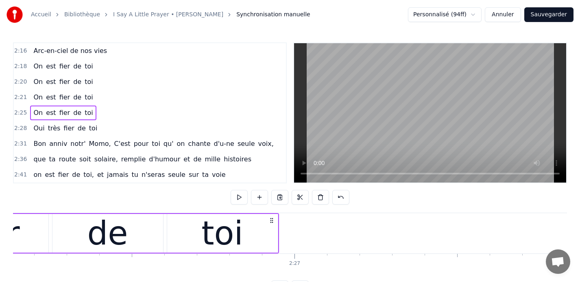
scroll to position [0, 47588]
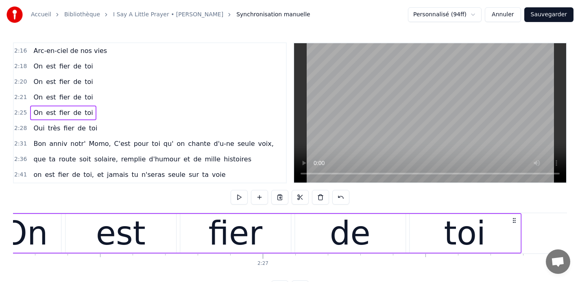
drag, startPoint x: 258, startPoint y: 219, endPoint x: 514, endPoint y: 226, distance: 255.7
click at [514, 226] on div "On est fier de toi" at bounding box center [254, 233] width 535 height 40
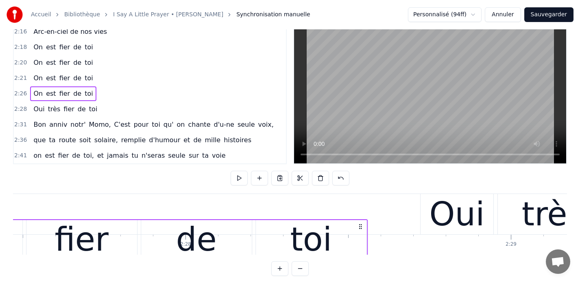
scroll to position [26, 0]
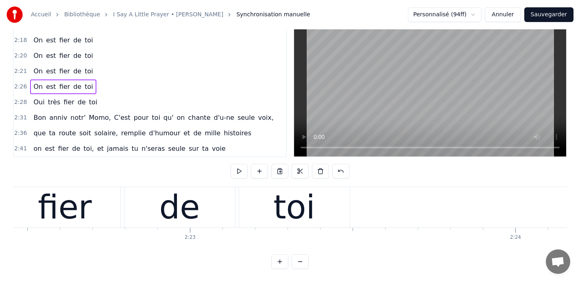
scroll to position [0, 46346]
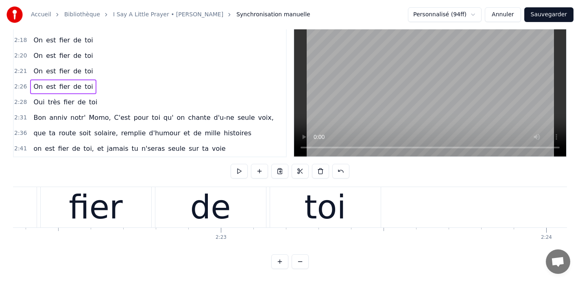
click at [314, 205] on div "toi" at bounding box center [325, 207] width 42 height 49
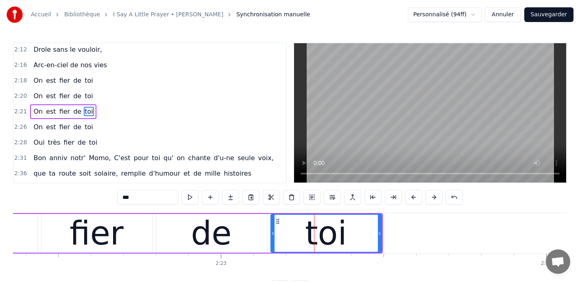
scroll to position [402, 0]
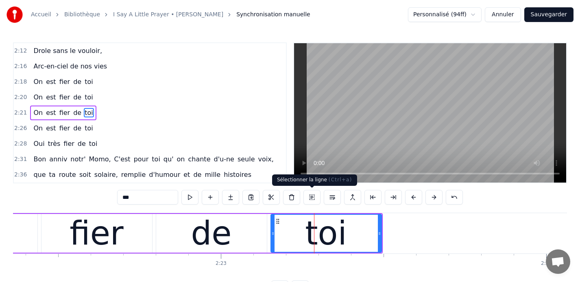
click at [312, 197] on button at bounding box center [312, 197] width 17 height 15
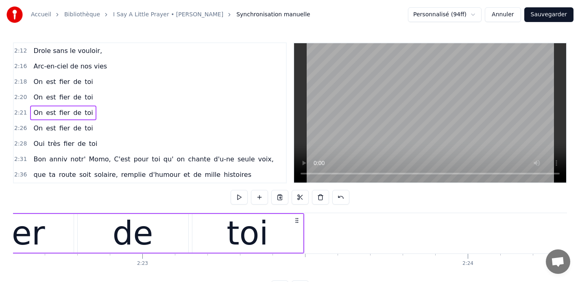
scroll to position [0, 46459]
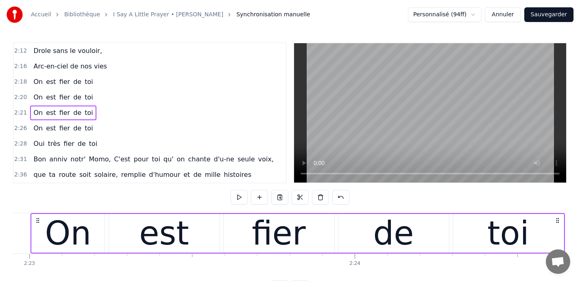
drag, startPoint x: 262, startPoint y: 218, endPoint x: 523, endPoint y: 223, distance: 260.9
click at [523, 223] on div "On est fier de toi" at bounding box center [298, 233] width 535 height 40
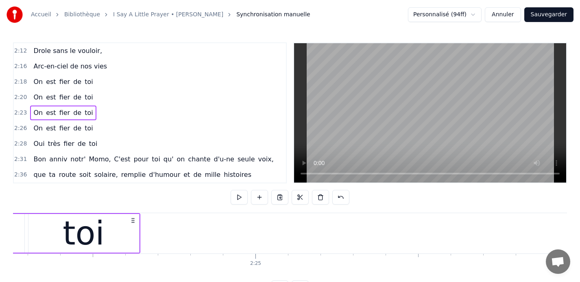
scroll to position [0, 46960]
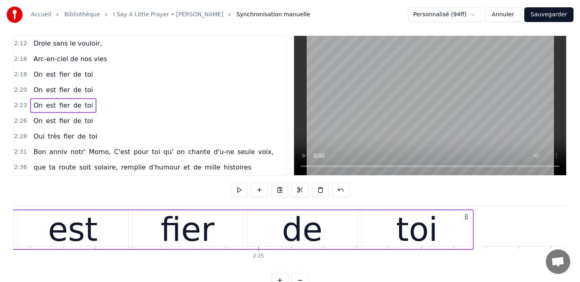
drag, startPoint x: 134, startPoint y: 219, endPoint x: 468, endPoint y: 230, distance: 334.3
click at [468, 230] on div "On est fier de toi" at bounding box center [206, 229] width 535 height 40
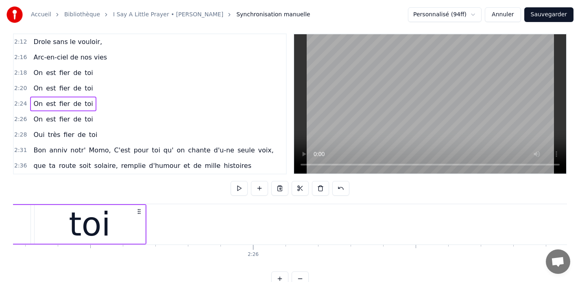
scroll to position [0, 47300]
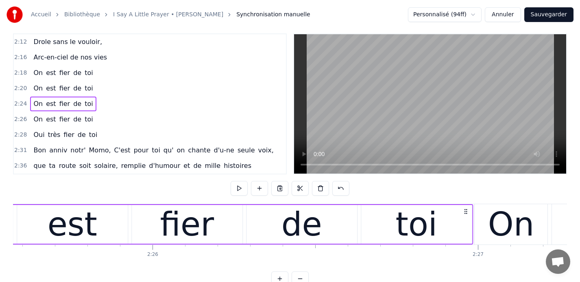
drag, startPoint x: 129, startPoint y: 210, endPoint x: 514, endPoint y: 210, distance: 384.6
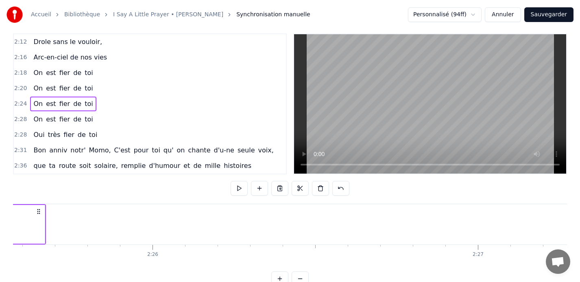
scroll to position [0, 47412]
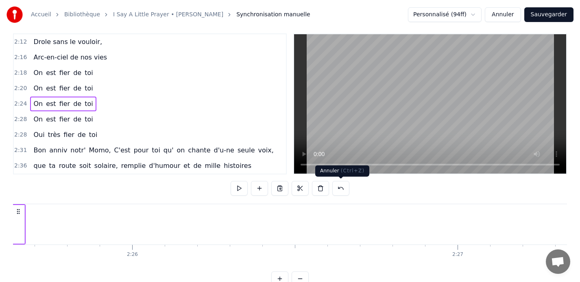
click at [339, 187] on button at bounding box center [340, 188] width 17 height 15
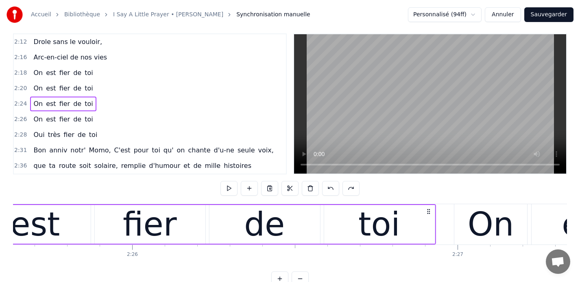
drag, startPoint x: 18, startPoint y: 210, endPoint x: 429, endPoint y: 226, distance: 411.7
click at [429, 226] on div "On est fier de toi" at bounding box center [169, 224] width 535 height 40
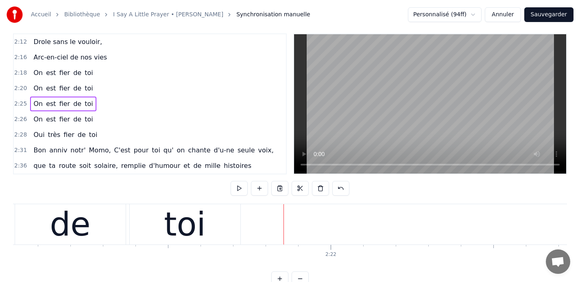
scroll to position [0, 45909]
click at [226, 215] on div "toi" at bounding box center [186, 224] width 111 height 40
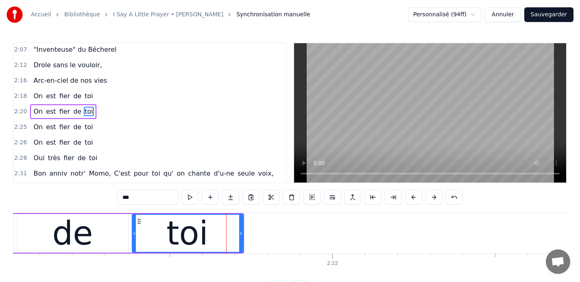
scroll to position [387, 0]
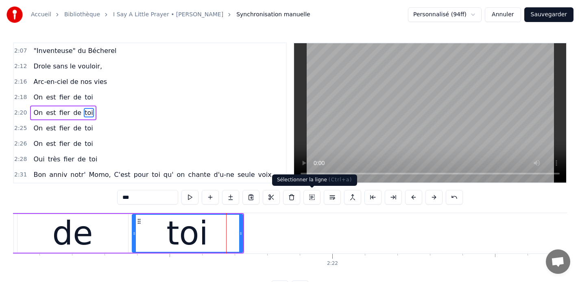
click at [312, 197] on button at bounding box center [312, 197] width 17 height 15
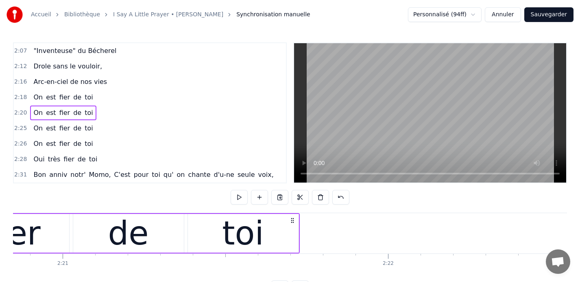
scroll to position [0, 45871]
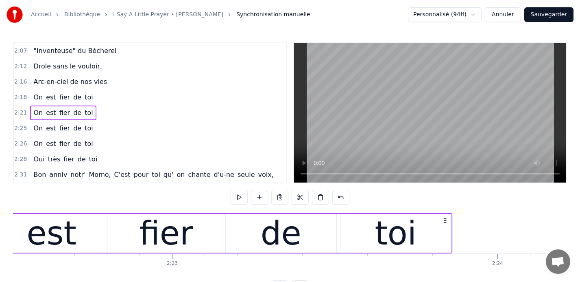
scroll to position [0, 46395]
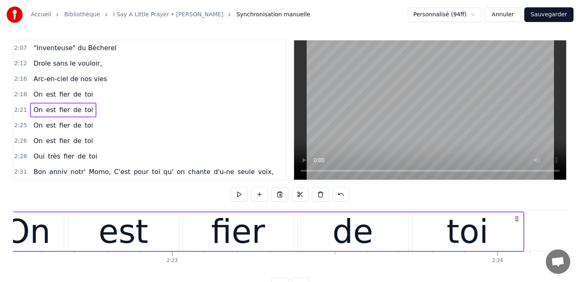
drag, startPoint x: 217, startPoint y: 220, endPoint x: 517, endPoint y: 229, distance: 300.4
click at [517, 229] on div "On est fier de toi" at bounding box center [257, 231] width 535 height 40
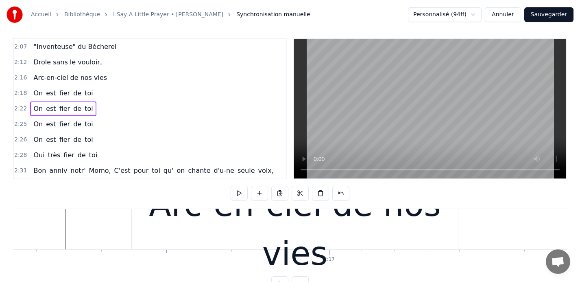
scroll to position [0, 44275]
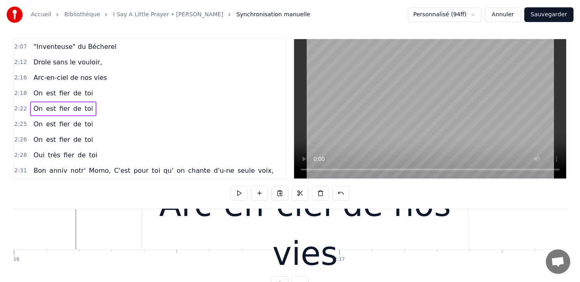
click at [156, 217] on div "Arc-en-ciel de nos vies" at bounding box center [305, 229] width 326 height 98
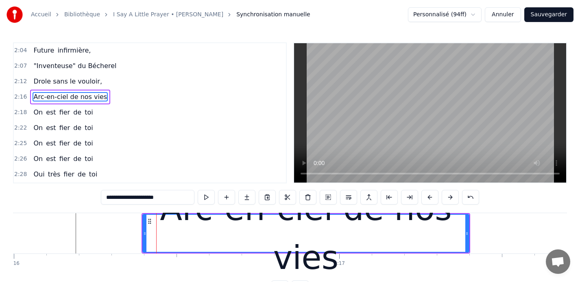
scroll to position [356, 0]
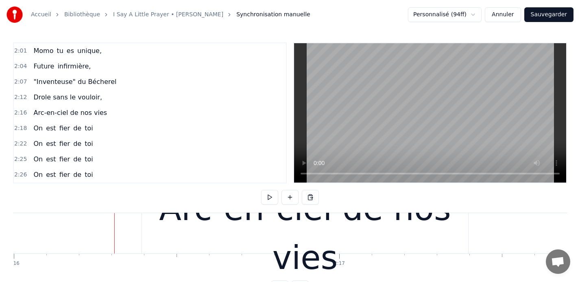
click at [271, 197] on button at bounding box center [269, 197] width 17 height 15
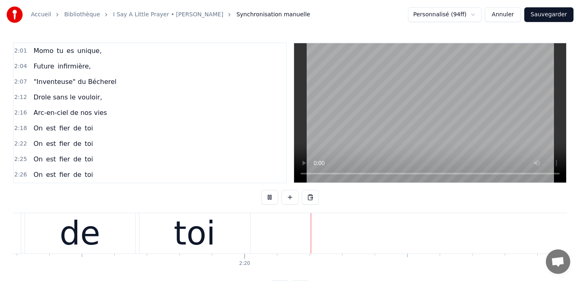
click at [271, 197] on button at bounding box center [269, 197] width 17 height 15
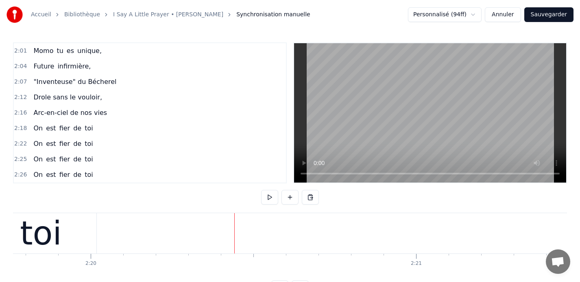
scroll to position [0, 45504]
click at [15, 96] on span "2:12" at bounding box center [20, 97] width 13 height 8
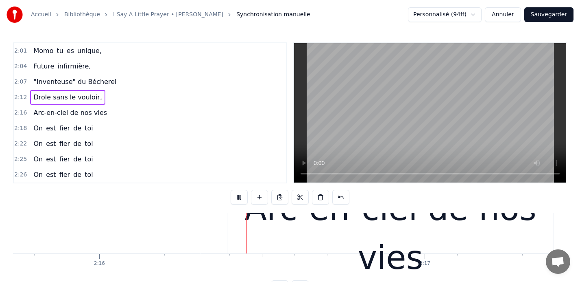
scroll to position [0, 44191]
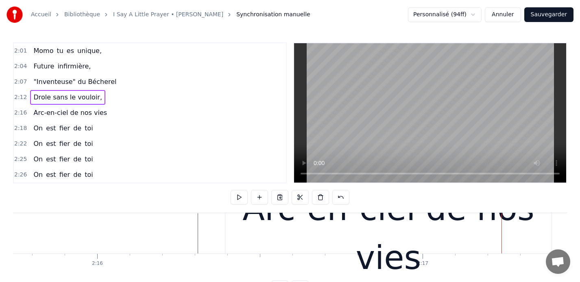
click at [18, 50] on span "2:01" at bounding box center [20, 51] width 13 height 8
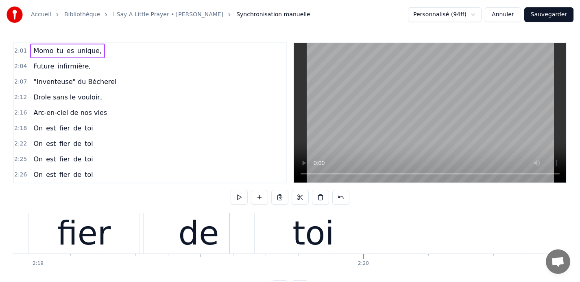
scroll to position [0, 45228]
click at [356, 224] on div "toi" at bounding box center [312, 233] width 111 height 40
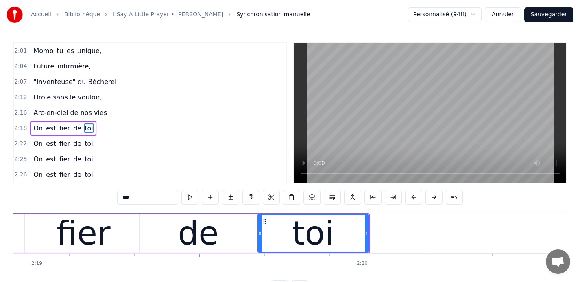
scroll to position [371, 0]
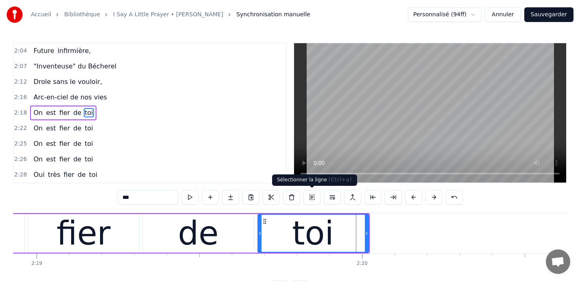
click at [313, 197] on button at bounding box center [312, 197] width 17 height 15
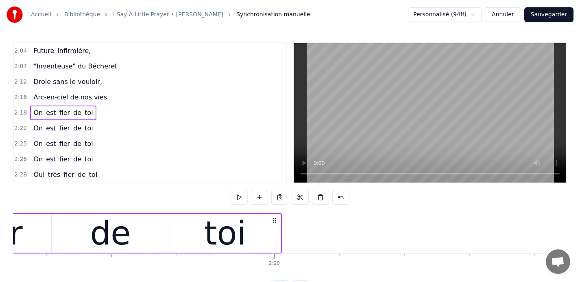
scroll to position [0, 45317]
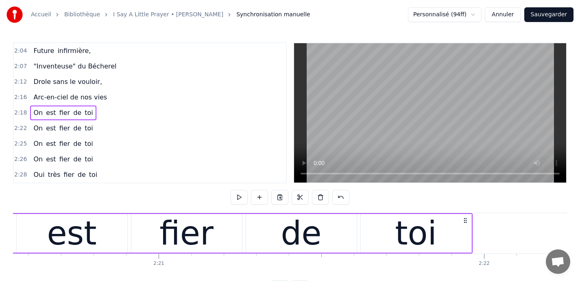
drag, startPoint x: 273, startPoint y: 219, endPoint x: 488, endPoint y: 219, distance: 214.1
click at [469, 219] on icon at bounding box center [465, 220] width 7 height 7
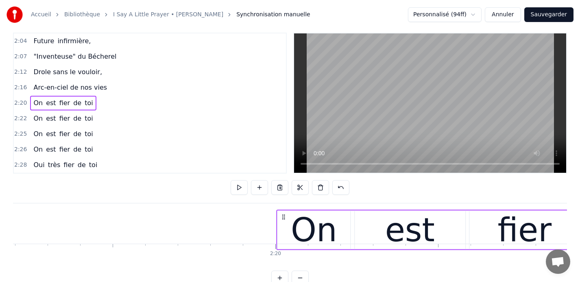
scroll to position [13, 0]
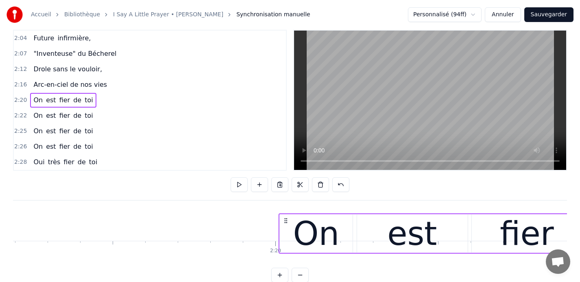
drag, startPoint x: 411, startPoint y: 219, endPoint x: 284, endPoint y: 214, distance: 127.5
click at [284, 214] on div "On est fier de toi" at bounding box center [546, 233] width 535 height 40
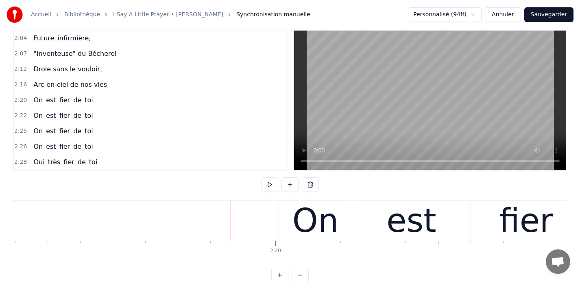
click at [17, 68] on span "2:12" at bounding box center [20, 69] width 13 height 8
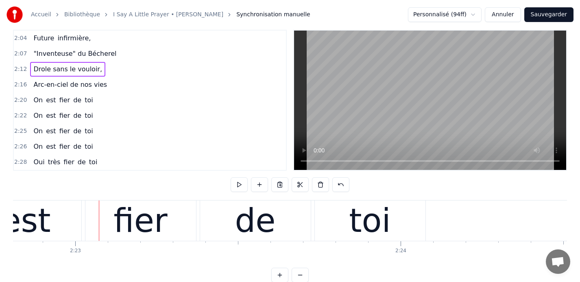
scroll to position [0, 46537]
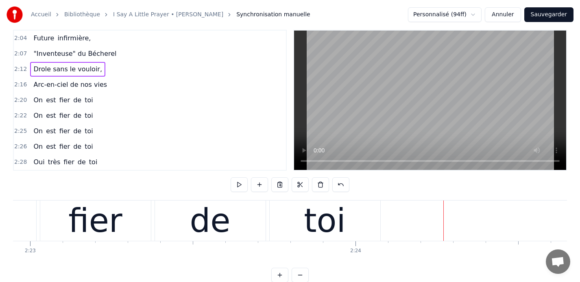
click at [365, 209] on div "toi" at bounding box center [325, 220] width 111 height 40
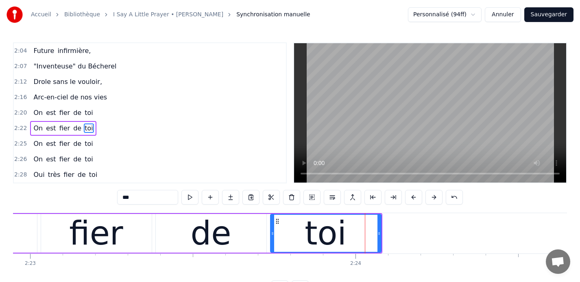
scroll to position [387, 0]
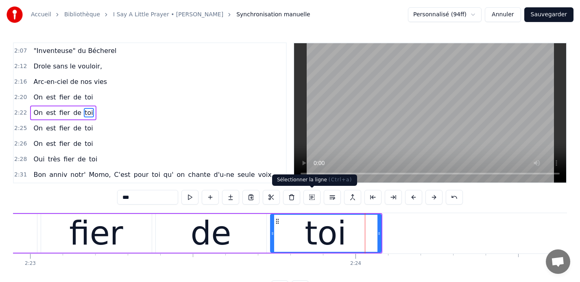
click at [312, 198] on button at bounding box center [312, 197] width 17 height 15
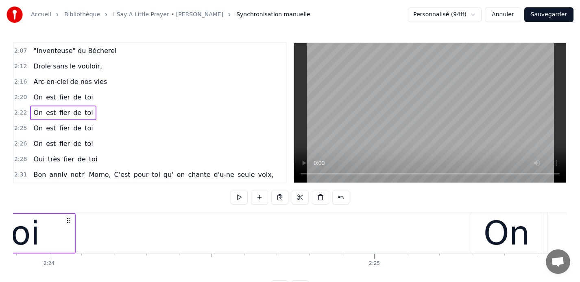
scroll to position [0, 46850]
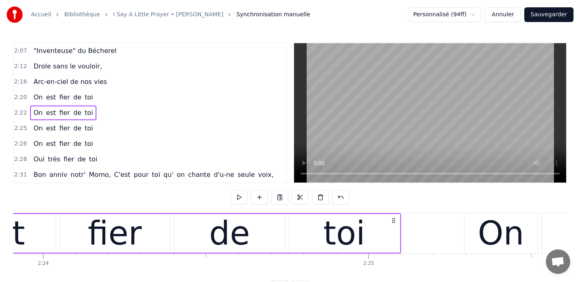
drag, startPoint x: 62, startPoint y: 219, endPoint x: 394, endPoint y: 218, distance: 331.3
click at [394, 218] on icon at bounding box center [393, 220] width 7 height 7
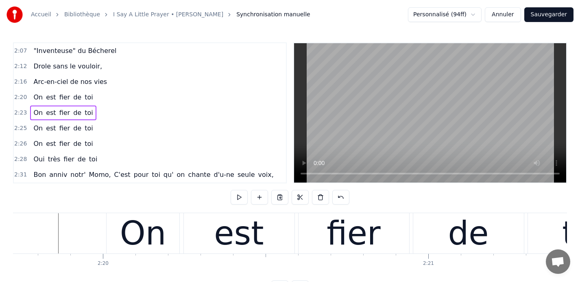
scroll to position [0, 45451]
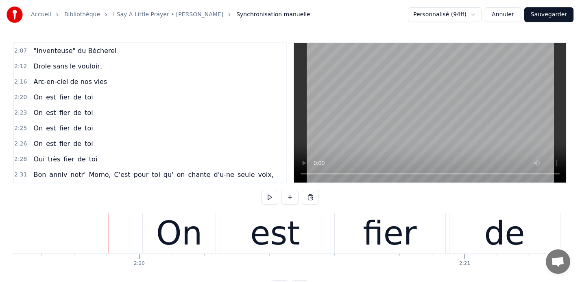
click at [17, 66] on span "2:12" at bounding box center [20, 66] width 13 height 8
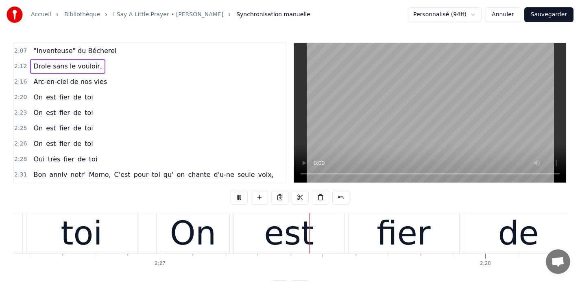
scroll to position [0, 47718]
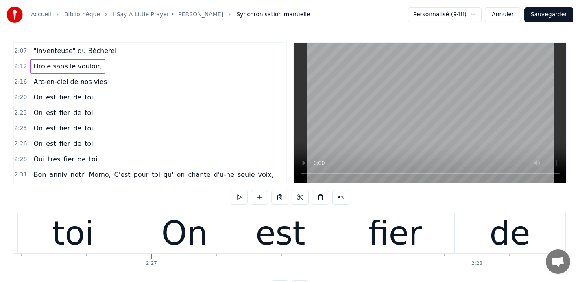
click at [361, 235] on div "fier" at bounding box center [395, 233] width 111 height 40
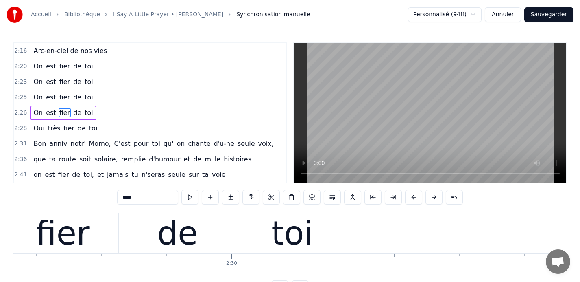
scroll to position [0, 48615]
click at [337, 225] on div "toi" at bounding box center [292, 233] width 111 height 40
type input "***"
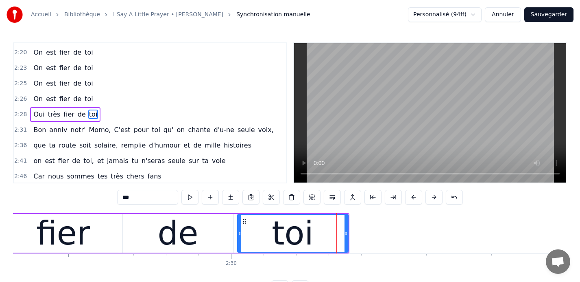
scroll to position [433, 0]
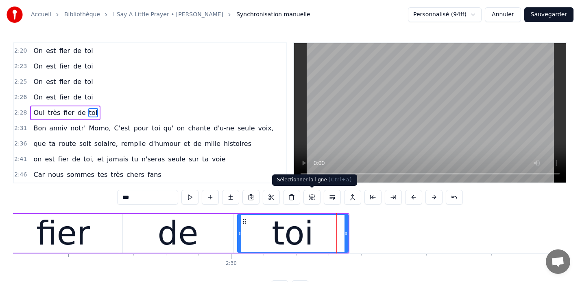
click at [312, 197] on button at bounding box center [312, 197] width 17 height 15
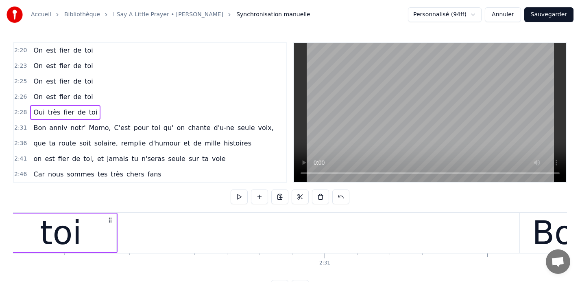
scroll to position [0, 48847]
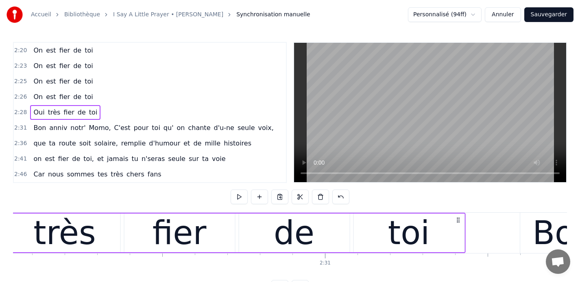
drag, startPoint x: 109, startPoint y: 217, endPoint x: 457, endPoint y: 214, distance: 348.0
click at [457, 214] on div "Oui très fier de toi" at bounding box center [198, 232] width 535 height 40
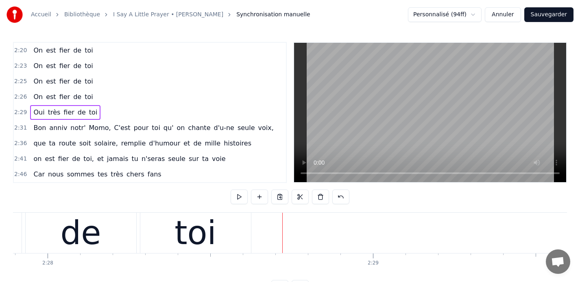
scroll to position [0, 48144]
click at [232, 229] on div "toi" at bounding box center [199, 232] width 111 height 40
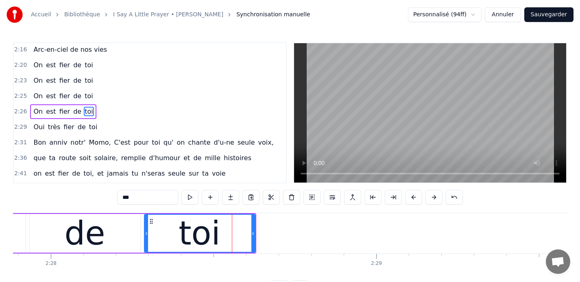
scroll to position [418, 0]
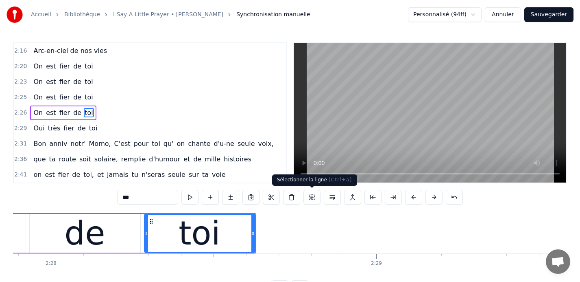
click at [313, 195] on button at bounding box center [312, 197] width 17 height 15
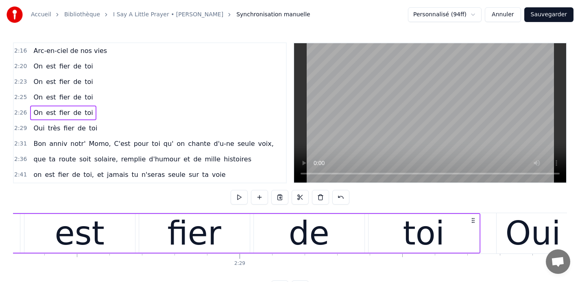
scroll to position [0, 48284]
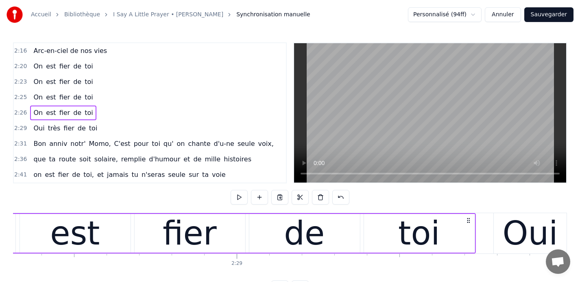
drag, startPoint x: 121, startPoint y: 219, endPoint x: 469, endPoint y: 226, distance: 348.0
click at [469, 226] on div "On est fier de toi" at bounding box center [208, 233] width 535 height 40
click at [469, 226] on div "toi" at bounding box center [419, 233] width 111 height 39
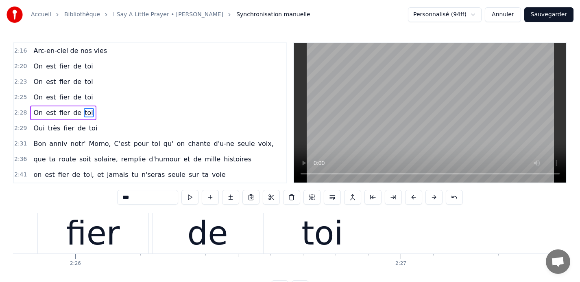
scroll to position [0, 47451]
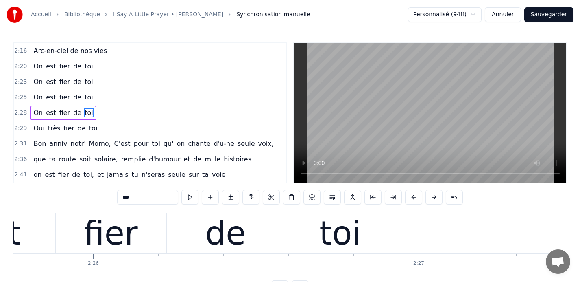
click at [378, 227] on div "toi" at bounding box center [340, 233] width 111 height 40
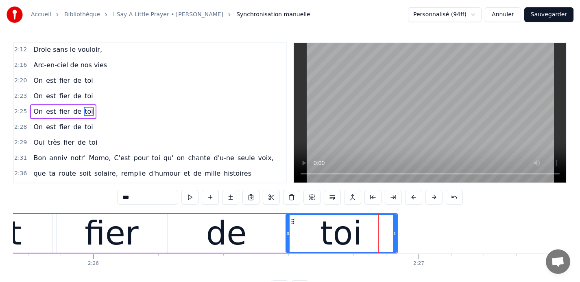
scroll to position [402, 0]
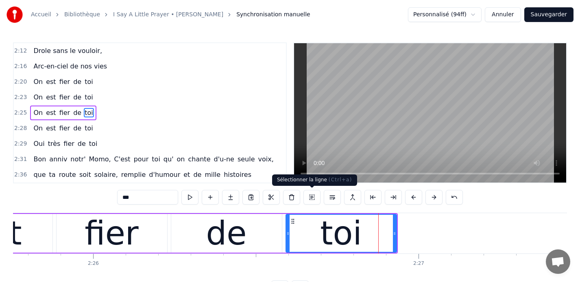
click at [314, 197] on button at bounding box center [312, 197] width 17 height 15
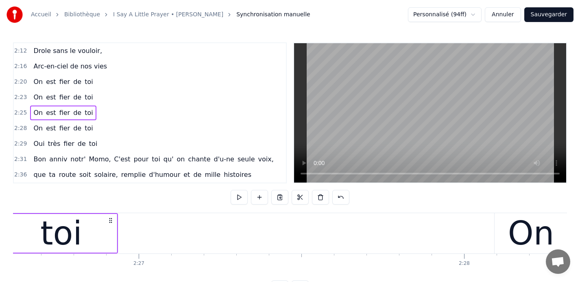
scroll to position [0, 47732]
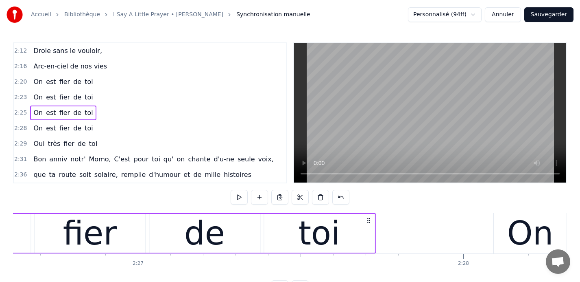
drag, startPoint x: 108, startPoint y: 219, endPoint x: 367, endPoint y: 222, distance: 258.8
click at [367, 222] on icon at bounding box center [368, 220] width 7 height 7
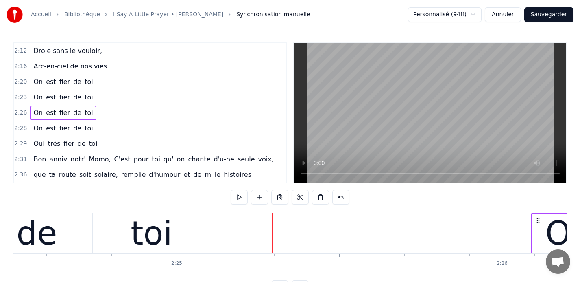
scroll to position [0, 47038]
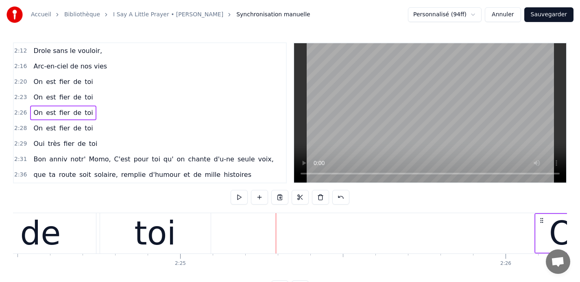
click at [15, 50] on span "2:12" at bounding box center [20, 51] width 13 height 8
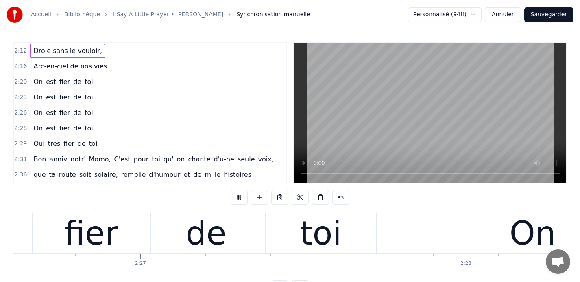
scroll to position [0, 47729]
click at [294, 234] on div "toi" at bounding box center [320, 233] width 111 height 40
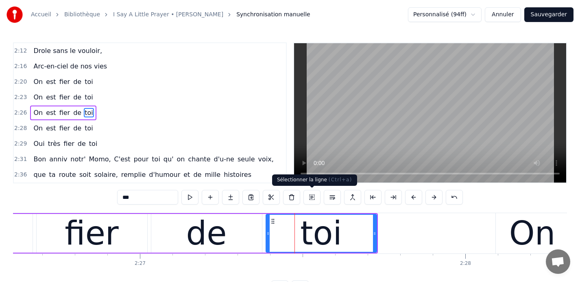
click at [313, 199] on button at bounding box center [312, 197] width 17 height 15
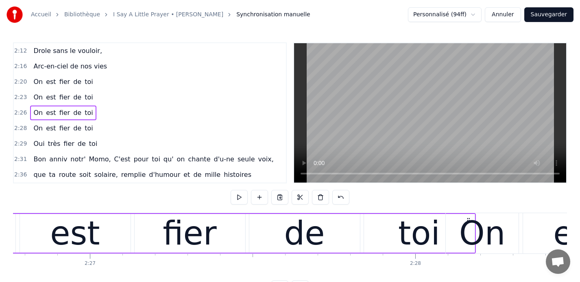
scroll to position [0, 47794]
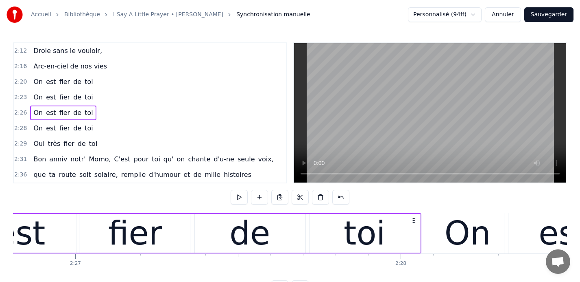
drag, startPoint x: 381, startPoint y: 219, endPoint x: 415, endPoint y: 220, distance: 33.8
click at [415, 220] on icon at bounding box center [414, 220] width 7 height 7
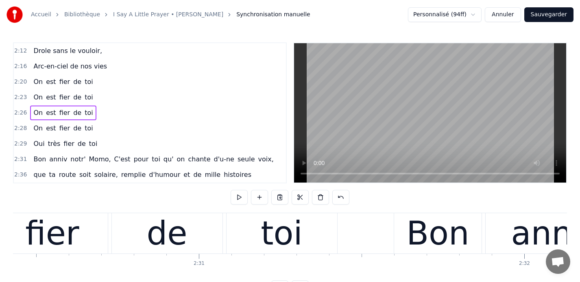
scroll to position [0, 48985]
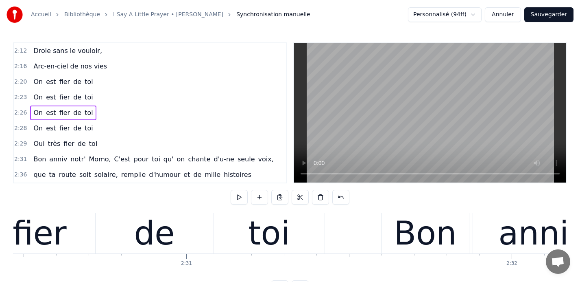
click at [306, 226] on div "toi" at bounding box center [269, 233] width 111 height 40
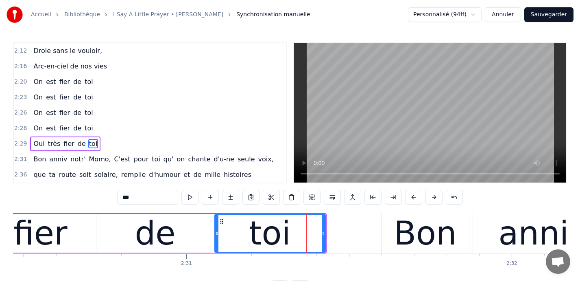
scroll to position [433, 0]
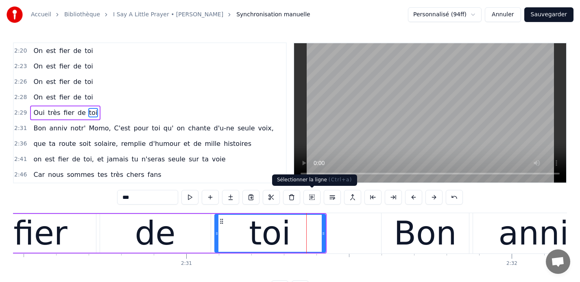
click at [313, 198] on button at bounding box center [312, 197] width 17 height 15
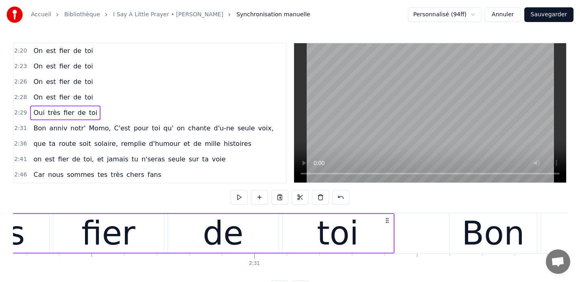
scroll to position [0, 48961]
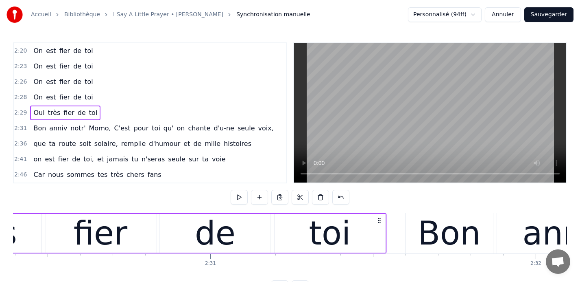
drag, startPoint x: 343, startPoint y: 219, endPoint x: 379, endPoint y: 220, distance: 35.8
click at [379, 220] on icon at bounding box center [379, 220] width 7 height 7
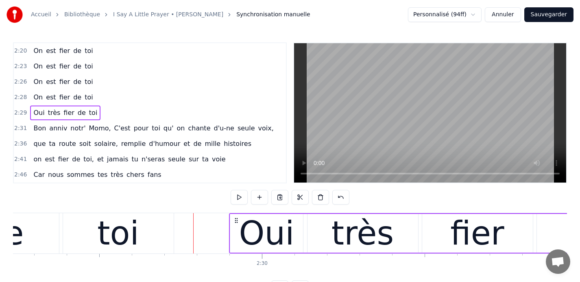
scroll to position [0, 48582]
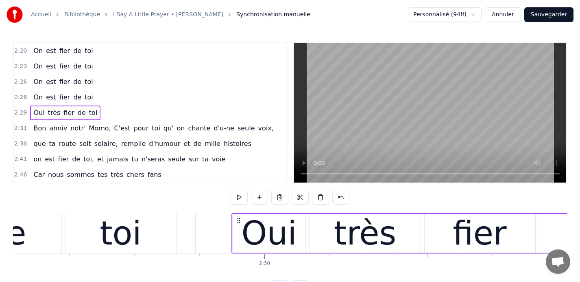
click at [149, 224] on div "toi" at bounding box center [121, 233] width 111 height 40
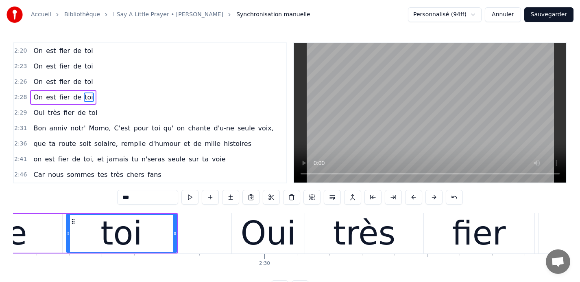
scroll to position [418, 0]
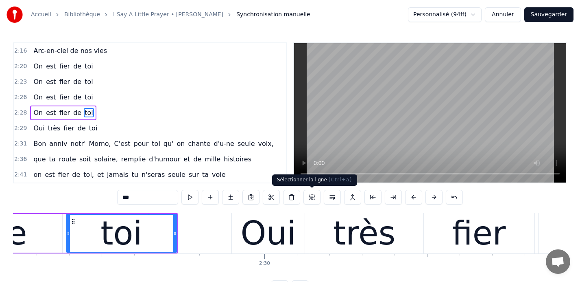
click at [310, 196] on button at bounding box center [312, 197] width 17 height 15
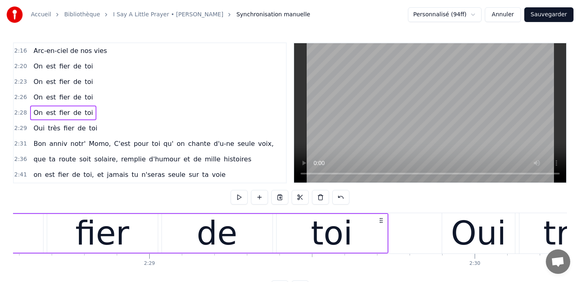
scroll to position [0, 48372]
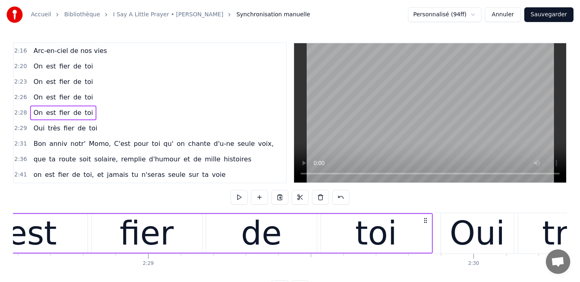
drag, startPoint x: 380, startPoint y: 219, endPoint x: 425, endPoint y: 222, distance: 45.7
click at [425, 222] on icon at bounding box center [425, 220] width 7 height 7
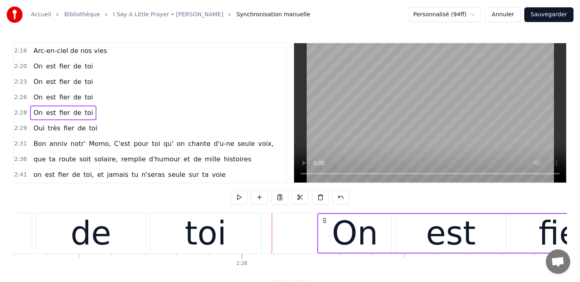
scroll to position [0, 47953]
click at [232, 220] on div "toi" at bounding box center [206, 233] width 111 height 40
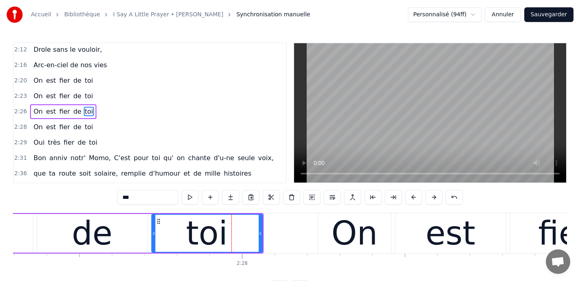
scroll to position [402, 0]
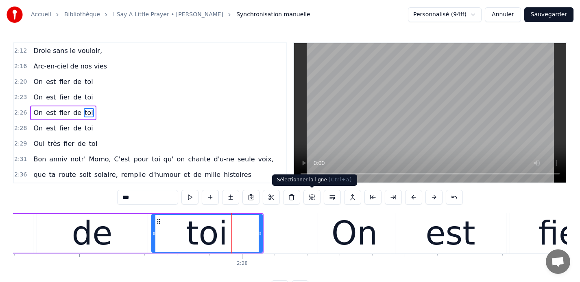
click at [311, 197] on button at bounding box center [312, 197] width 17 height 15
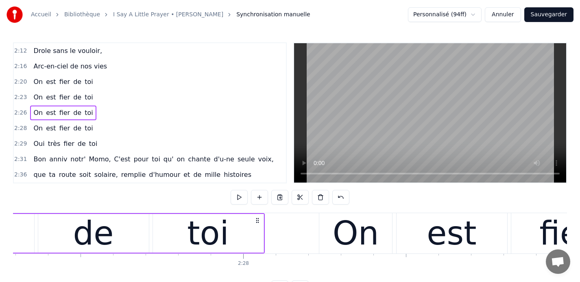
scroll to position [0, 47955]
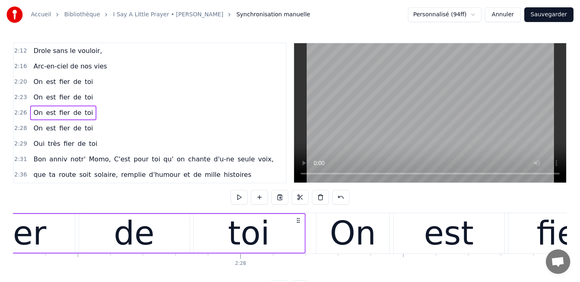
drag, startPoint x: 254, startPoint y: 220, endPoint x: 297, endPoint y: 219, distance: 43.5
click at [297, 219] on icon at bounding box center [298, 220] width 7 height 7
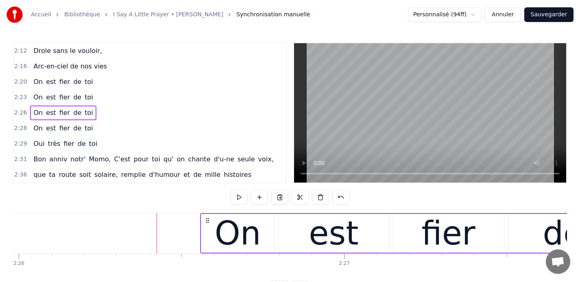
scroll to position [0, 47524]
click at [19, 52] on span "2:12" at bounding box center [20, 51] width 13 height 8
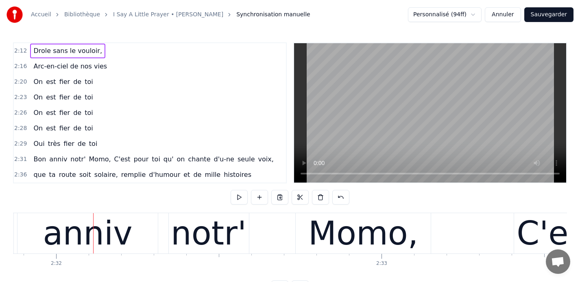
scroll to position [0, 49481]
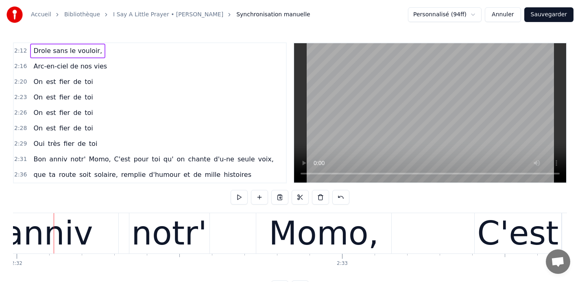
click at [20, 128] on span "2:28" at bounding box center [20, 128] width 13 height 8
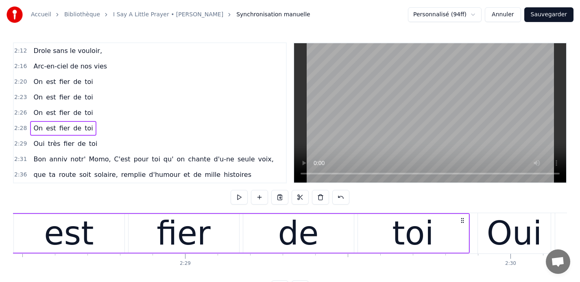
scroll to position [0, 48217]
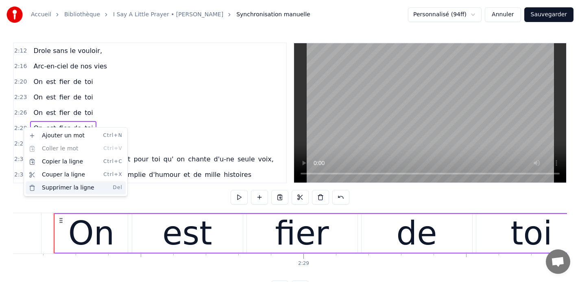
click at [53, 189] on div "Supprimer la ligne Del" at bounding box center [76, 187] width 100 height 13
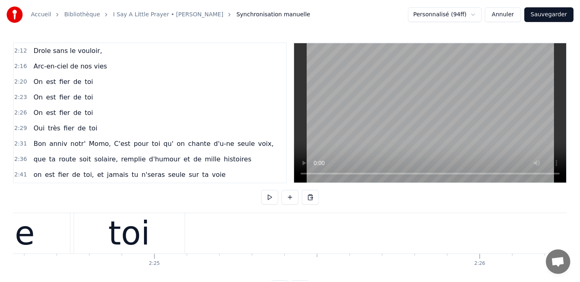
scroll to position [0, 47027]
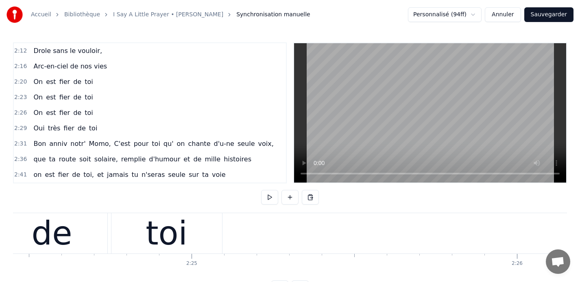
click at [19, 65] on span "2:16" at bounding box center [20, 66] width 13 height 8
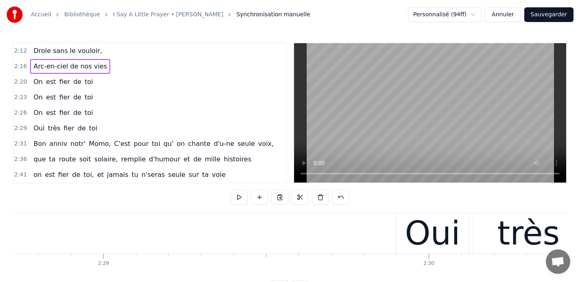
scroll to position [0, 48415]
click at [22, 113] on span "2:26" at bounding box center [20, 113] width 13 height 8
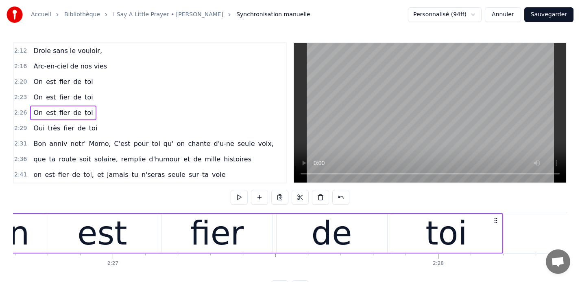
scroll to position [0, 47672]
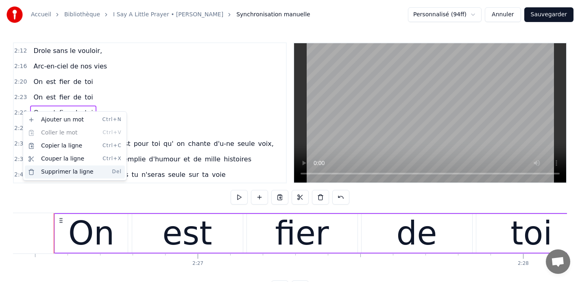
click at [56, 172] on div "Supprimer la ligne Del" at bounding box center [75, 171] width 100 height 13
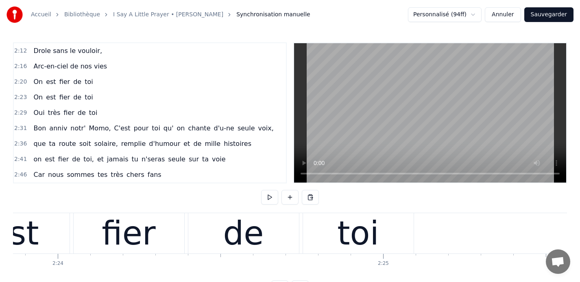
scroll to position [0, 46811]
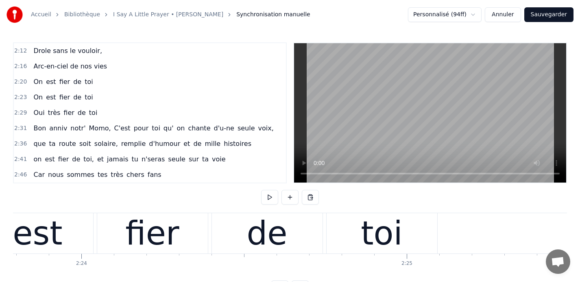
click at [17, 81] on span "2:20" at bounding box center [20, 82] width 13 height 8
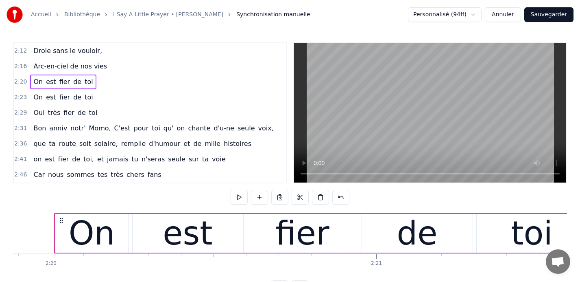
click at [17, 50] on span "2:12" at bounding box center [20, 51] width 13 height 8
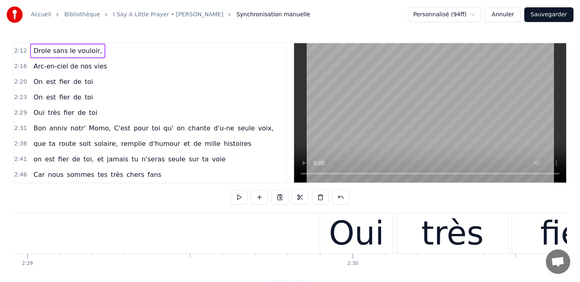
scroll to position [0, 48499]
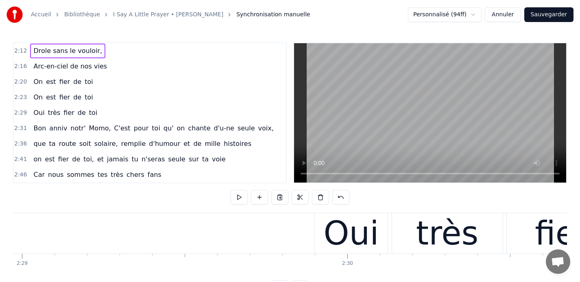
click at [330, 221] on div "Oui" at bounding box center [351, 233] width 55 height 49
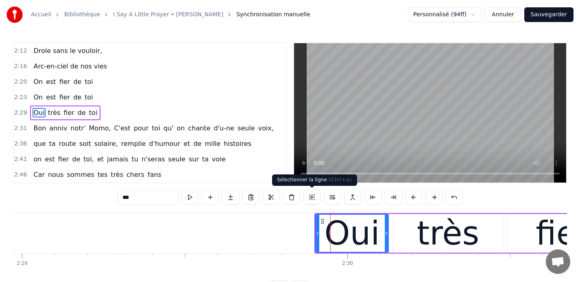
click at [311, 195] on button at bounding box center [312, 197] width 17 height 15
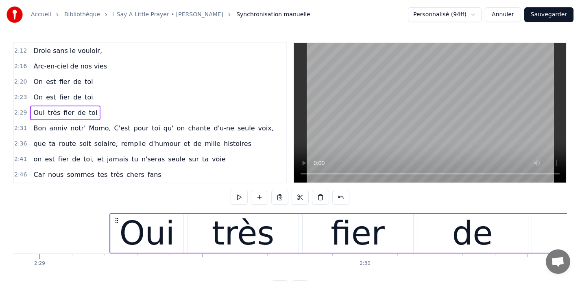
drag, startPoint x: 321, startPoint y: 220, endPoint x: 276, endPoint y: 221, distance: 45.6
click at [114, 218] on icon at bounding box center [117, 220] width 7 height 7
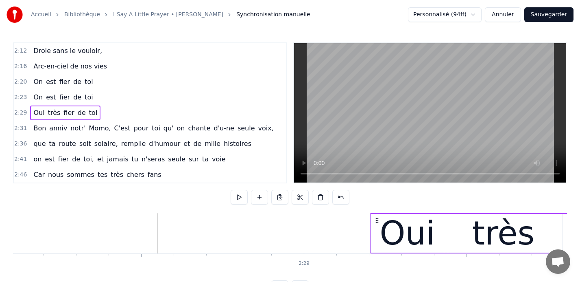
scroll to position [0, 48215]
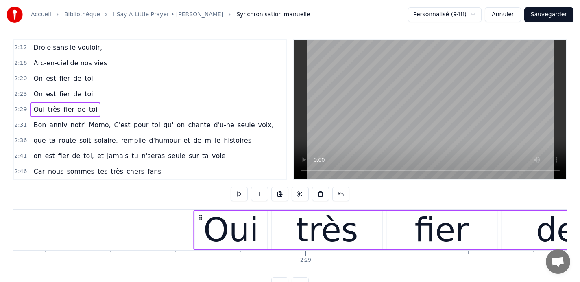
drag, startPoint x: 378, startPoint y: 219, endPoint x: 153, endPoint y: 228, distance: 224.8
click at [193, 228] on div "Oui très fier de toi" at bounding box center [460, 230] width 535 height 40
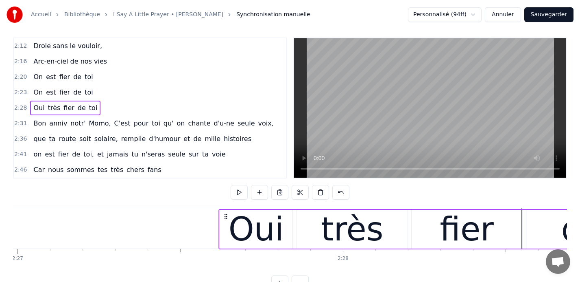
scroll to position [7, 0]
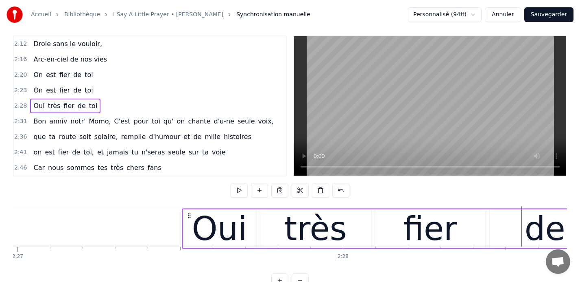
drag, startPoint x: 517, startPoint y: 214, endPoint x: 189, endPoint y: 219, distance: 328.0
click at [189, 219] on div "Oui très fier de toi" at bounding box center [449, 228] width 535 height 40
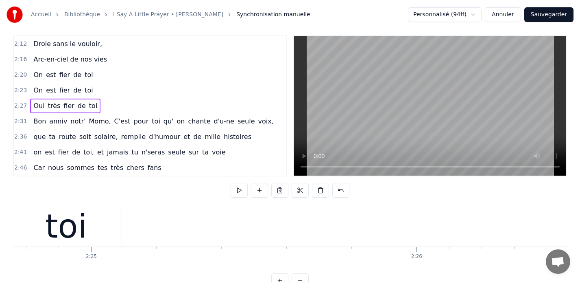
scroll to position [0, 47124]
click at [16, 74] on span "2:20" at bounding box center [20, 75] width 13 height 8
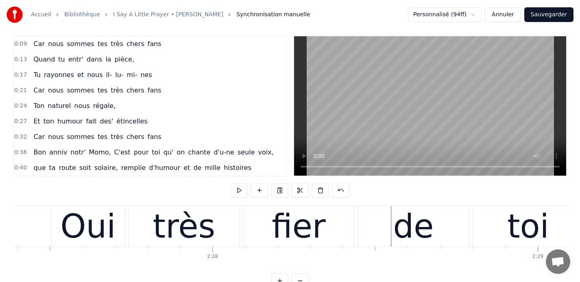
scroll to position [0, 0]
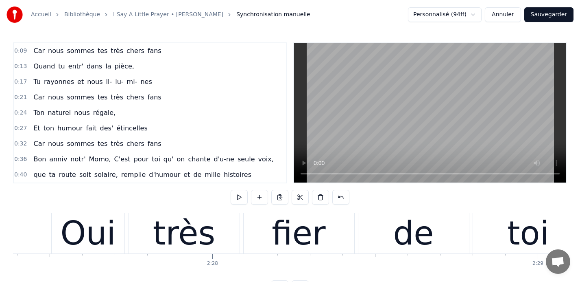
click at [19, 48] on span "0:09" at bounding box center [20, 51] width 13 height 8
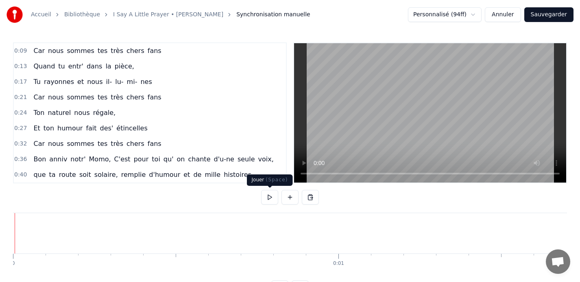
click at [270, 196] on button at bounding box center [269, 197] width 17 height 15
click at [547, 13] on button "Sauvegarder" at bounding box center [549, 14] width 49 height 15
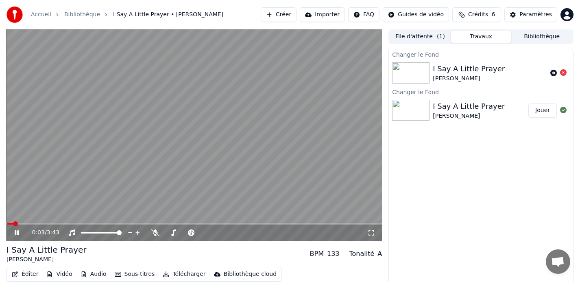
click at [16, 232] on icon at bounding box center [22, 232] width 19 height 7
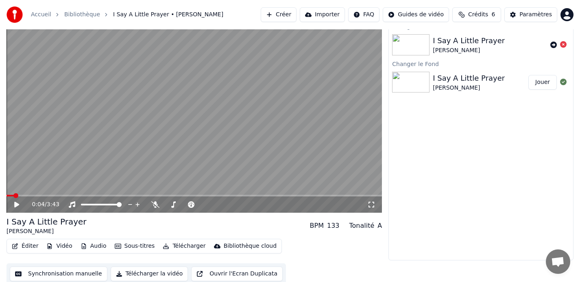
scroll to position [31, 0]
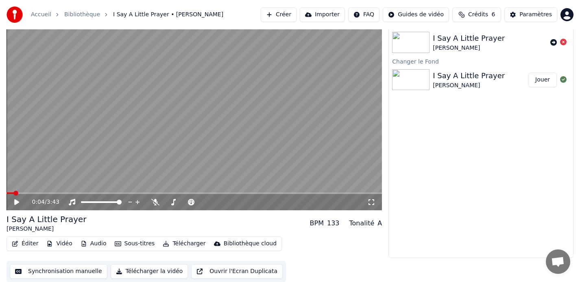
click at [64, 270] on button "Synchronisation manuelle" at bounding box center [59, 271] width 98 height 15
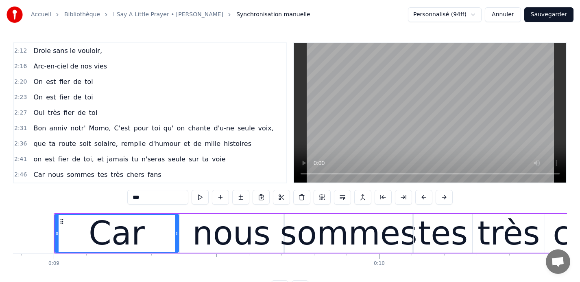
click at [36, 81] on span "On" at bounding box center [38, 81] width 11 height 9
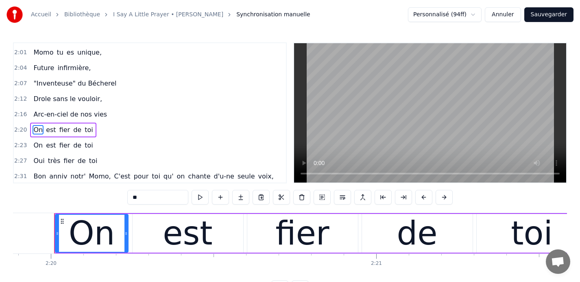
scroll to position [352, 0]
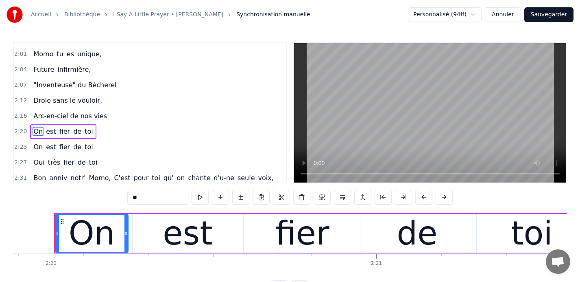
click at [109, 232] on div "On" at bounding box center [92, 233] width 46 height 49
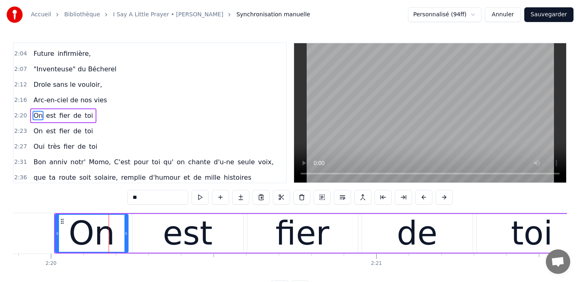
scroll to position [371, 0]
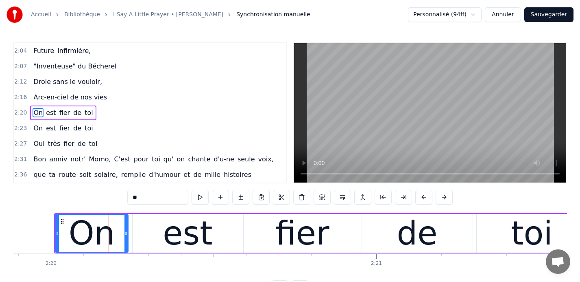
drag, startPoint x: 111, startPoint y: 233, endPoint x: 86, endPoint y: 233, distance: 25.2
click at [86, 233] on div "On" at bounding box center [92, 233] width 46 height 49
drag, startPoint x: 150, startPoint y: 199, endPoint x: 123, endPoint y: 197, distance: 26.5
click at [123, 197] on div "0:09 Car nous sommes tes très chers fans 0:13 Quand tu entr' dans la pièce, 0:1…" at bounding box center [290, 168] width 554 height 252
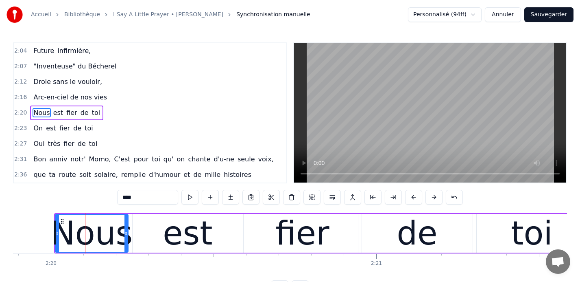
click at [206, 232] on div "est" at bounding box center [188, 233] width 50 height 49
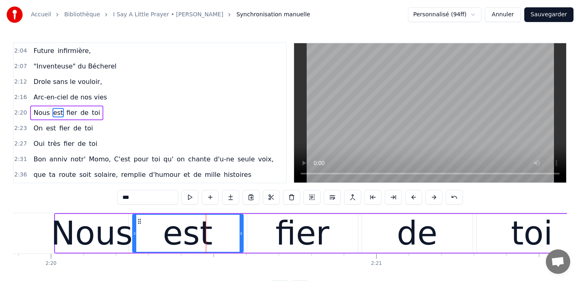
click at [144, 198] on input "***" at bounding box center [147, 197] width 61 height 15
type input "*"
click at [326, 235] on div "fier" at bounding box center [302, 233] width 111 height 39
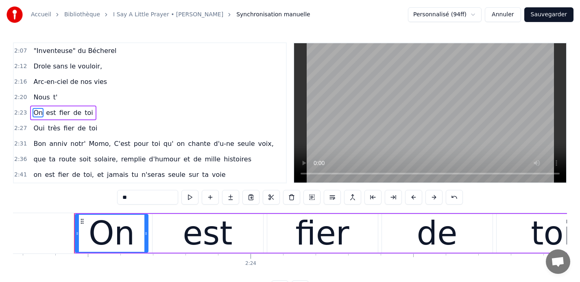
scroll to position [0, 46662]
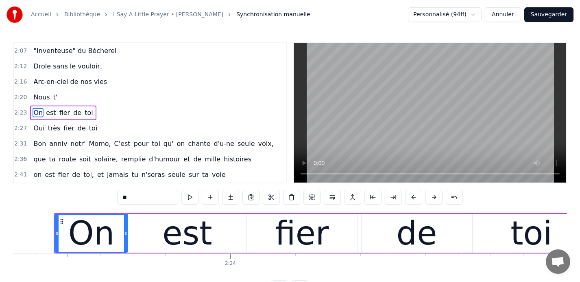
click at [37, 99] on span "Nous" at bounding box center [42, 96] width 18 height 9
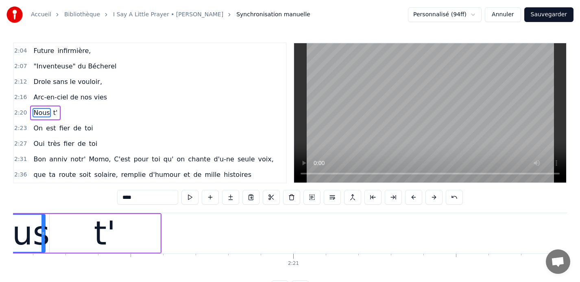
scroll to position [0, 45540]
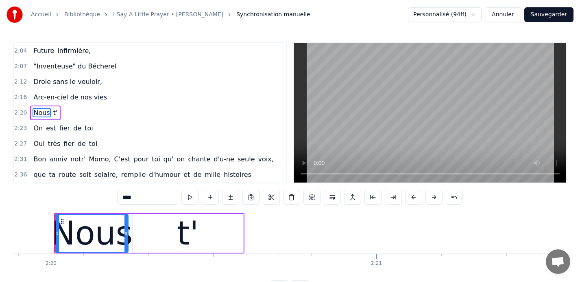
click at [181, 228] on div "t'" at bounding box center [188, 233] width 22 height 49
type input "**"
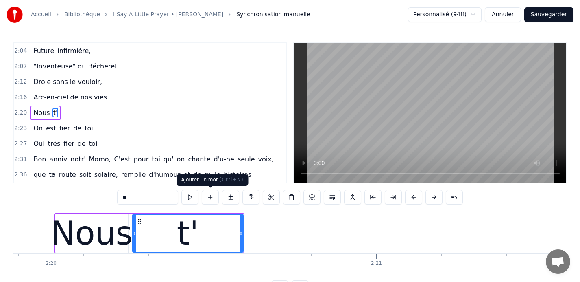
click at [210, 198] on button at bounding box center [210, 197] width 17 height 15
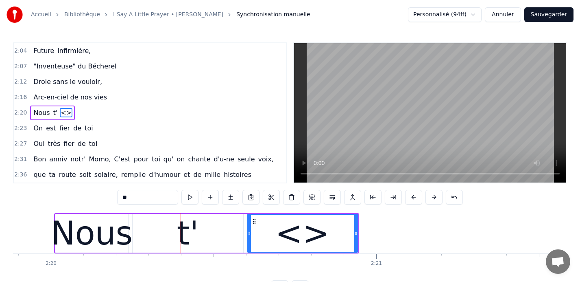
drag, startPoint x: 136, startPoint y: 194, endPoint x: 106, endPoint y: 194, distance: 29.7
click at [106, 194] on div "0:09 Car nous sommes tes très chers fans 0:13 Quand tu entr' dans la pièce, 0:1…" at bounding box center [290, 168] width 554 height 252
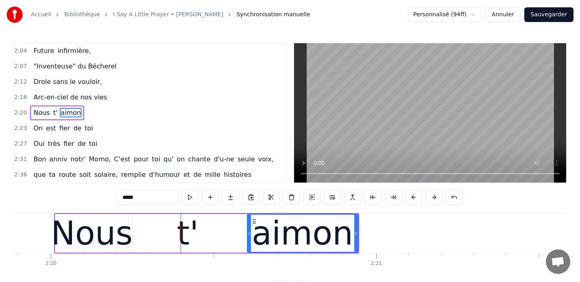
type input "******"
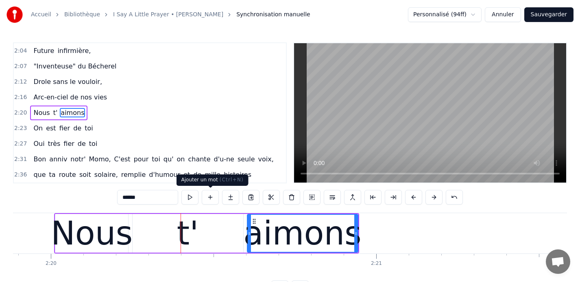
click at [207, 196] on button at bounding box center [210, 197] width 17 height 15
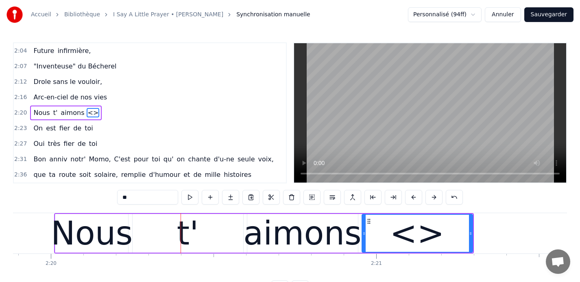
drag, startPoint x: 143, startPoint y: 195, endPoint x: 107, endPoint y: 195, distance: 36.6
click at [107, 195] on div "0:09 Car nous sommes tes très chers fans 0:13 Quand tu entr' dans la pièce, 0:1…" at bounding box center [290, 168] width 554 height 252
type input "****"
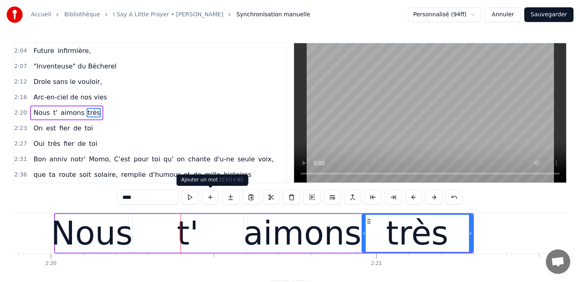
click at [210, 197] on button at bounding box center [210, 197] width 17 height 15
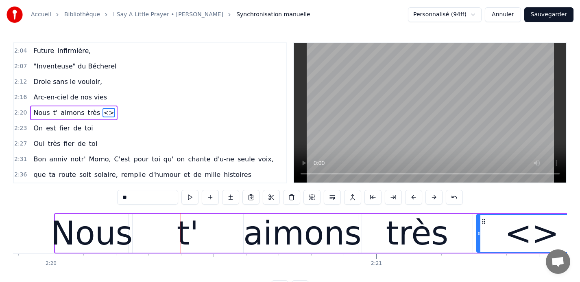
drag, startPoint x: 140, startPoint y: 197, endPoint x: 103, endPoint y: 197, distance: 36.6
click at [103, 197] on div "0:09 Car nous sommes tes très chers fans 0:13 Quand tu entr' dans la pièce, 0:1…" at bounding box center [290, 168] width 554 height 252
click at [154, 230] on div "t'" at bounding box center [188, 233] width 111 height 39
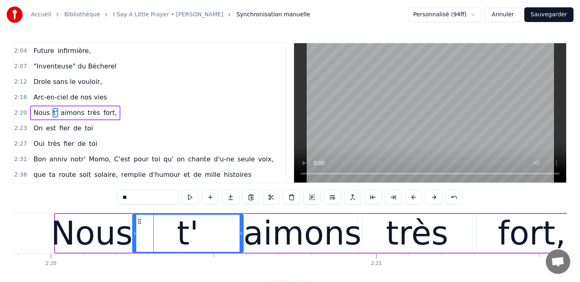
click at [117, 227] on div "Nous" at bounding box center [92, 233] width 82 height 49
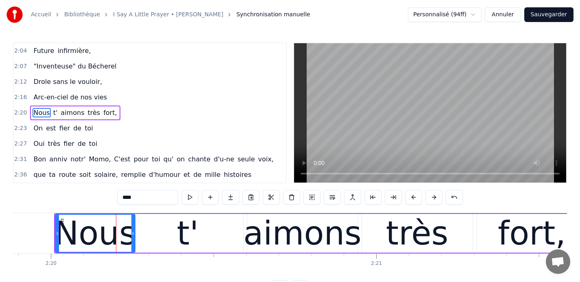
drag, startPoint x: 126, startPoint y: 234, endPoint x: 133, endPoint y: 235, distance: 7.4
click at [133, 235] on icon at bounding box center [132, 233] width 3 height 7
click at [190, 238] on div "t'" at bounding box center [188, 233] width 22 height 49
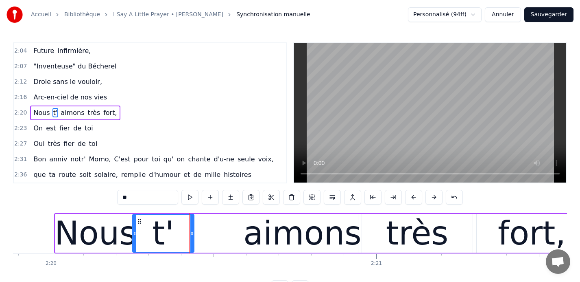
drag, startPoint x: 240, startPoint y: 232, endPoint x: 191, endPoint y: 229, distance: 48.9
click at [191, 229] on div at bounding box center [191, 232] width 3 height 37
click at [269, 233] on div "aimons" at bounding box center [302, 233] width 118 height 49
type input "******"
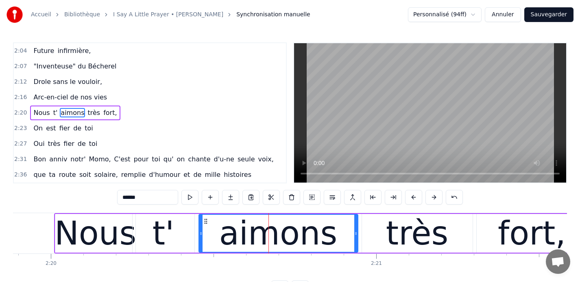
drag, startPoint x: 248, startPoint y: 232, endPoint x: 200, endPoint y: 227, distance: 48.7
click at [200, 227] on div at bounding box center [200, 232] width 3 height 37
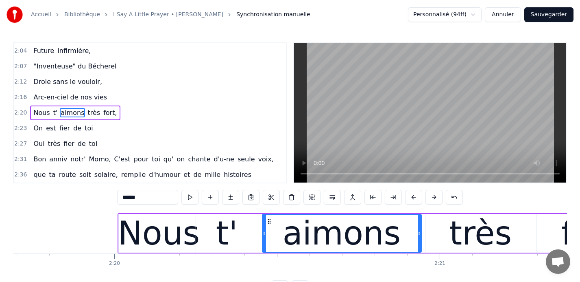
scroll to position [0, 45472]
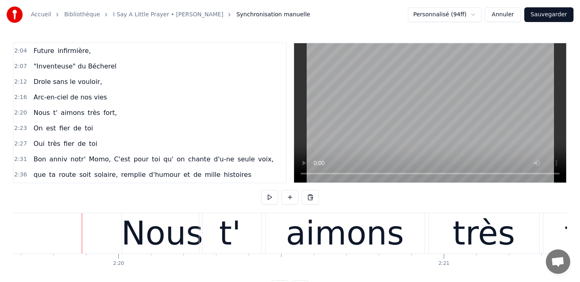
click at [19, 96] on span "2:16" at bounding box center [20, 97] width 13 height 8
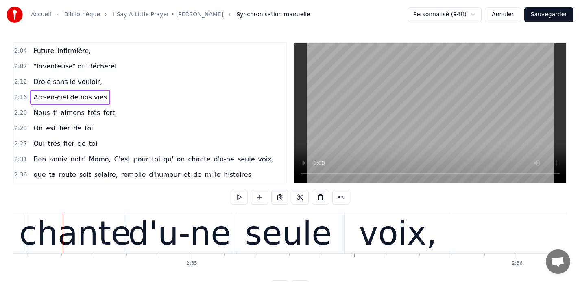
scroll to position [0, 50291]
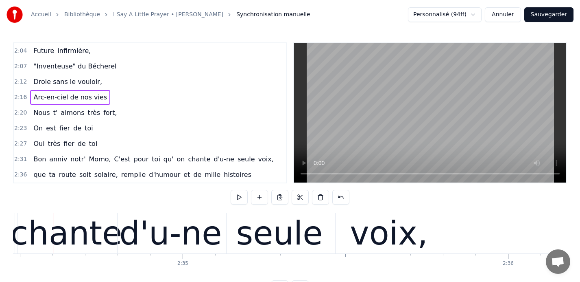
click at [543, 15] on button "Sauvegarder" at bounding box center [549, 14] width 49 height 15
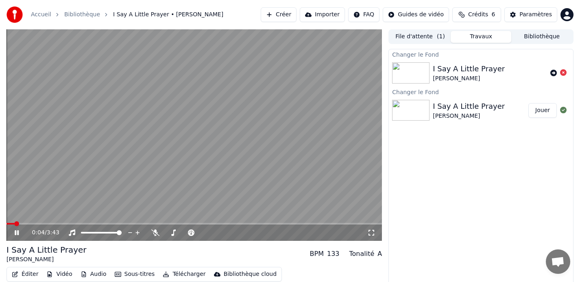
click at [18, 233] on icon at bounding box center [17, 232] width 4 height 5
click at [436, 171] on div "Changer le Fond I Say A Little Prayer [PERSON_NAME] Changer le Fond I Say A Lit…" at bounding box center [481, 168] width 185 height 239
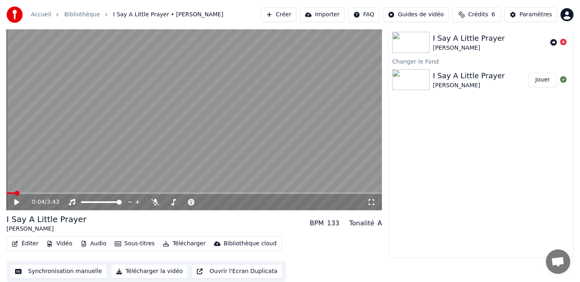
click at [191, 231] on div "I Say A Little Prayer [PERSON_NAME] BPM 133 Tonalité A" at bounding box center [195, 223] width 376 height 20
click at [173, 243] on button "Télécharger" at bounding box center [184, 243] width 49 height 11
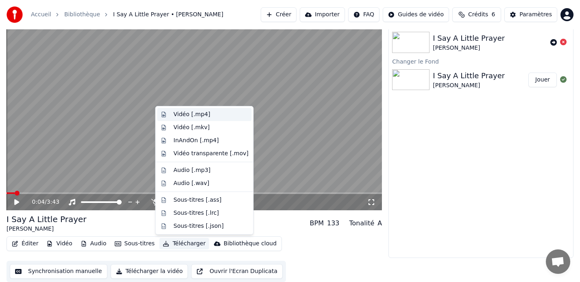
click at [190, 113] on div "Vidéo [.mp4]" at bounding box center [192, 114] width 37 height 8
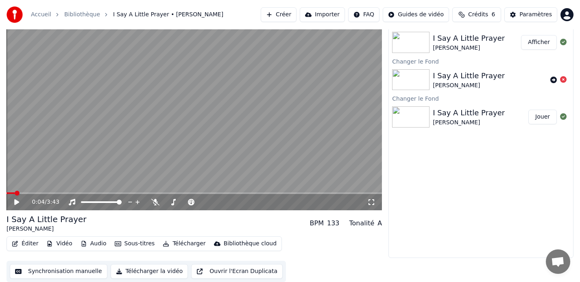
click at [540, 42] on button "Afficher" at bounding box center [539, 42] width 36 height 15
